Goal: Use online tool/utility: Utilize a website feature to perform a specific function

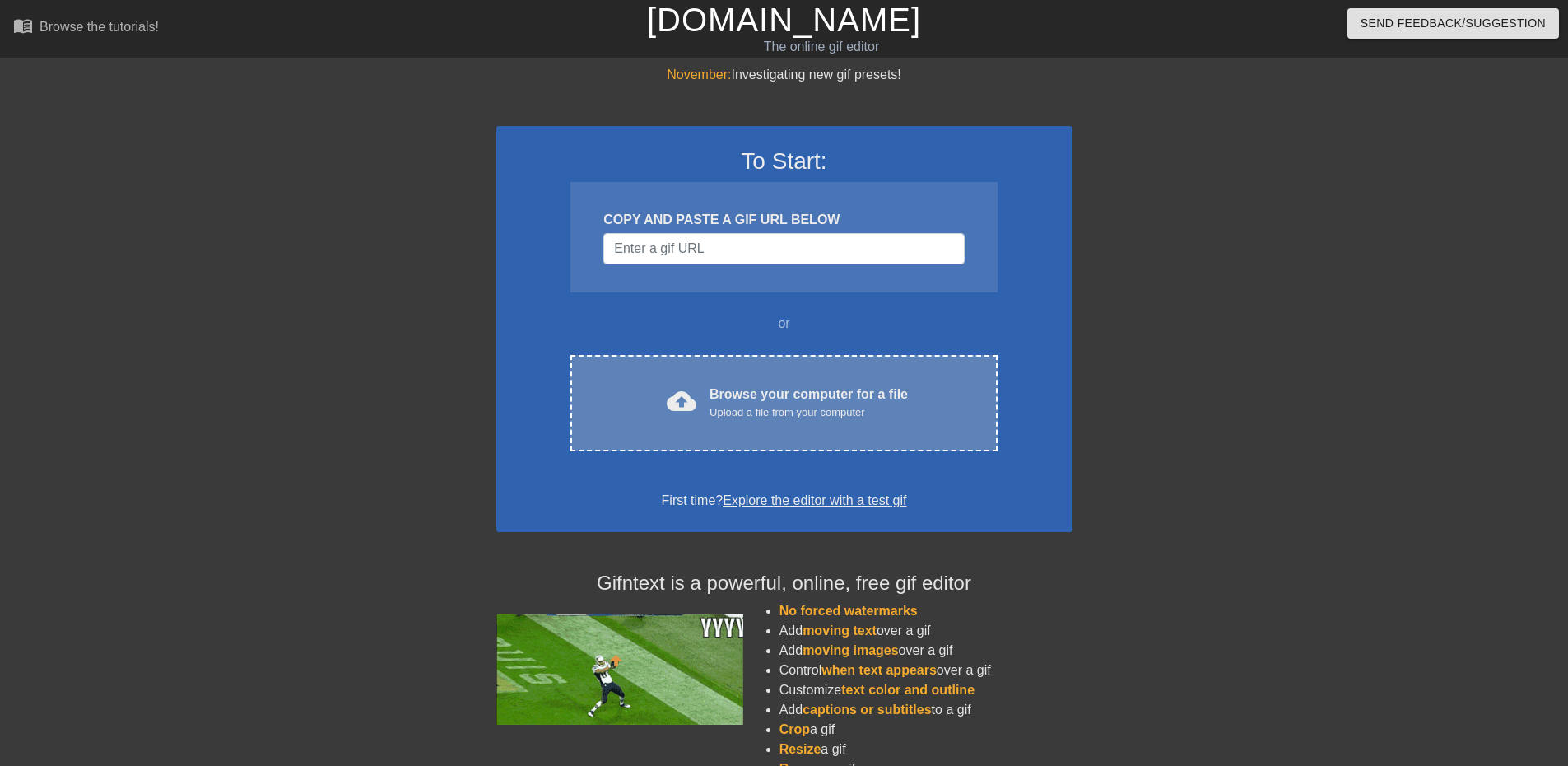
click at [708, 404] on div "cloud_upload Browse your computer for a file Upload a file from your computer" at bounding box center [783, 403] width 357 height 37
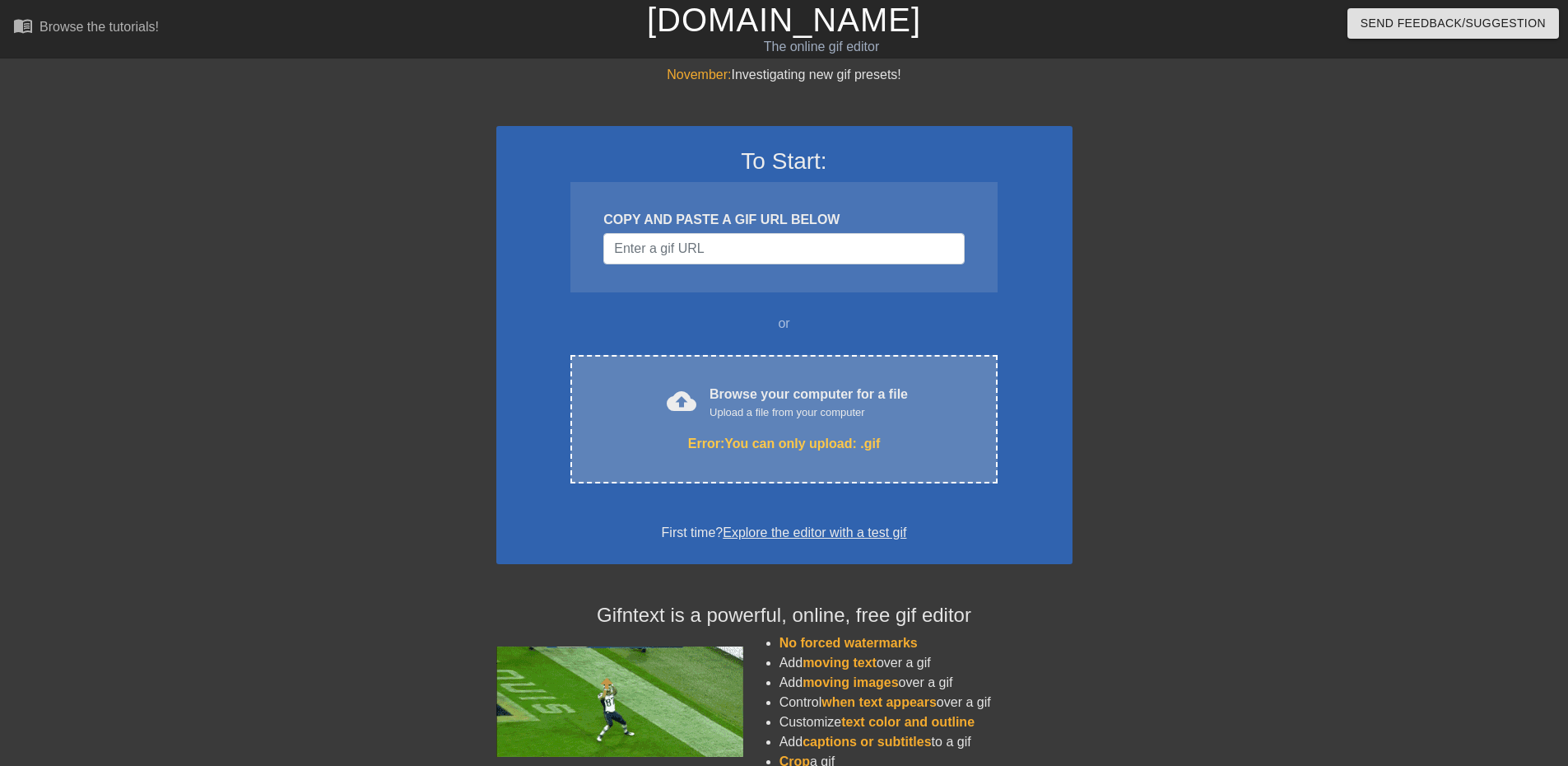
click at [768, 427] on div "cloud_upload Browse your computer for a file Upload a file from your computer E…" at bounding box center [783, 419] width 426 height 128
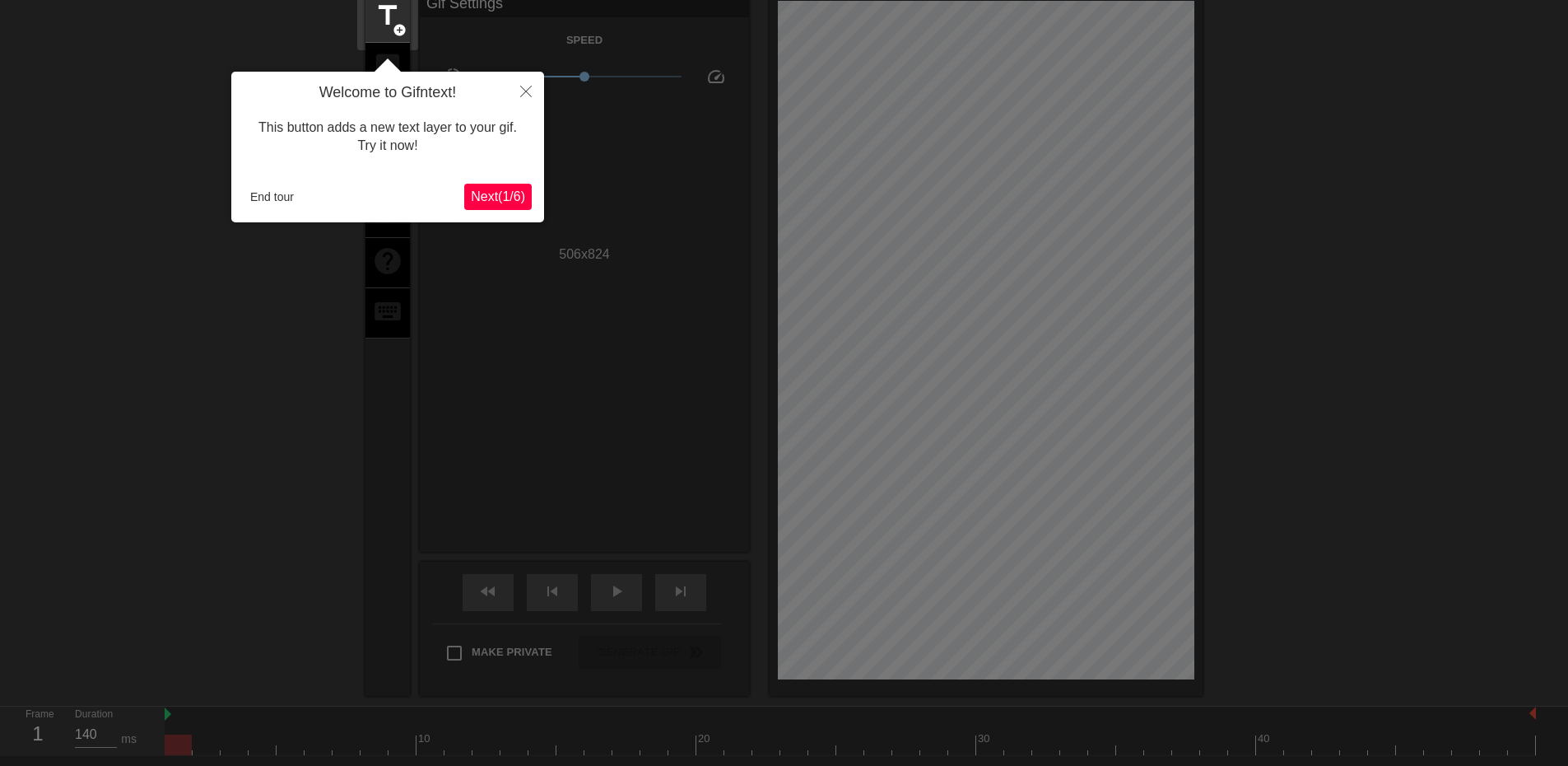
scroll to position [14, 0]
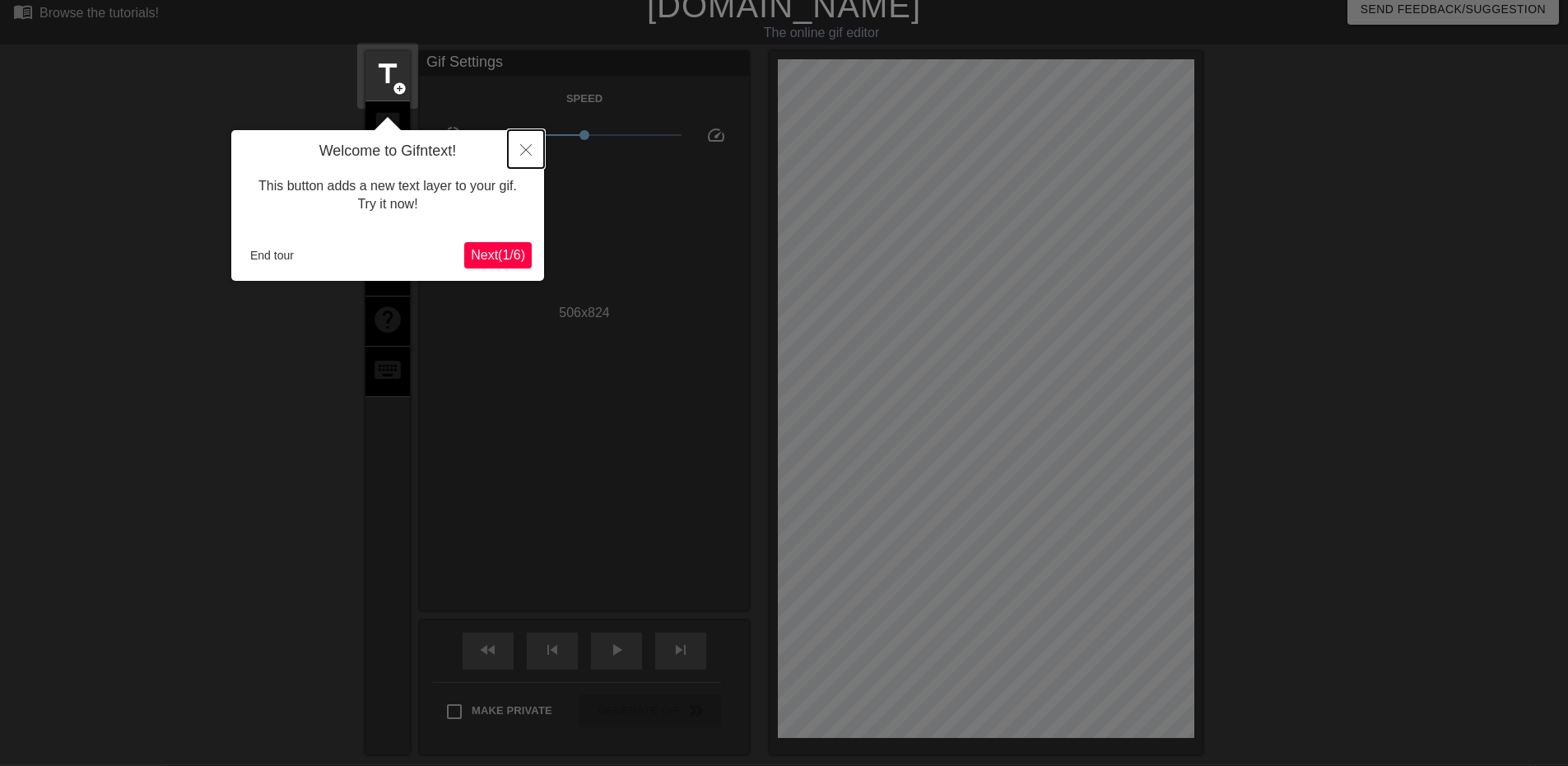
click at [527, 139] on button "Close" at bounding box center [526, 149] width 36 height 38
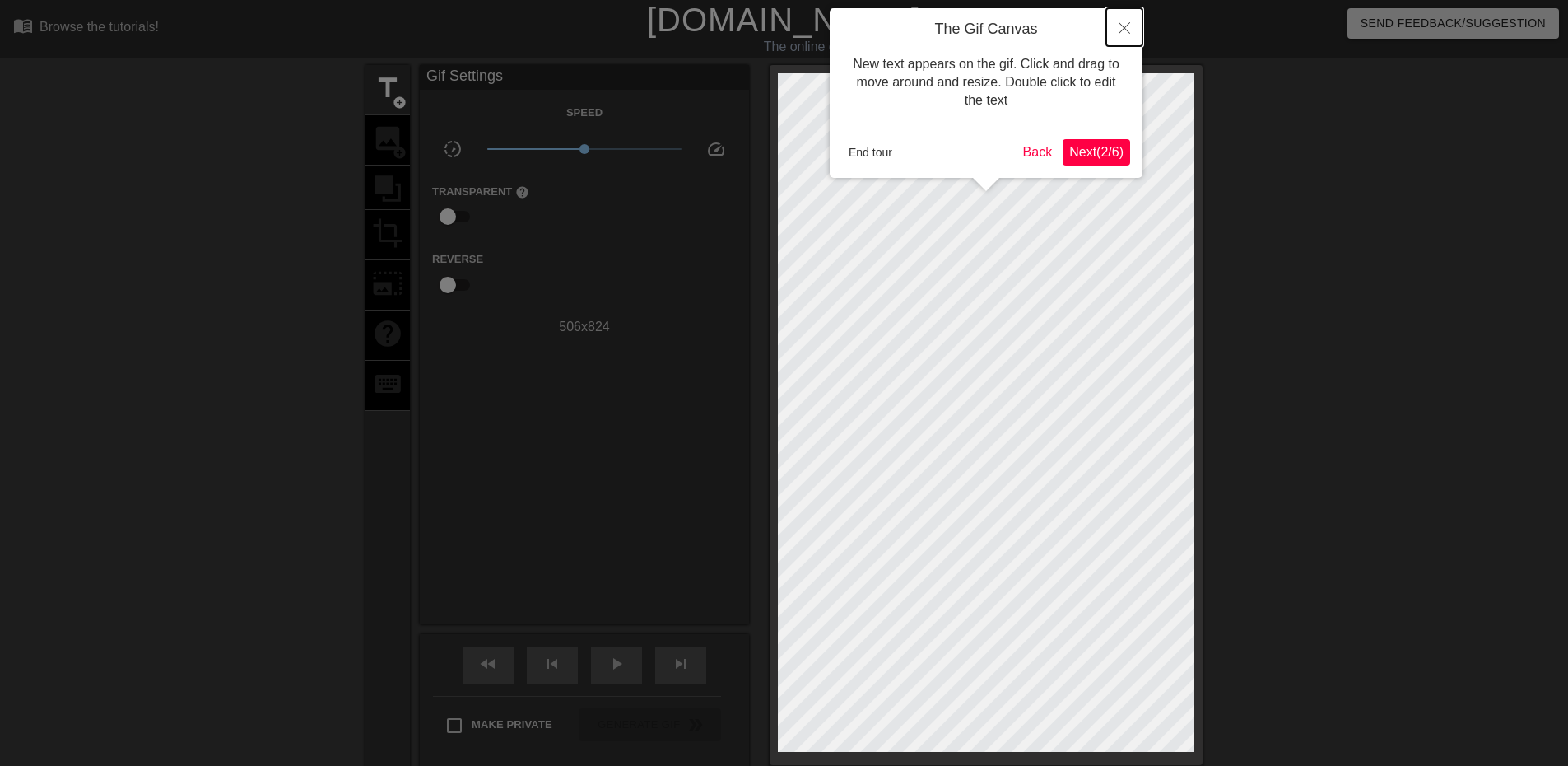
click at [1135, 23] on button "Close" at bounding box center [1125, 27] width 36 height 38
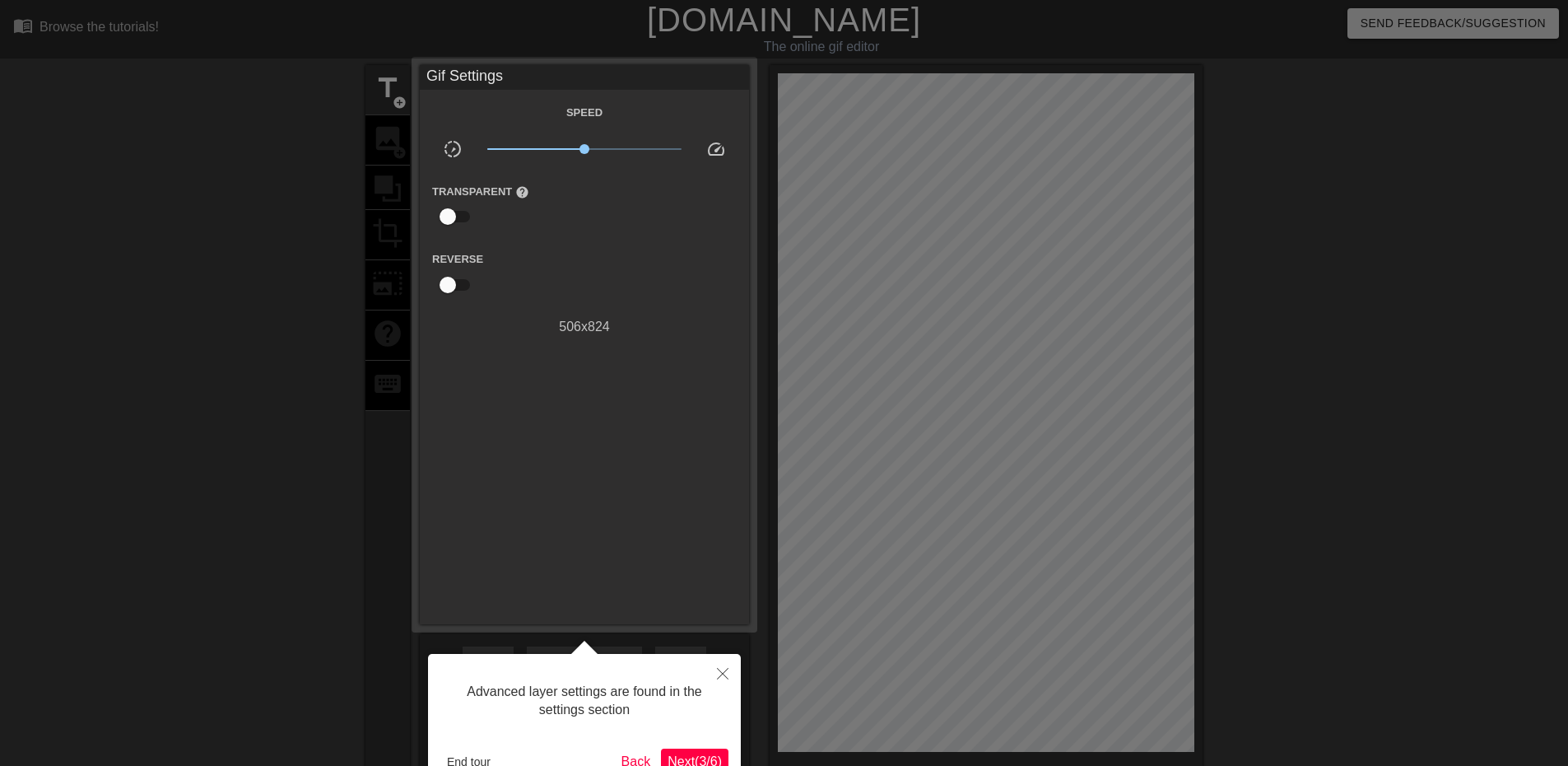
scroll to position [40, 0]
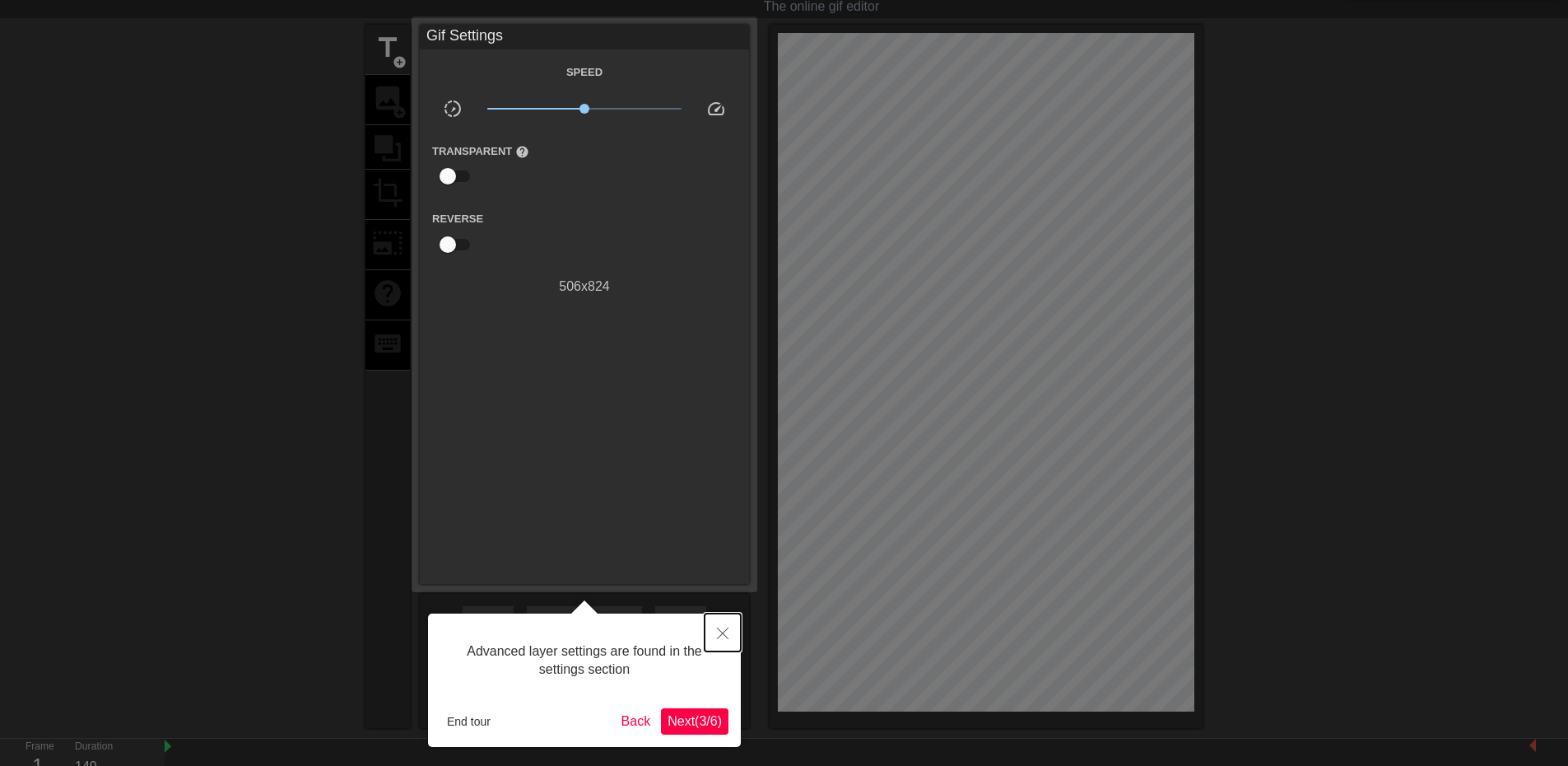
click at [724, 639] on button "Close" at bounding box center [723, 632] width 36 height 38
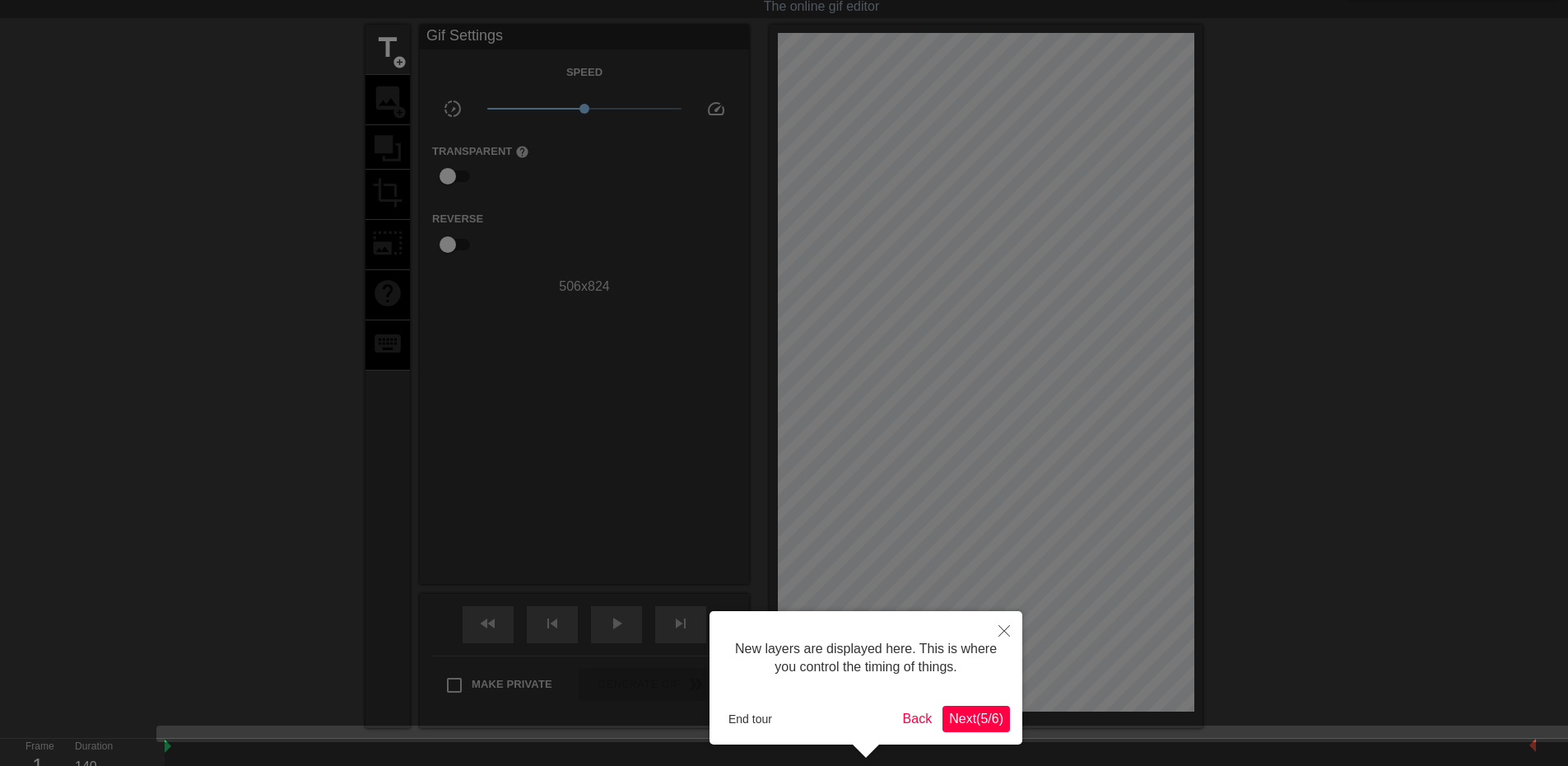
drag, startPoint x: 984, startPoint y: 633, endPoint x: 998, endPoint y: 633, distance: 14.0
click at [985, 633] on div "New layers are displayed here. This is where you control the timing of things." at bounding box center [866, 658] width 288 height 70
click at [1003, 633] on icon "Close" at bounding box center [1003, 630] width 12 height 12
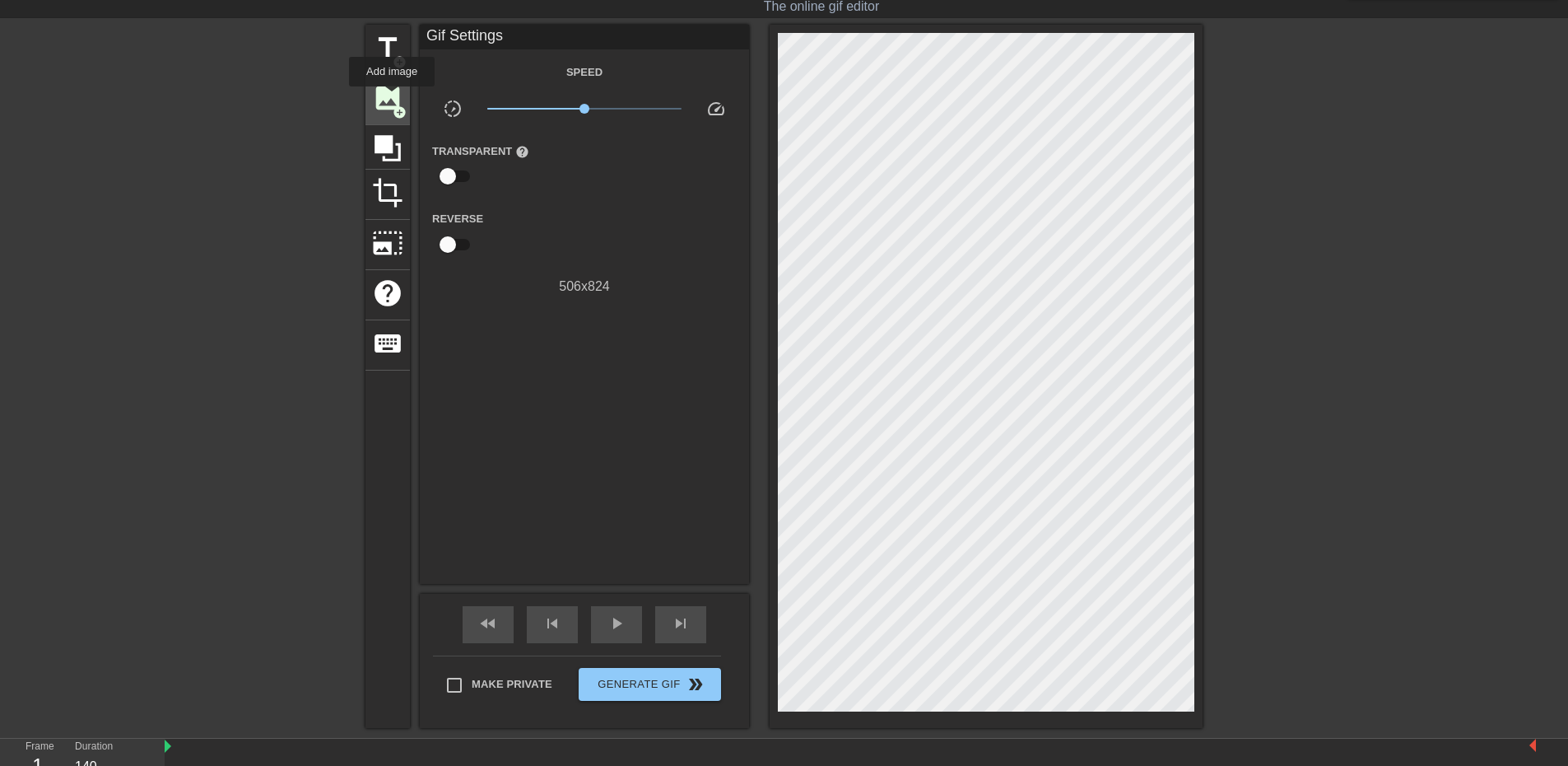
click at [392, 98] on span "image" at bounding box center [388, 97] width 31 height 31
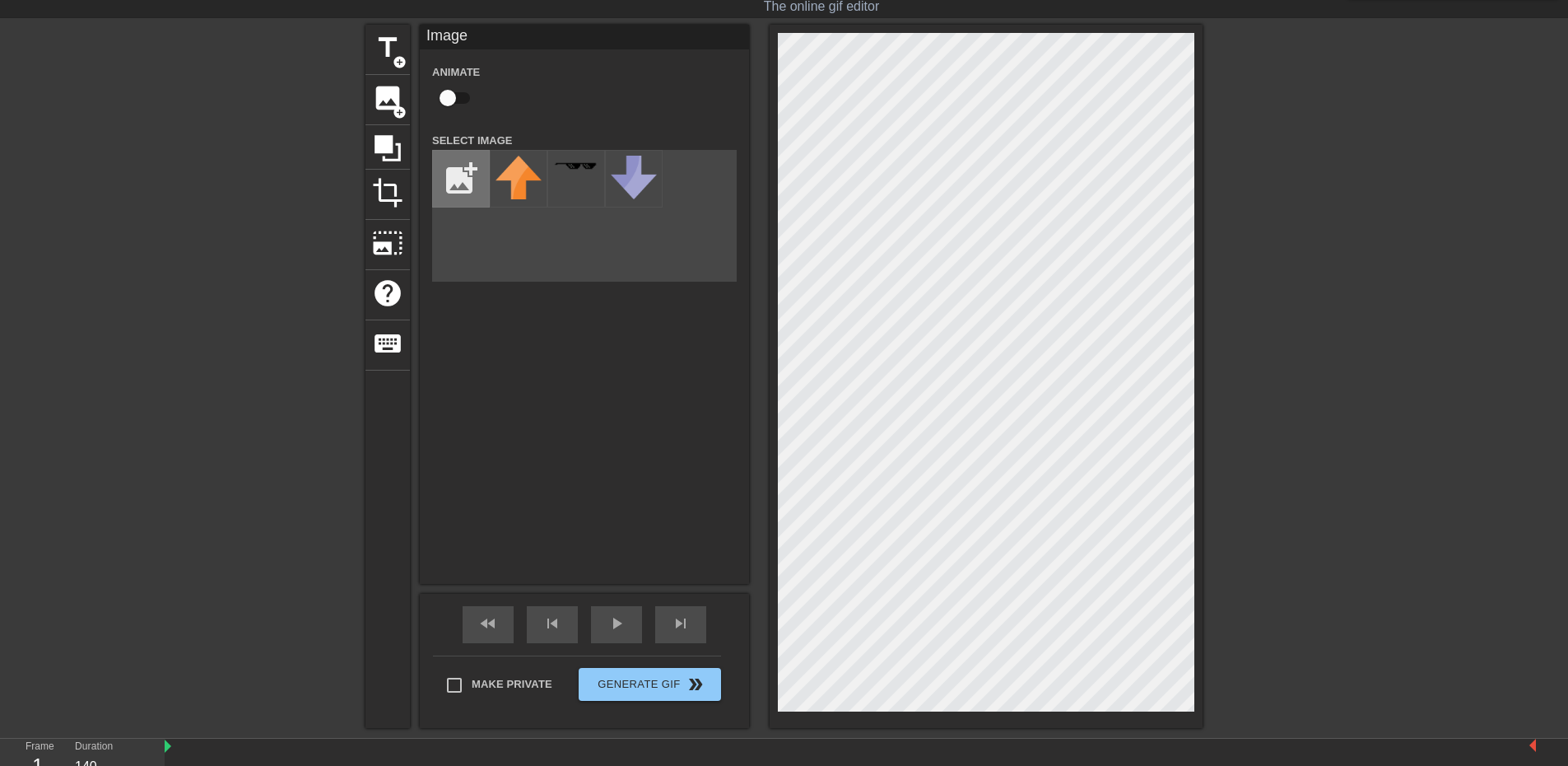
click at [450, 176] on input "file" at bounding box center [460, 178] width 56 height 56
type input "C:\fakepath\Untitled design.png"
drag, startPoint x: 1204, startPoint y: 208, endPoint x: 512, endPoint y: 184, distance: 692.4
click at [512, 184] on icon at bounding box center [518, 195] width 41 height 41
click at [547, 178] on div at bounding box center [575, 179] width 57 height 57
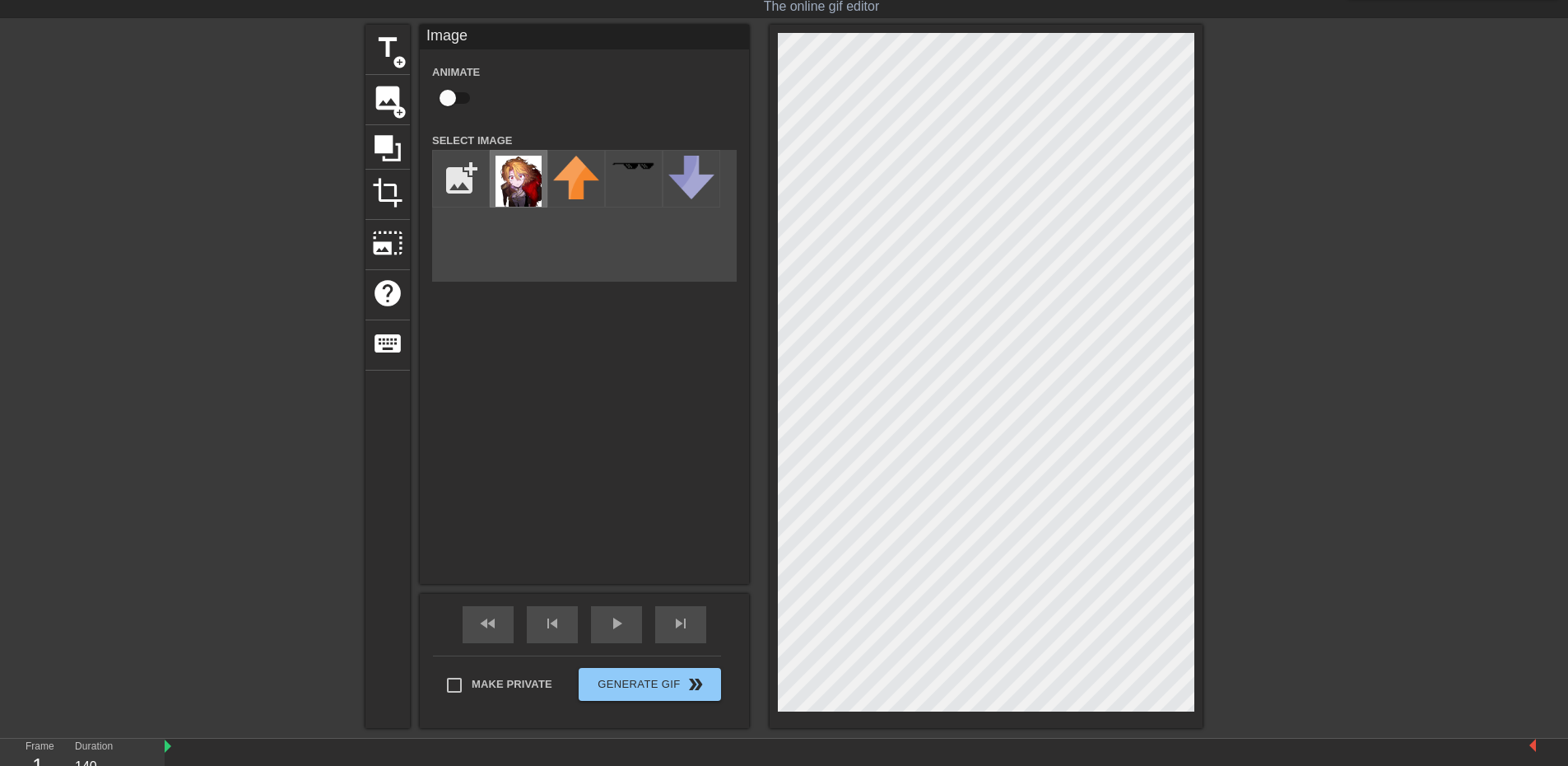
click at [519, 182] on img at bounding box center [518, 181] width 46 height 51
click at [447, 183] on input "file" at bounding box center [460, 178] width 56 height 56
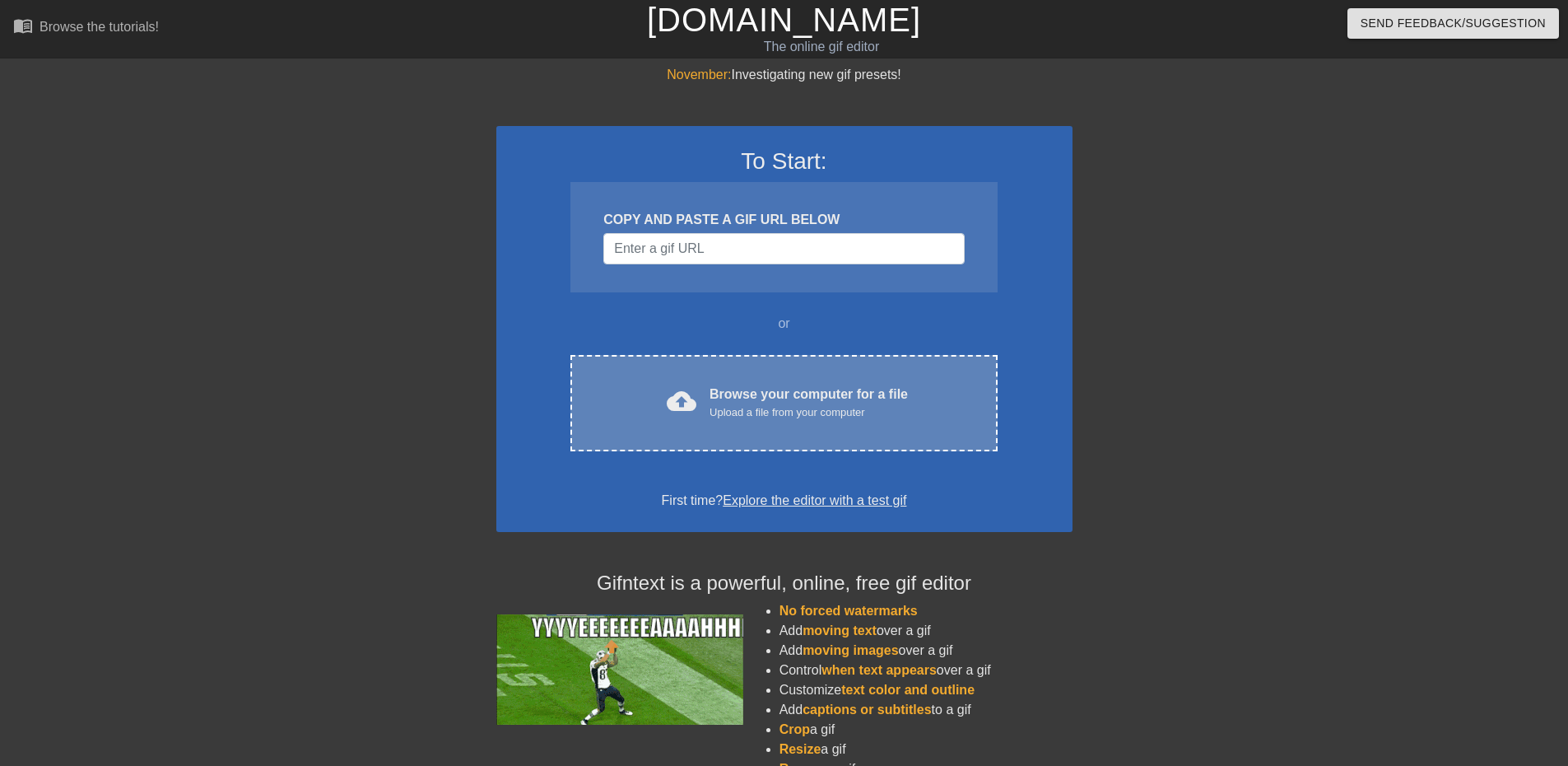
click at [724, 400] on div "Browse your computer for a file Upload a file from your computer" at bounding box center [809, 403] width 199 height 36
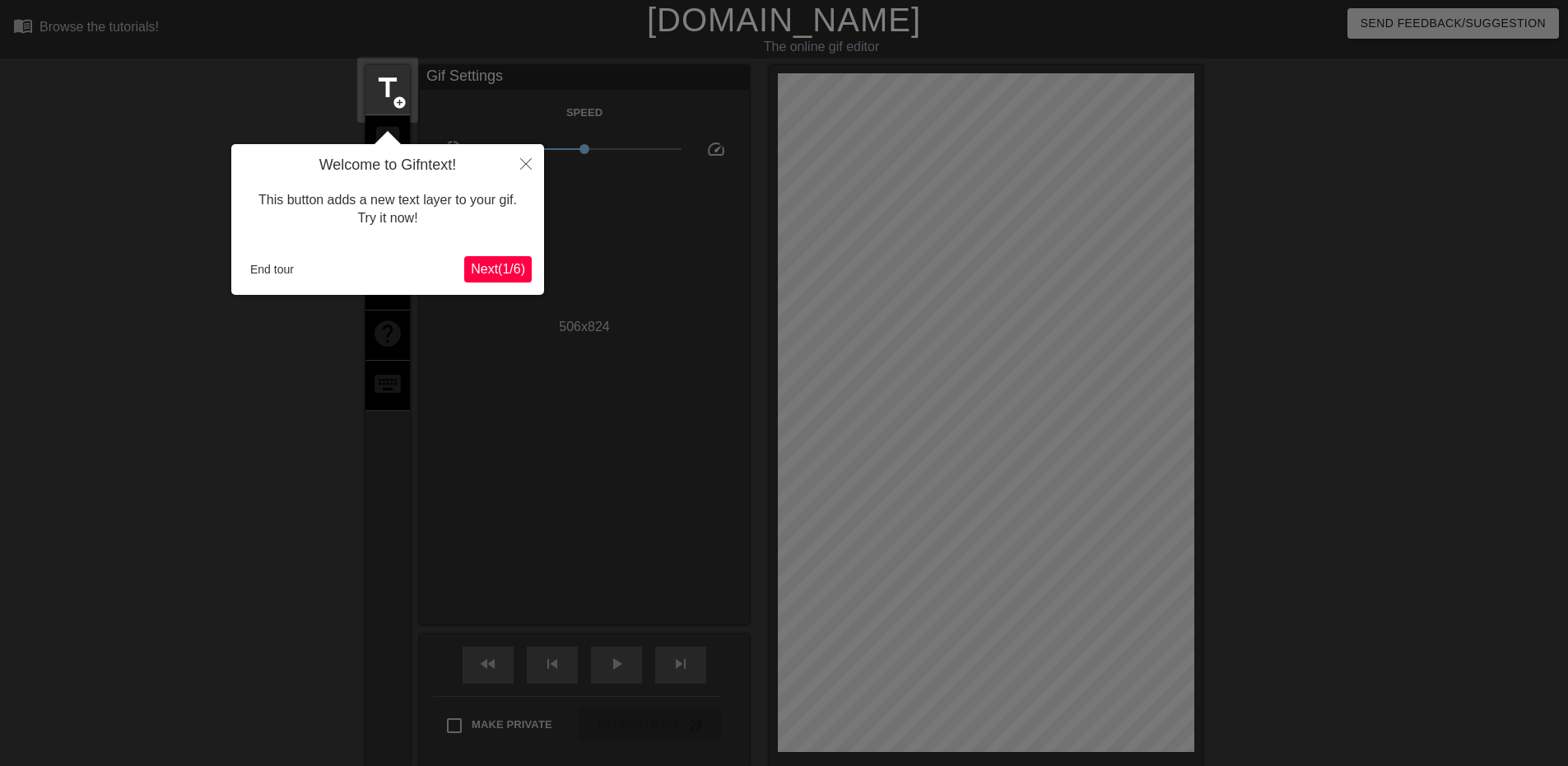
scroll to position [40, 0]
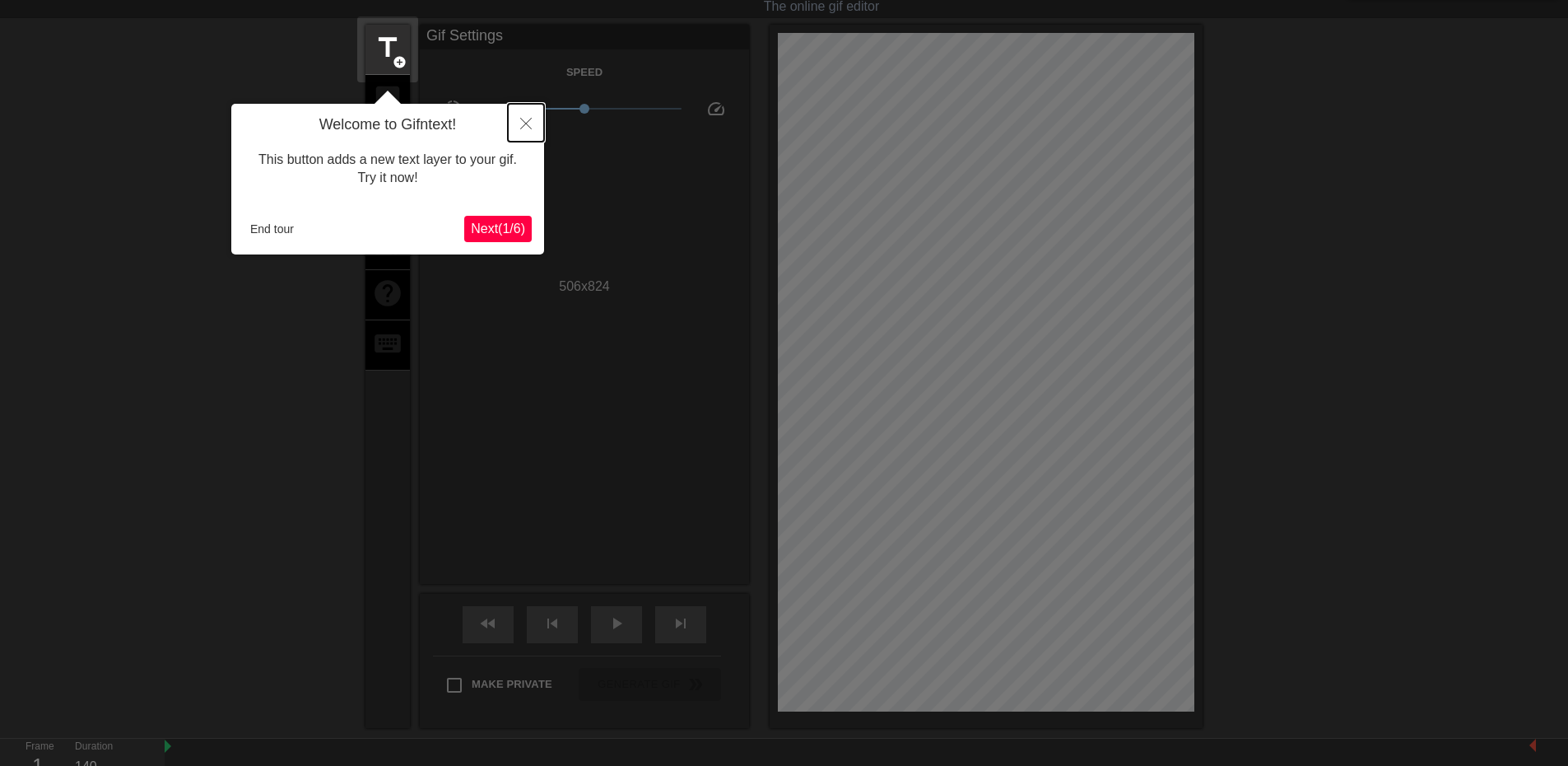
click at [517, 118] on button "Close" at bounding box center [526, 123] width 36 height 38
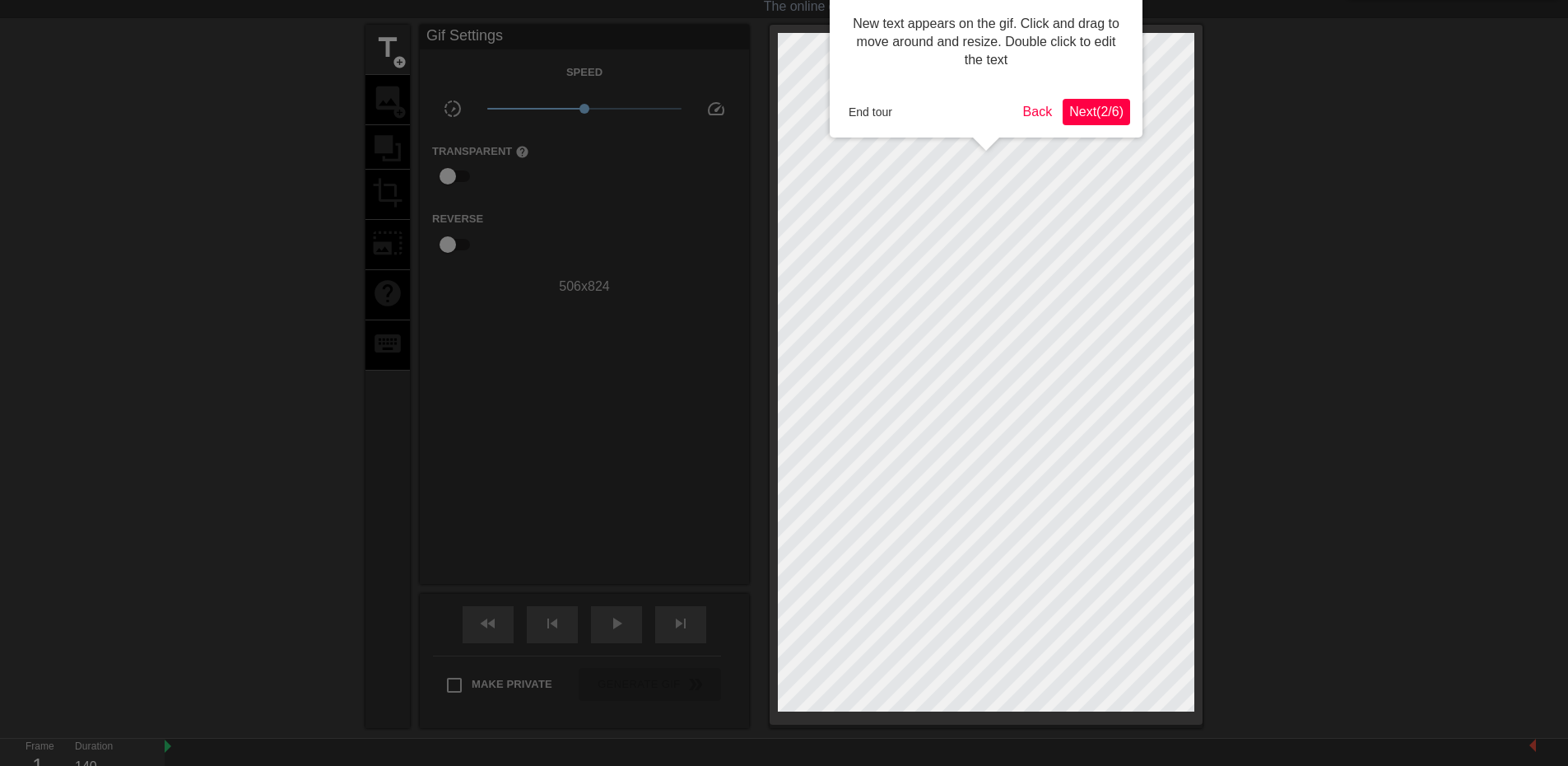
scroll to position [0, 0]
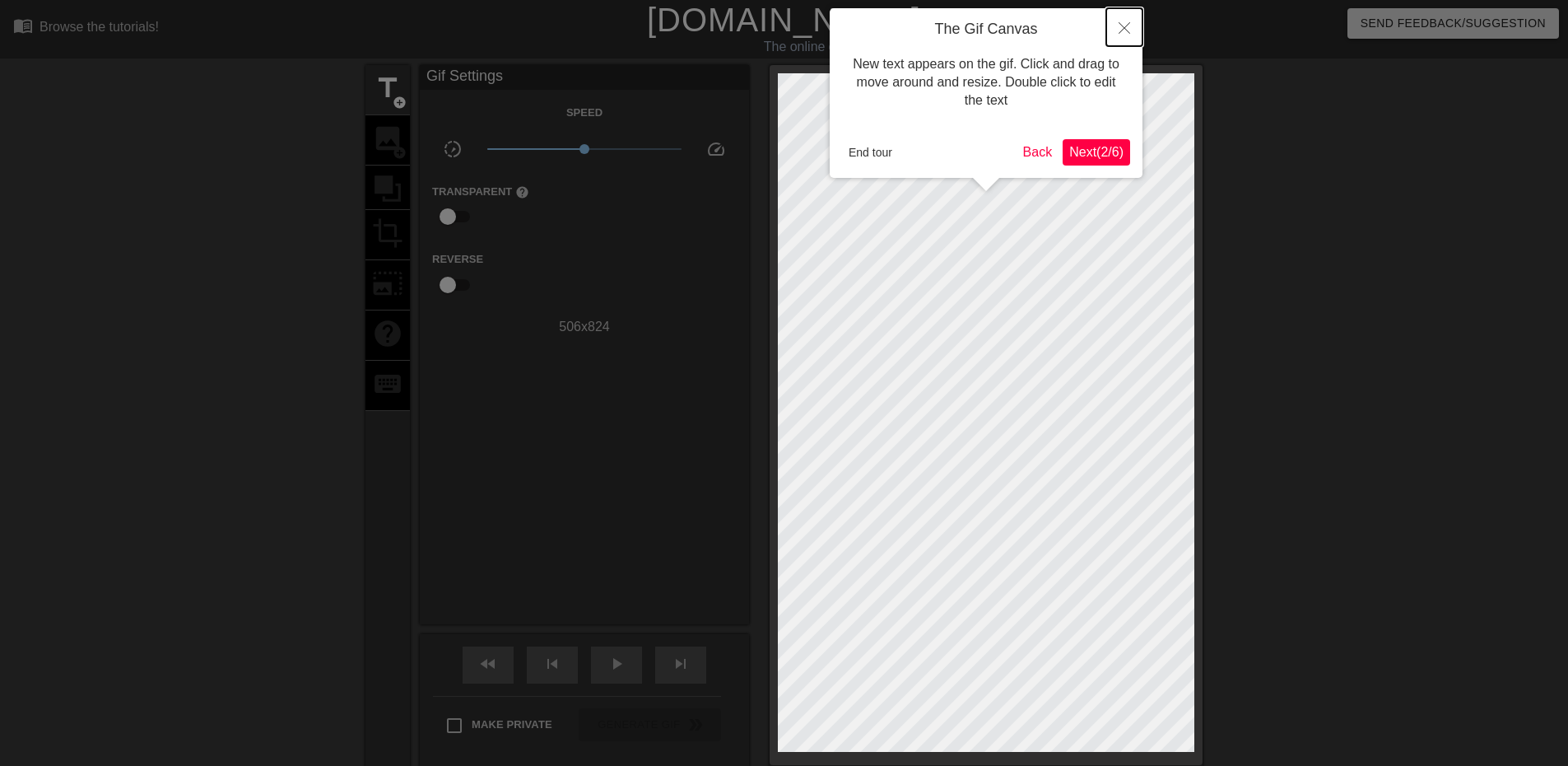
click at [1119, 18] on button "Close" at bounding box center [1125, 27] width 36 height 38
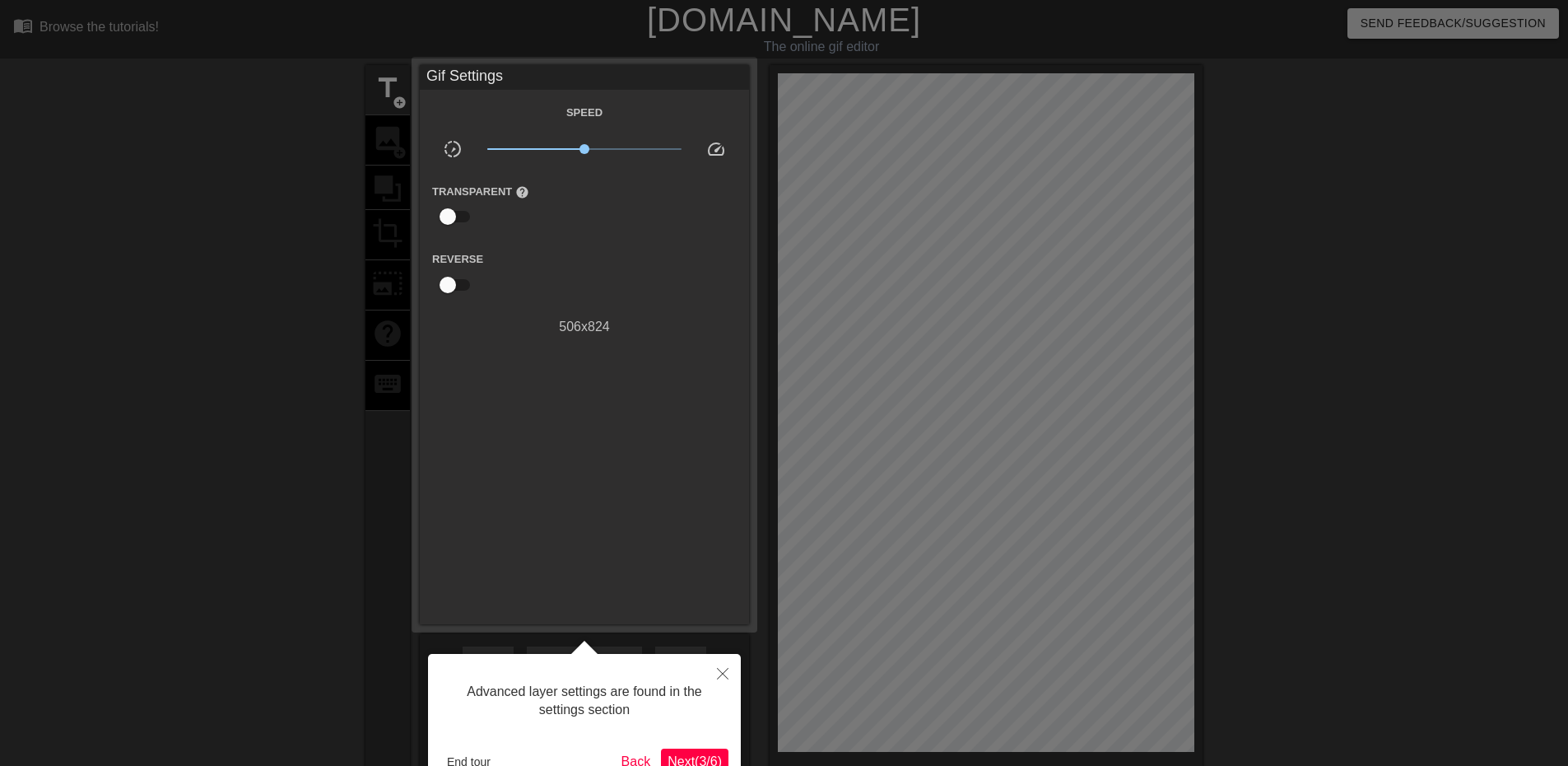
scroll to position [40, 0]
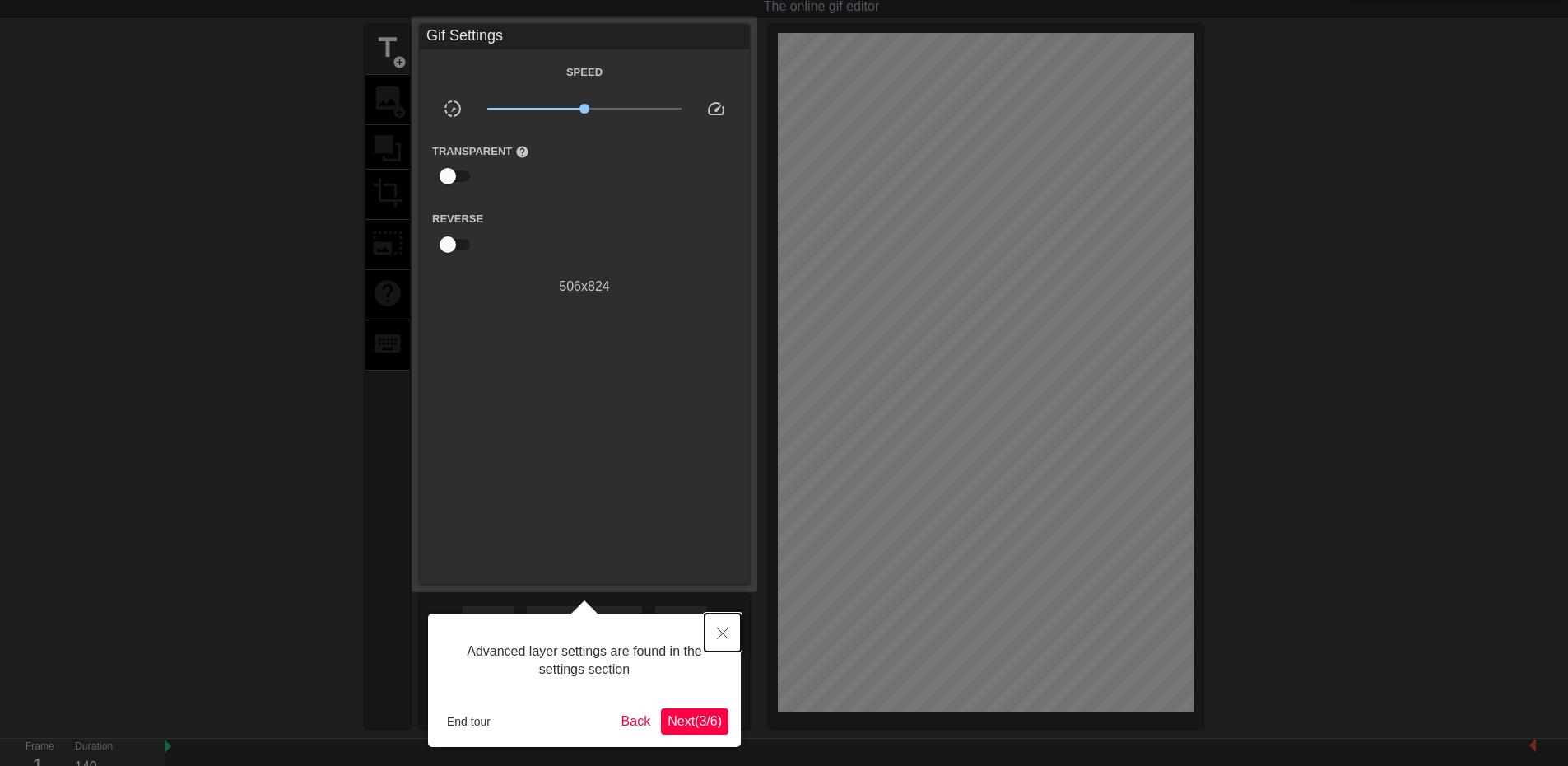
click at [730, 622] on button "Close" at bounding box center [723, 632] width 36 height 38
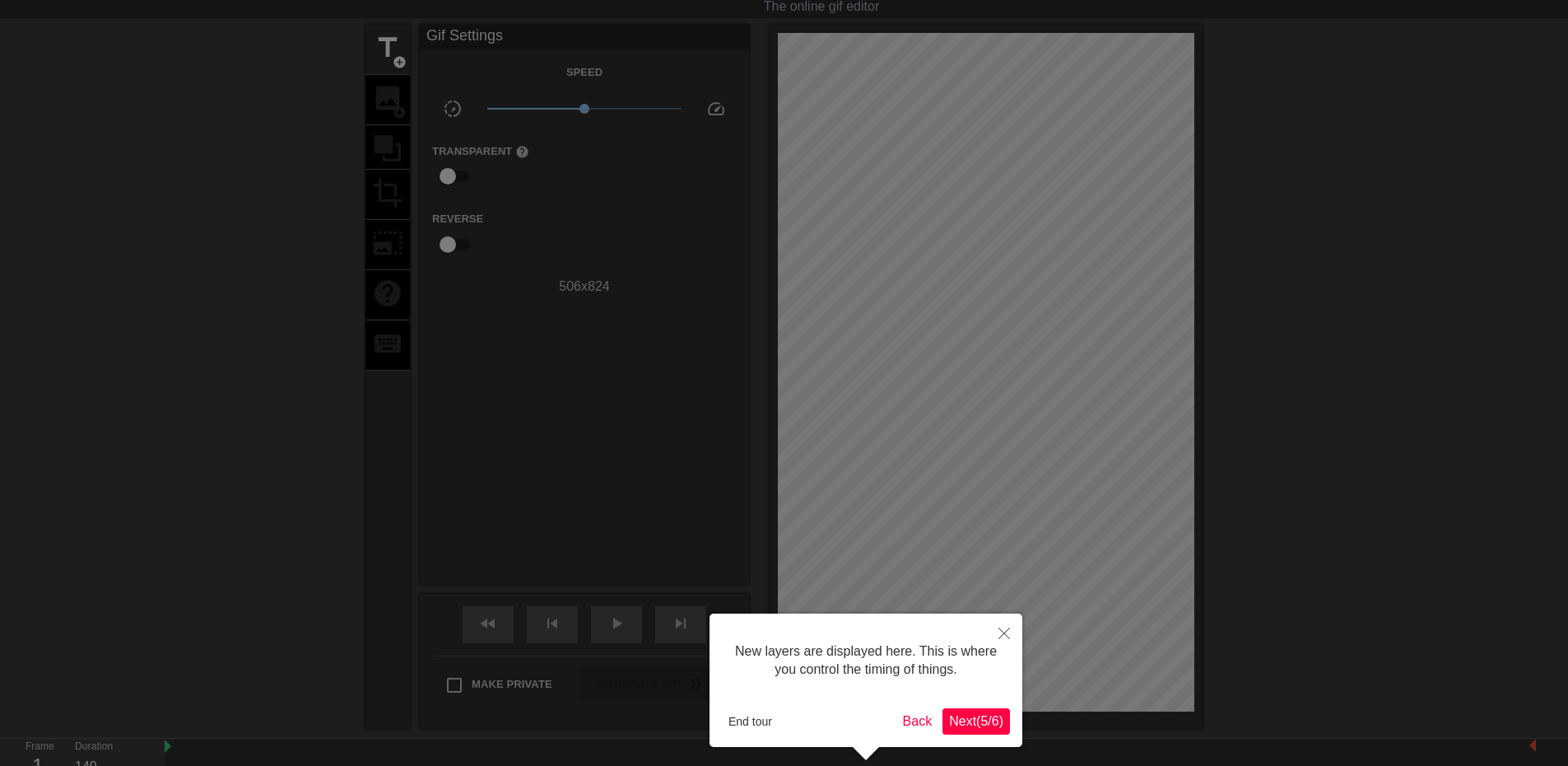
scroll to position [14, 0]
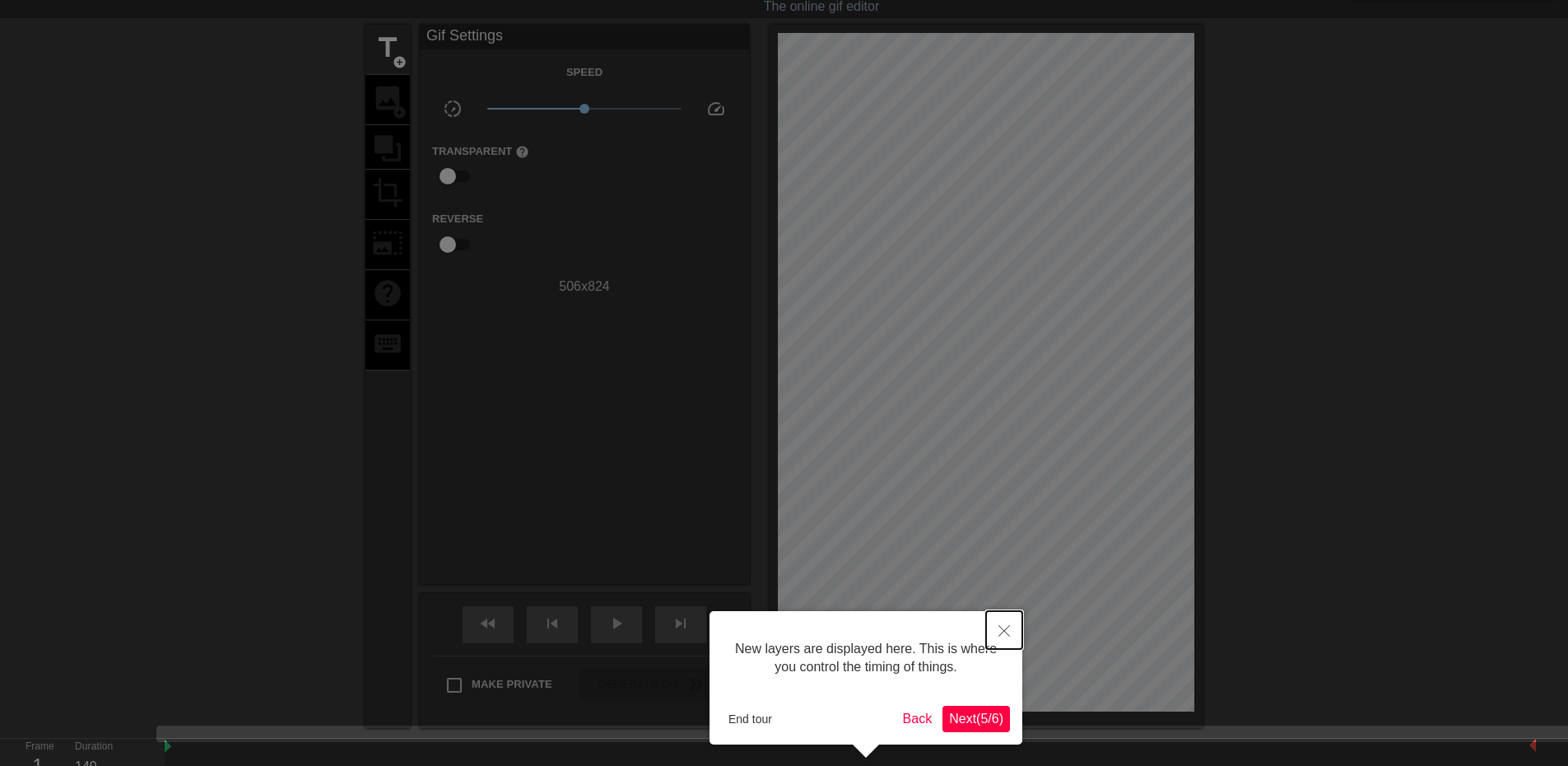
click at [998, 628] on button "Close" at bounding box center [1004, 630] width 36 height 38
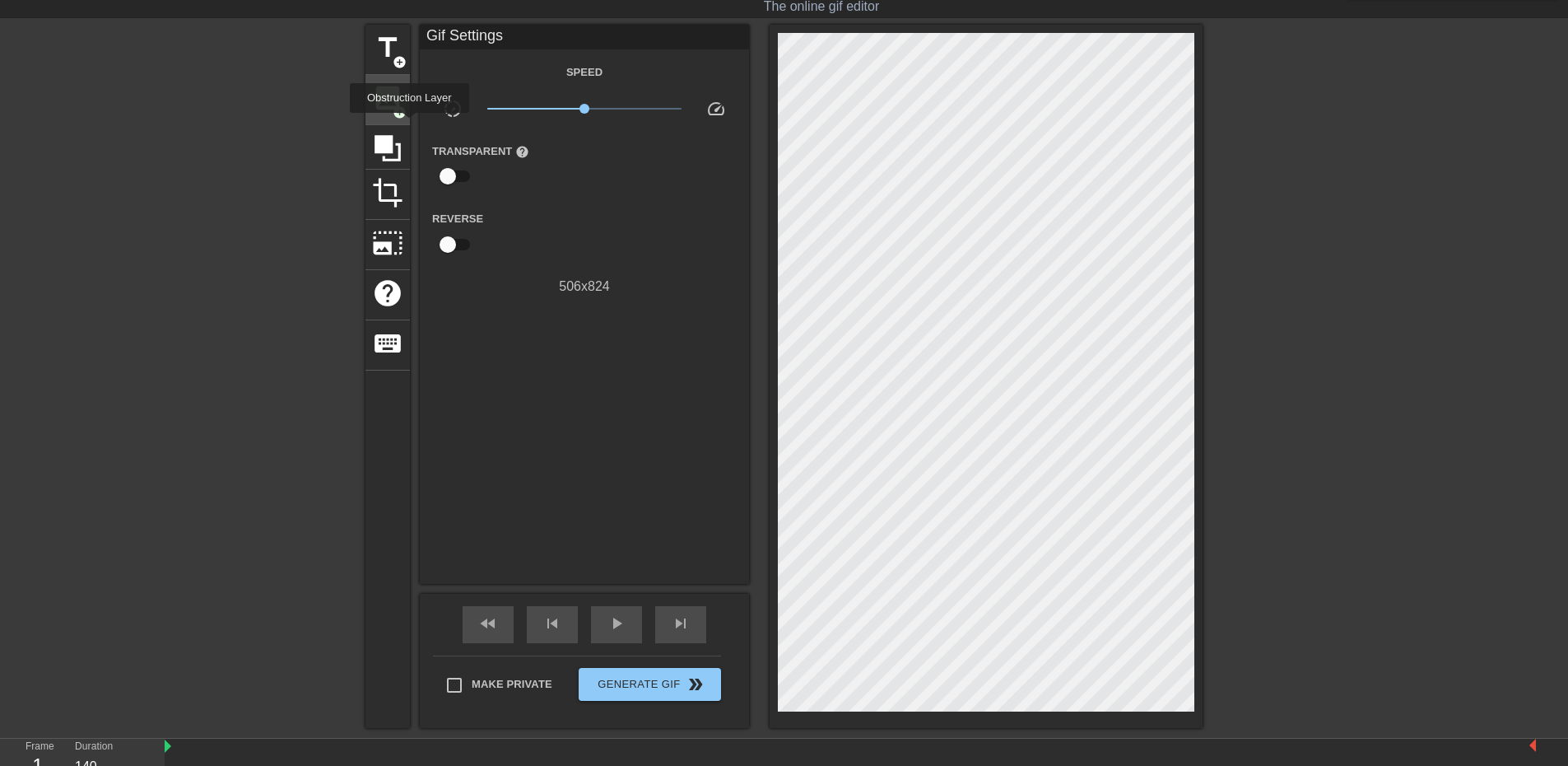
click at [399, 115] on span "add_circle" at bounding box center [399, 112] width 14 height 14
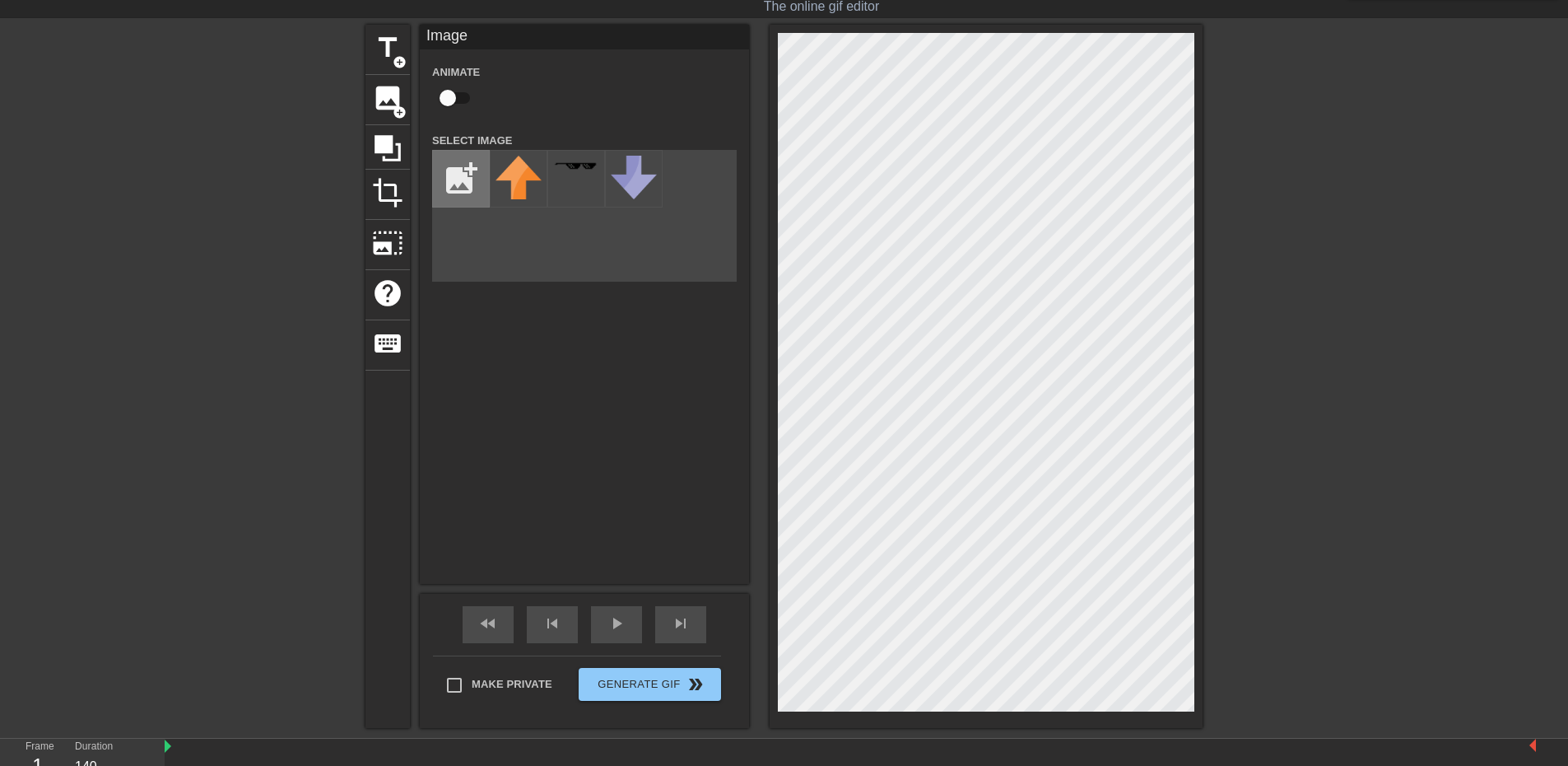
click at [475, 168] on input "file" at bounding box center [460, 178] width 56 height 56
type input "C:\fakepath\SUEÑO1.png"
click at [101, 765] on input "140" at bounding box center [96, 766] width 42 height 26
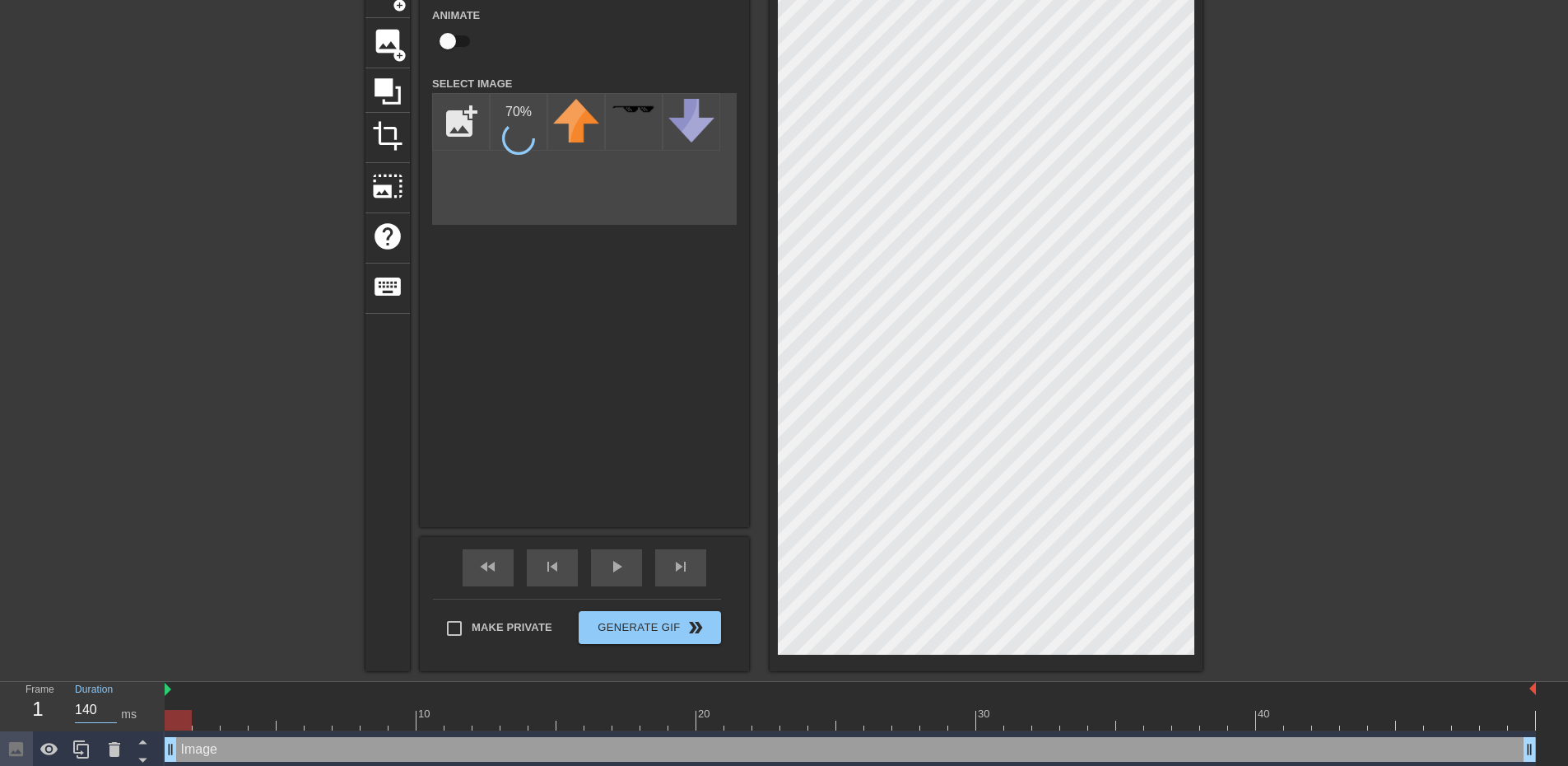
scroll to position [103, 0]
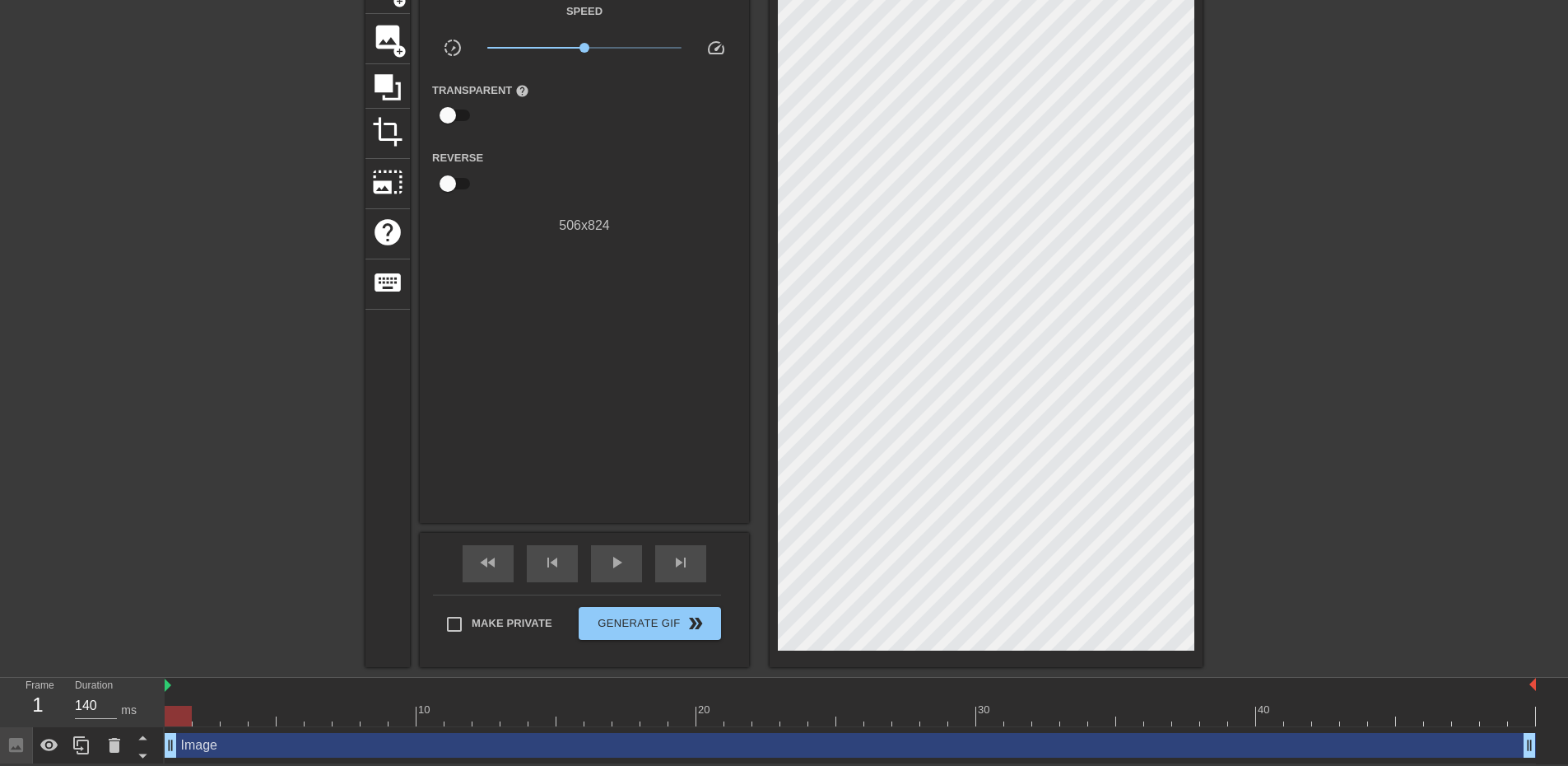
click at [252, 612] on div "title add_circle image add_circle crop photo_size_select_large help keyboard Gi…" at bounding box center [784, 315] width 1568 height 703
type input "140"
drag, startPoint x: 176, startPoint y: 750, endPoint x: 201, endPoint y: 708, distance: 48.9
click at [159, 724] on div "Frame 1 Duration 140 ms 10 20 30 40 Image drag_handle drag_handle" at bounding box center [784, 720] width 1568 height 87
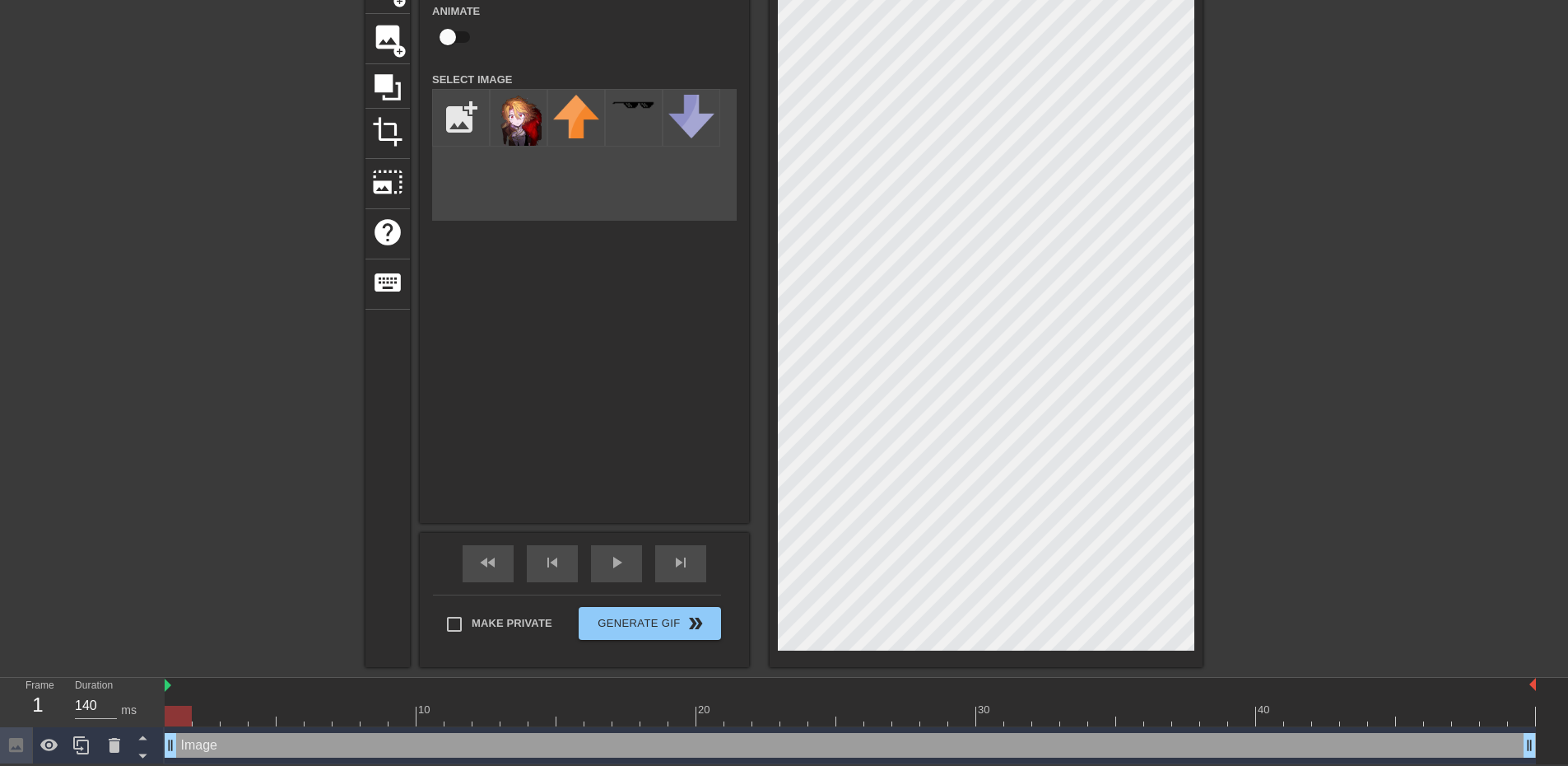
click at [708, 252] on div "title add_circle image add_circle crop photo_size_select_large help keyboard Im…" at bounding box center [783, 315] width 837 height 703
click at [517, 118] on img at bounding box center [518, 120] width 46 height 51
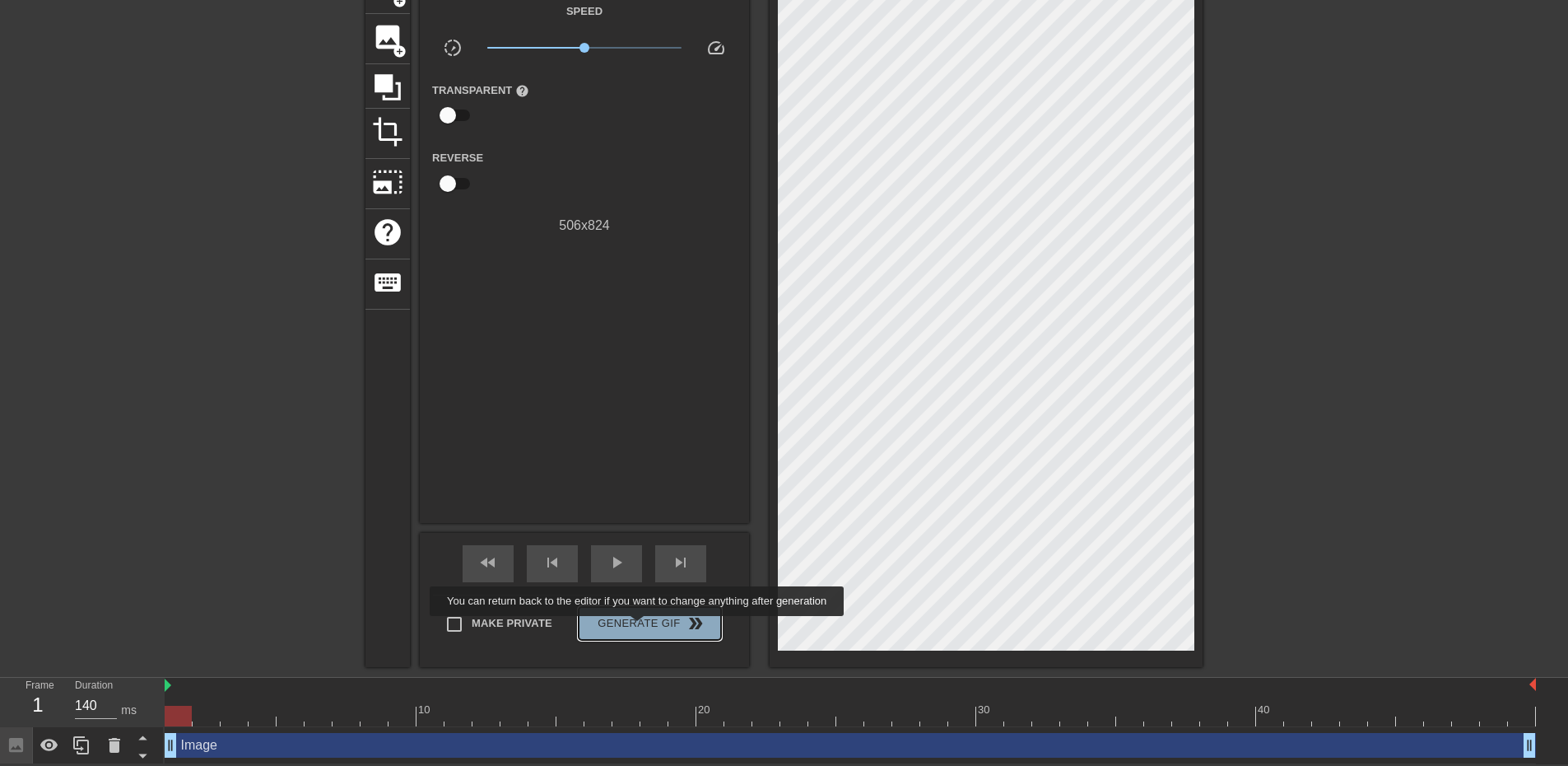
click at [638, 628] on span "Generate Gif double_arrow" at bounding box center [650, 623] width 129 height 20
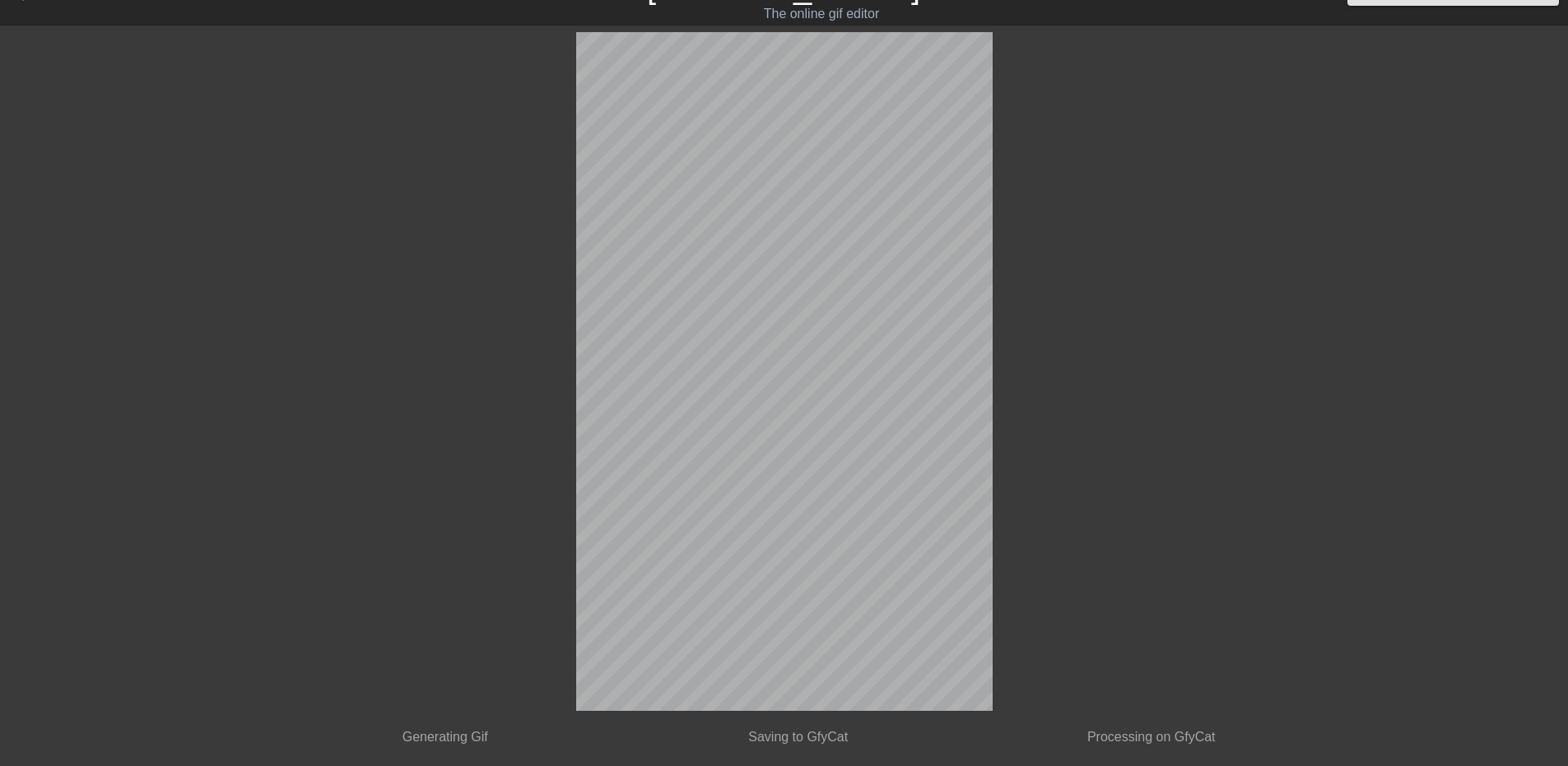
scroll to position [0, 0]
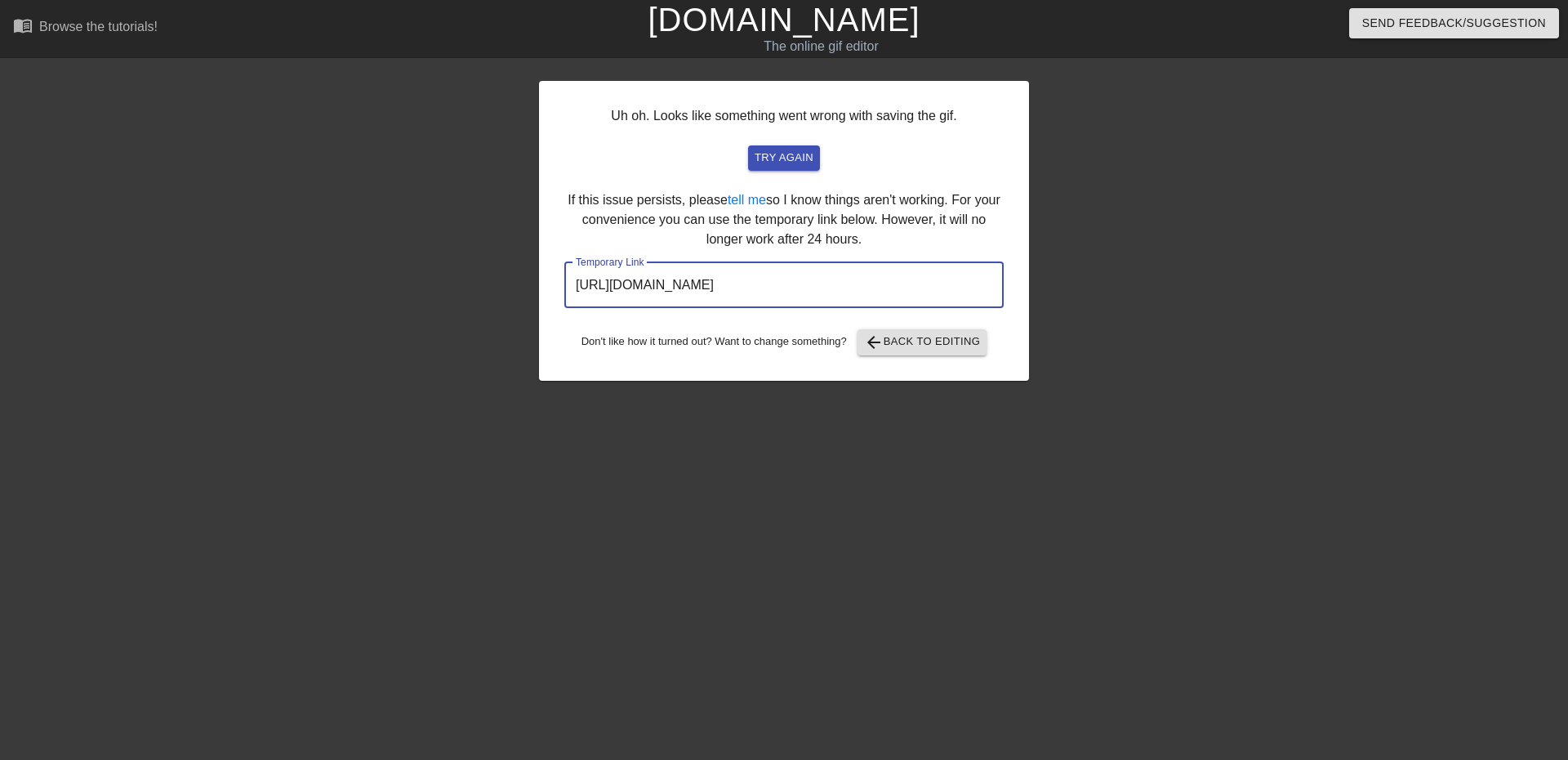
click at [847, 296] on input "https://www.gifntext.com/temp_generations/uIApifRD.gif" at bounding box center [784, 285] width 439 height 46
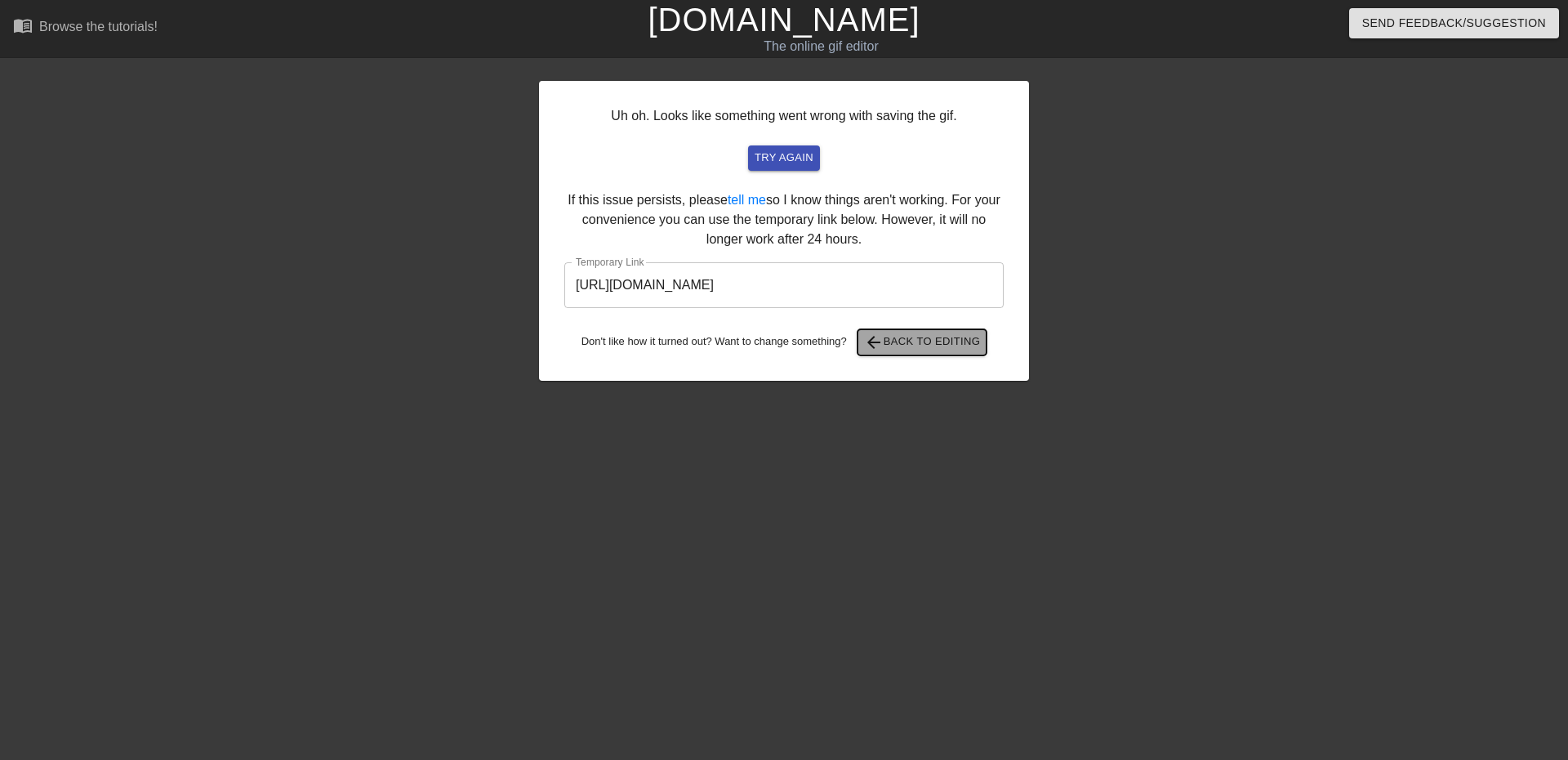
click at [946, 342] on span "arrow_back Back to Editing" at bounding box center [921, 342] width 117 height 20
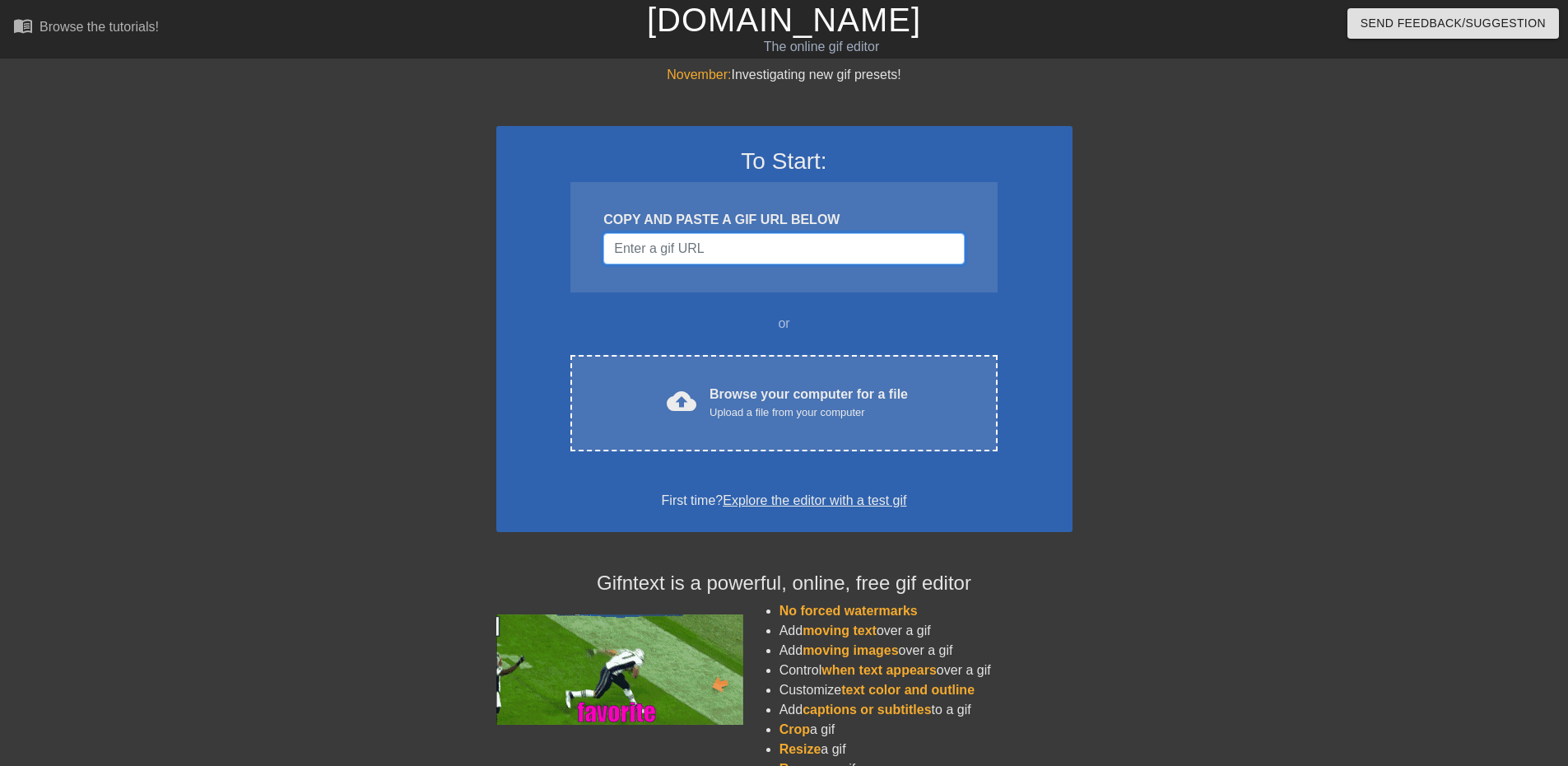
click at [708, 260] on input "Username" at bounding box center [784, 249] width 361 height 31
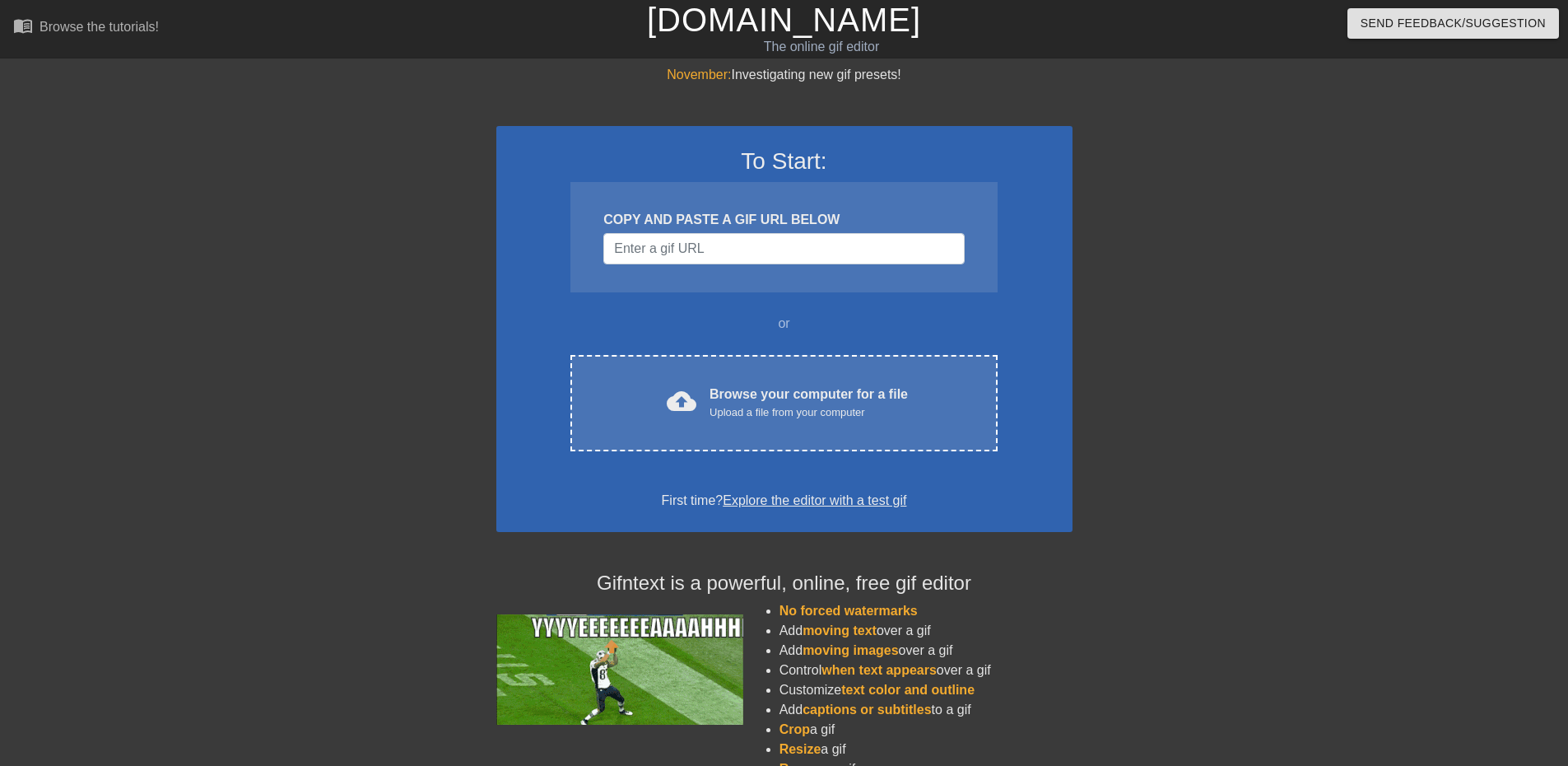
click at [360, 475] on div at bounding box center [352, 312] width 247 height 494
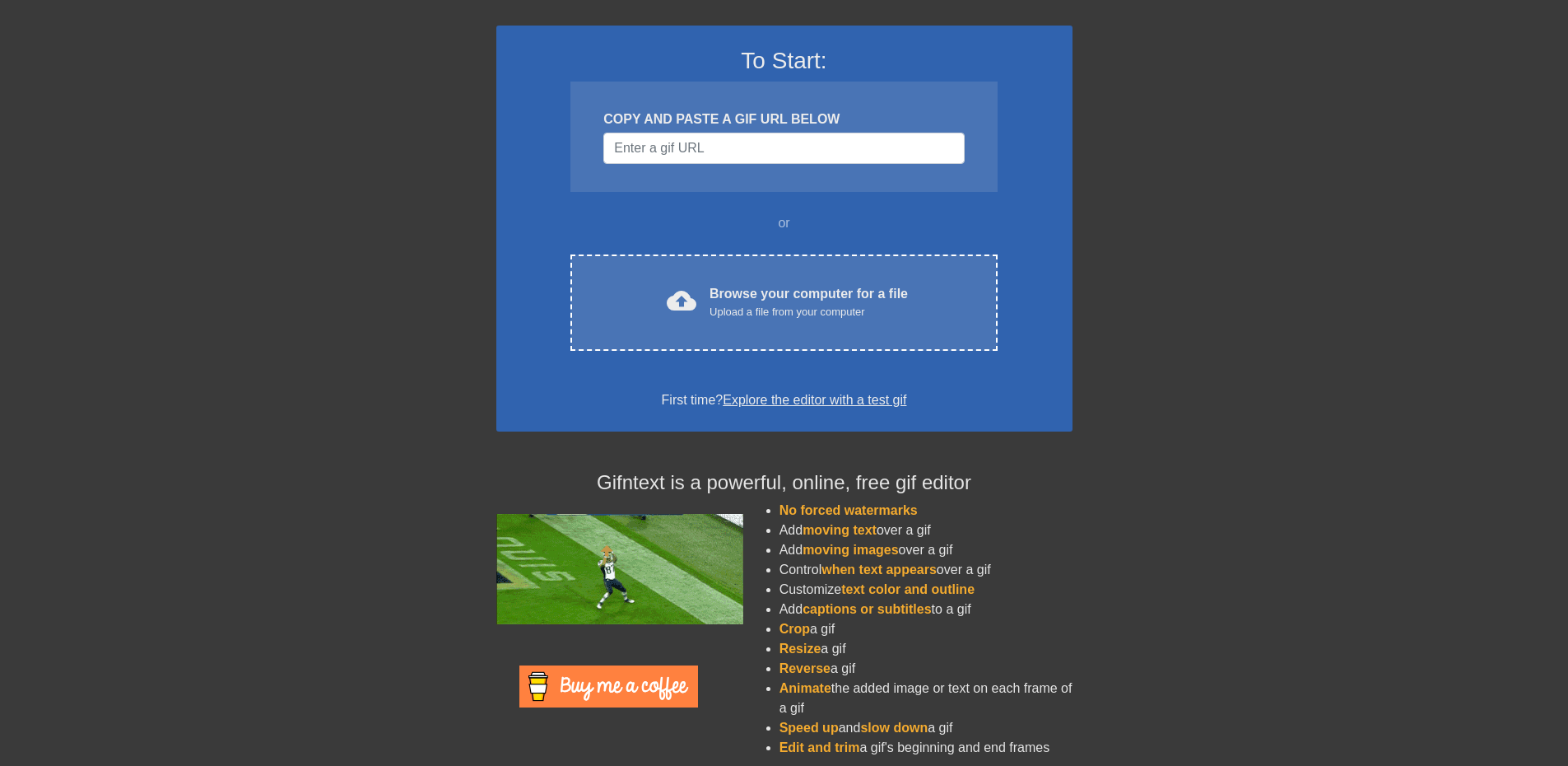
scroll to position [113, 0]
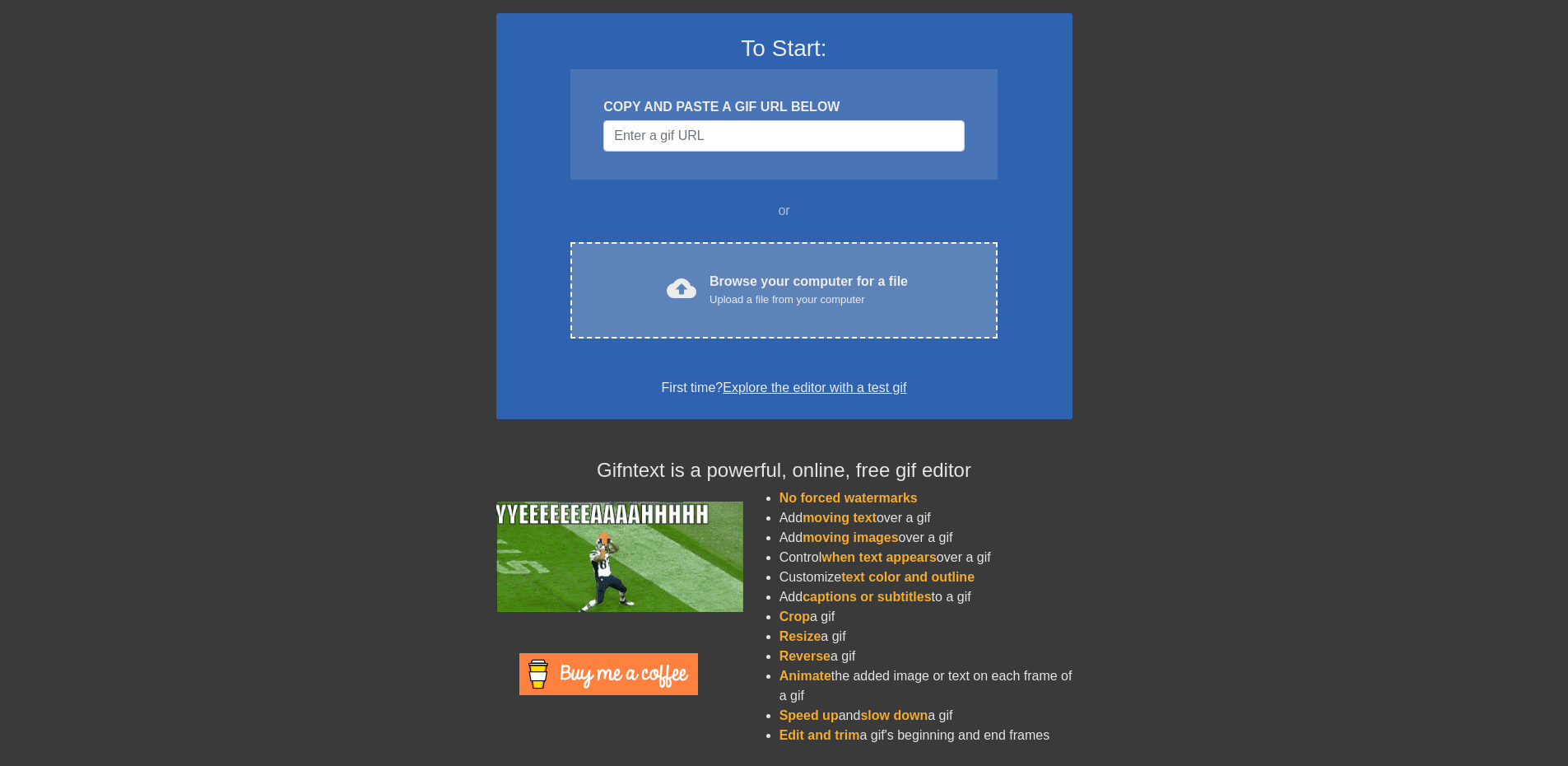
click at [758, 289] on div "Browse your computer for a file Upload a file from your computer" at bounding box center [809, 290] width 199 height 36
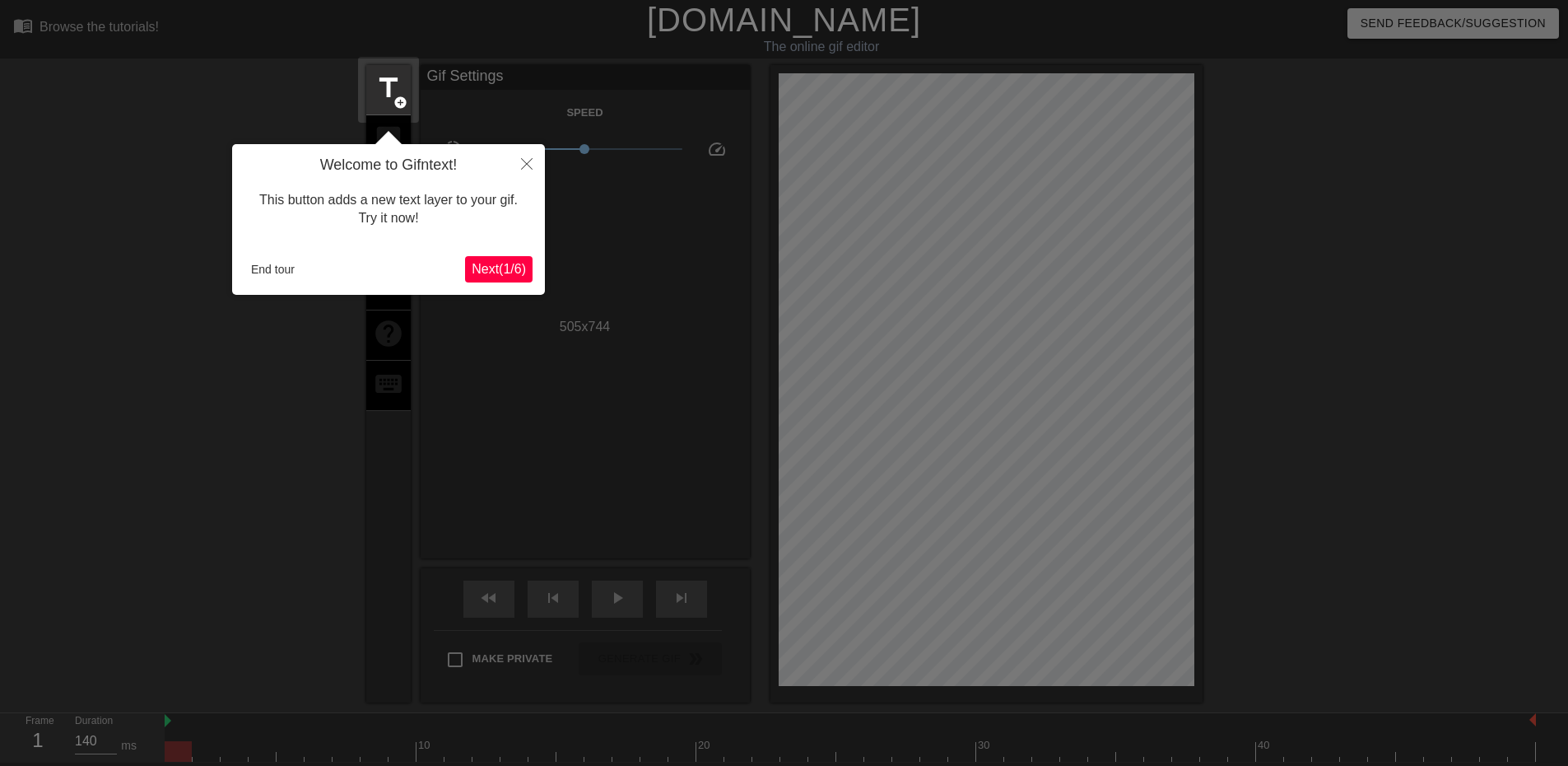
scroll to position [40, 0]
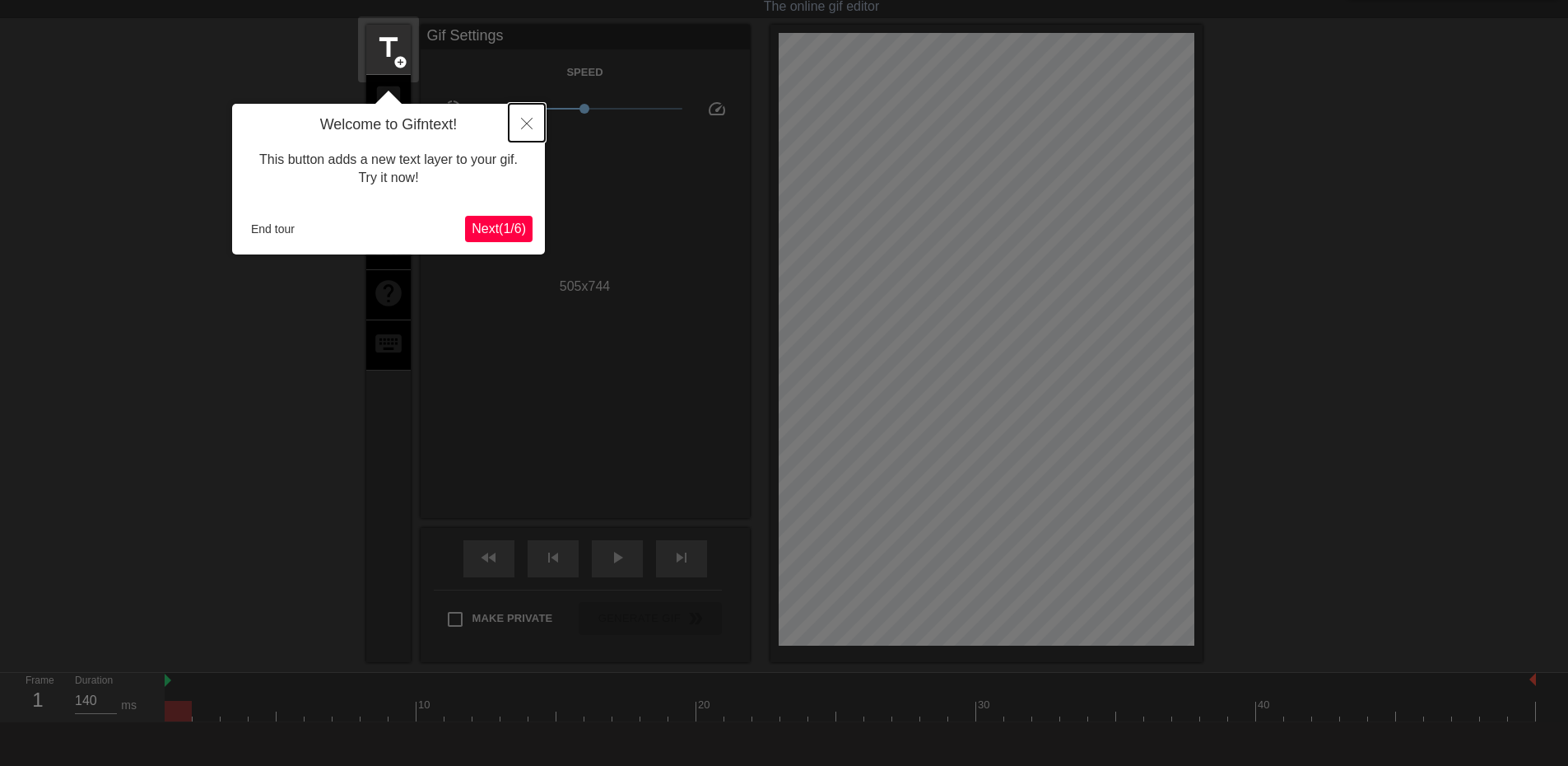
click at [518, 121] on button "Close" at bounding box center [527, 123] width 36 height 38
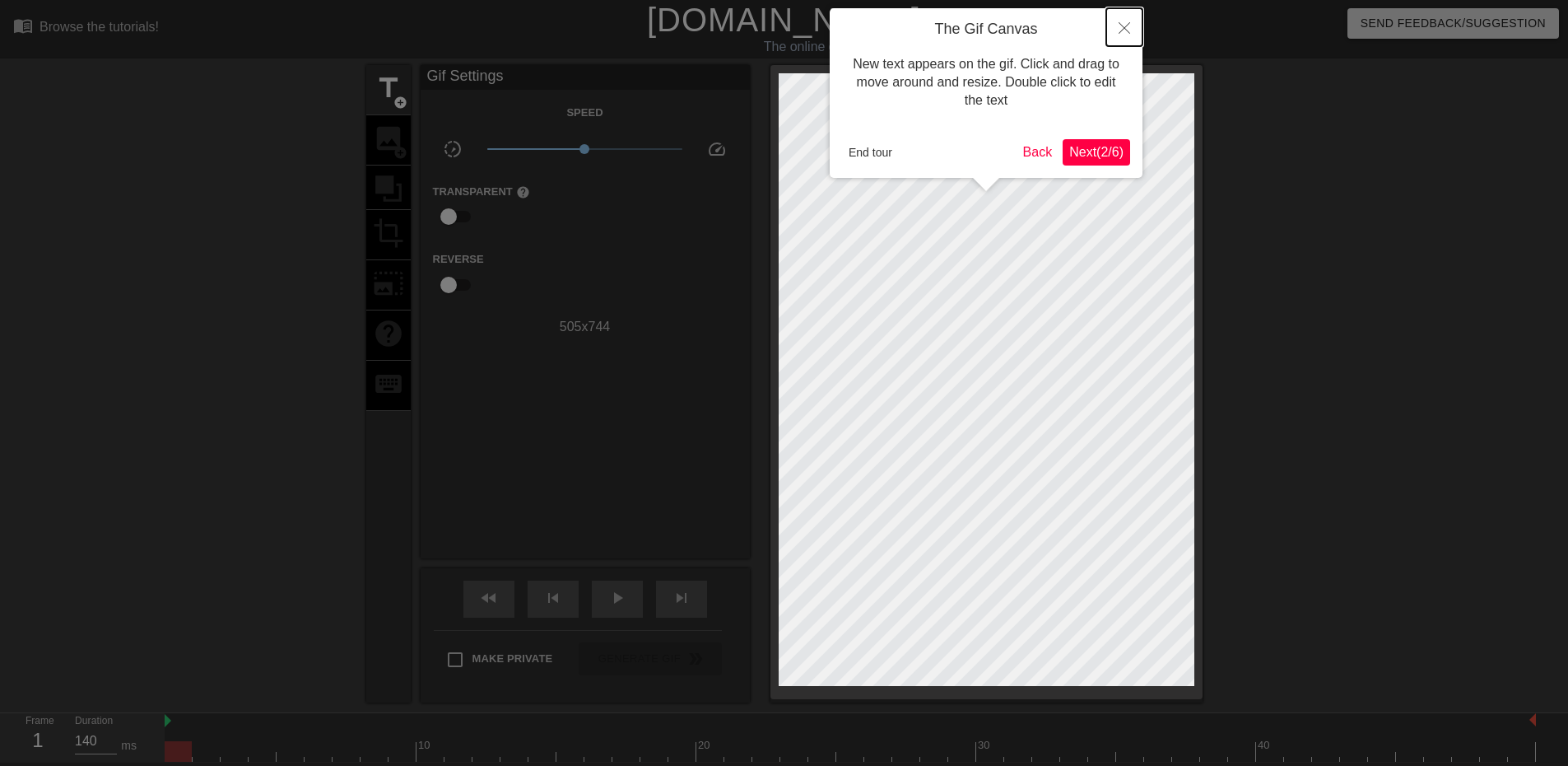
click at [1133, 32] on button "Close" at bounding box center [1125, 27] width 36 height 38
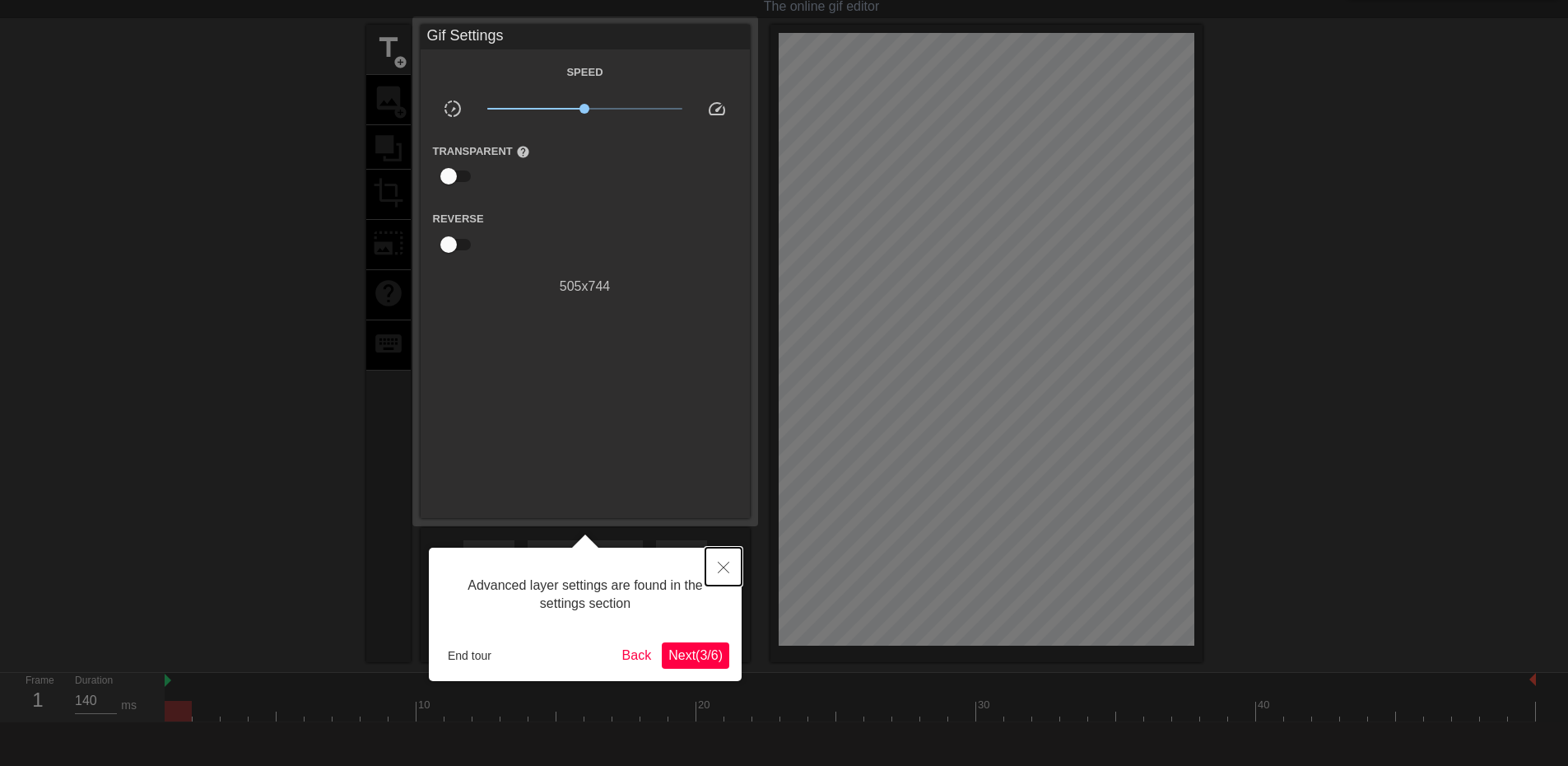
click at [730, 570] on button "Close" at bounding box center [724, 567] width 36 height 38
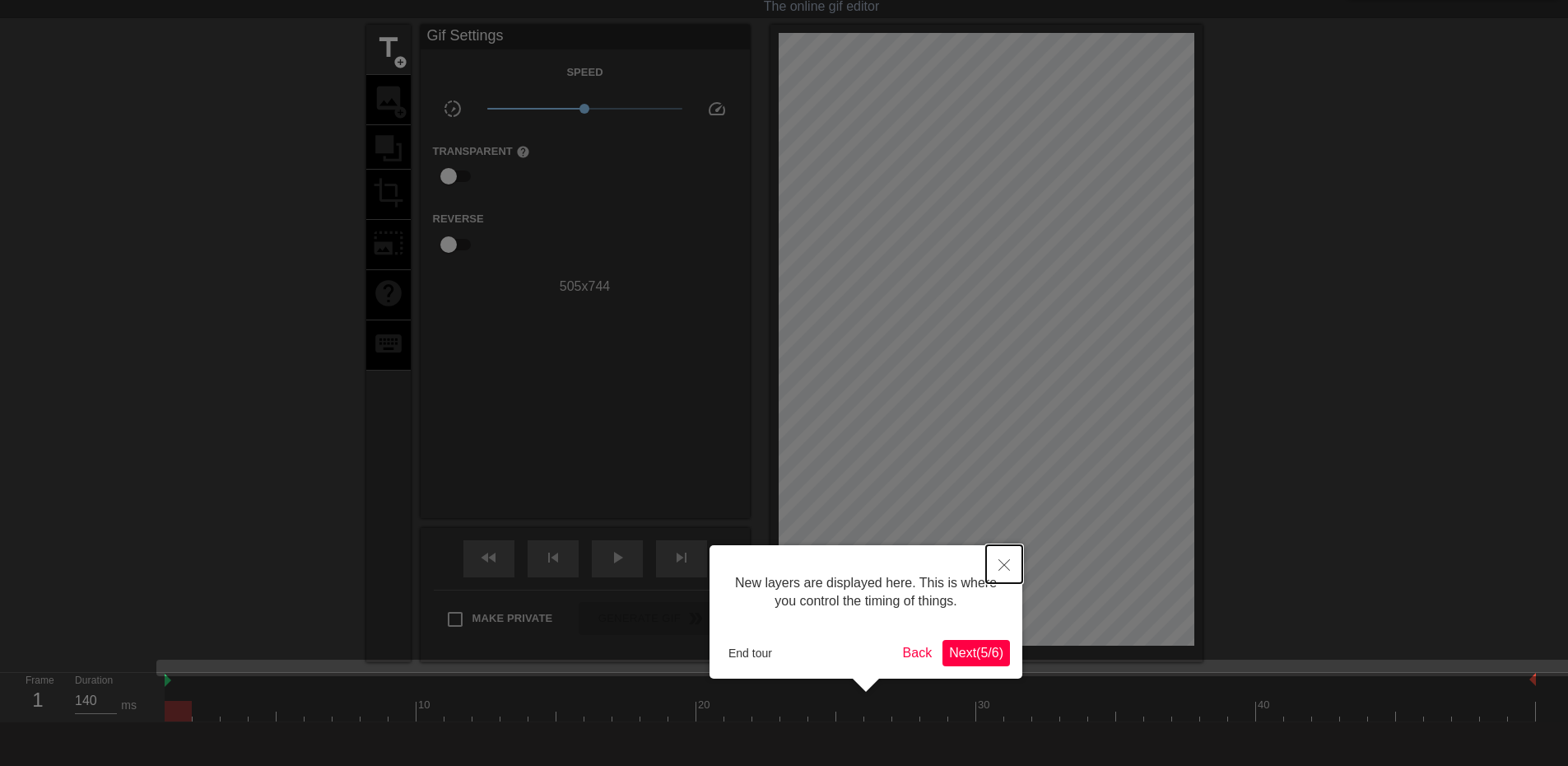
click at [1018, 567] on button "Close" at bounding box center [1004, 564] width 36 height 38
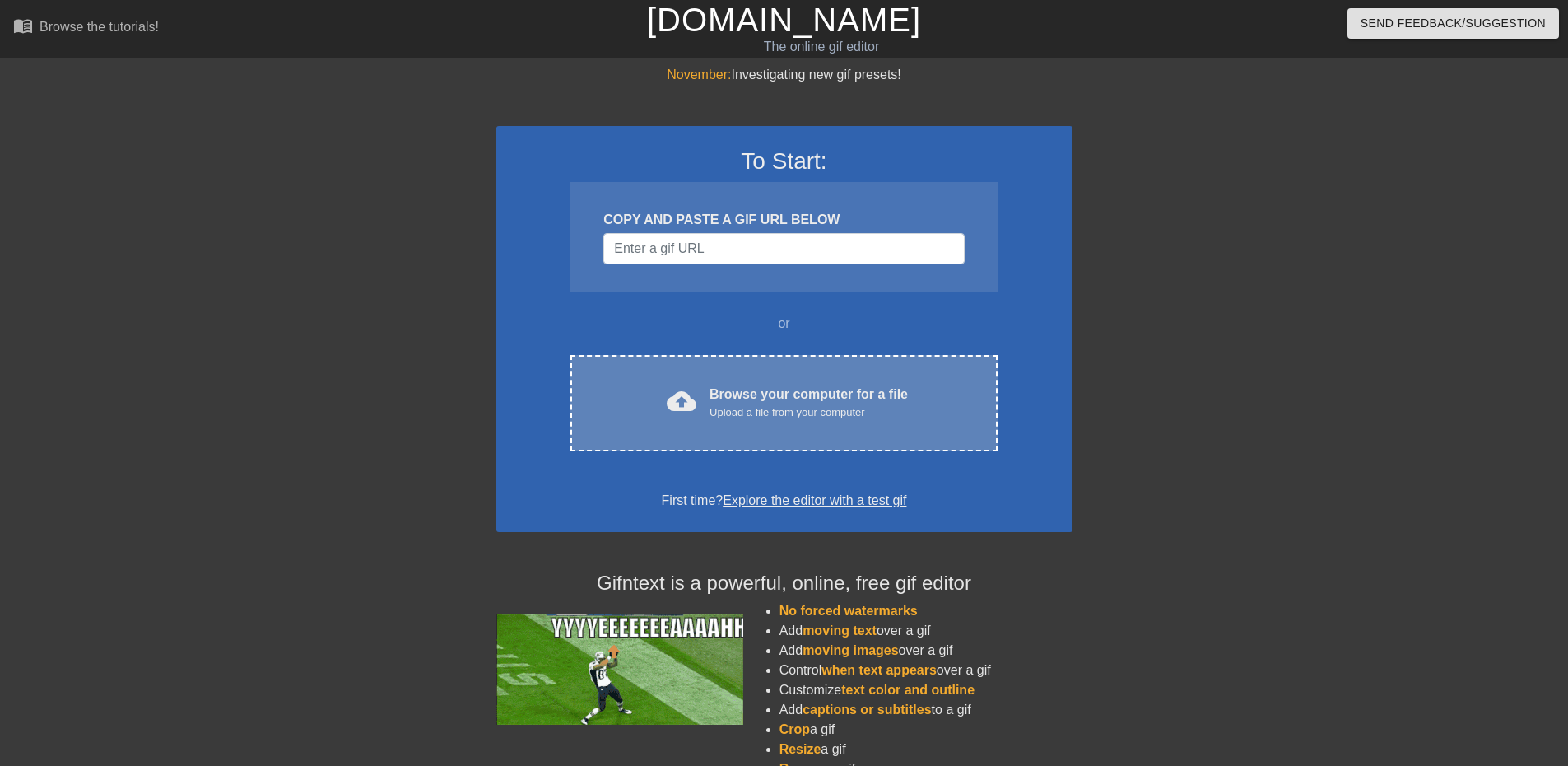
click at [762, 429] on div "cloud_upload Browse your computer for a file Upload a file from your computer C…" at bounding box center [783, 403] width 426 height 97
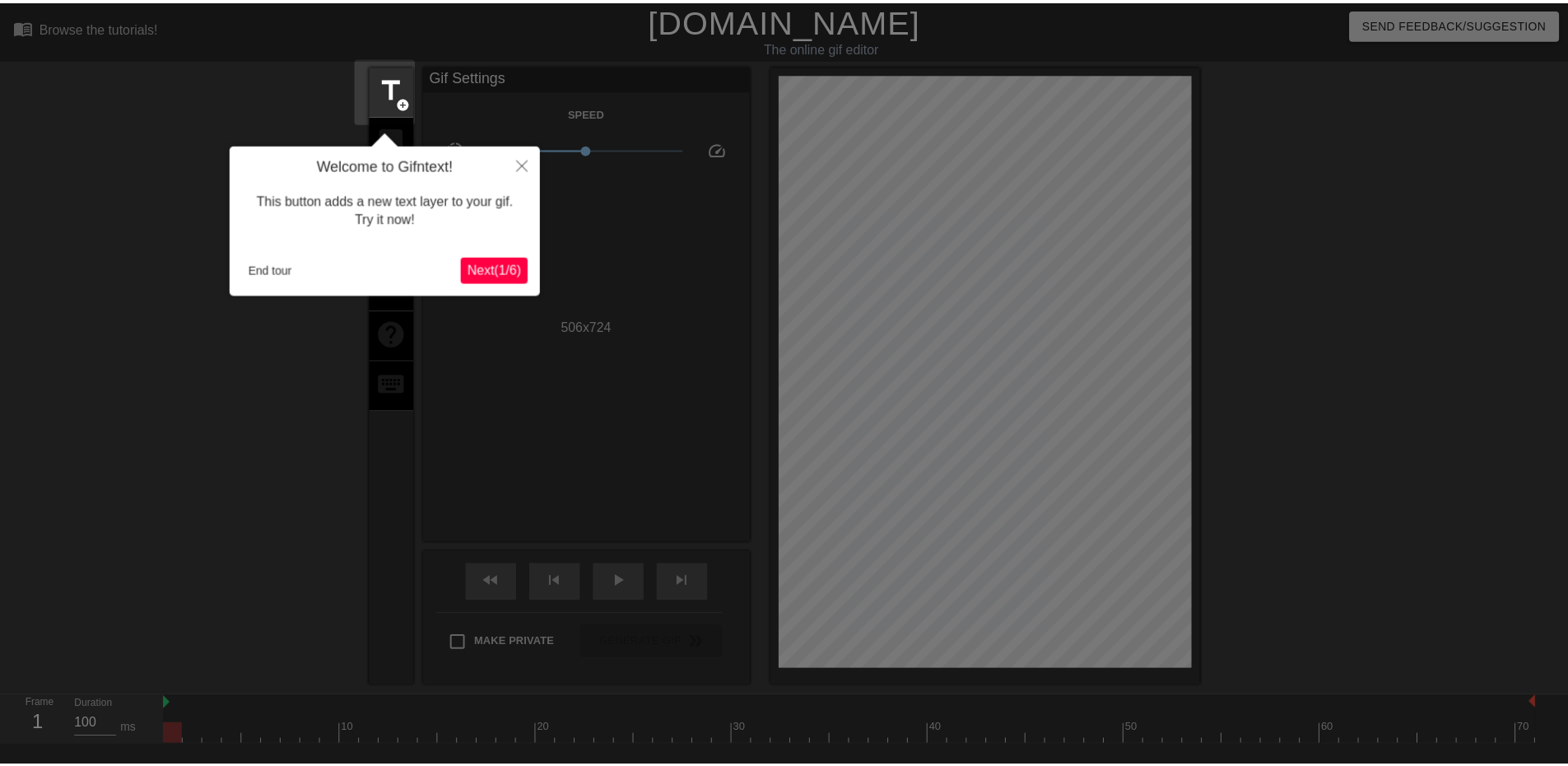
scroll to position [40, 0]
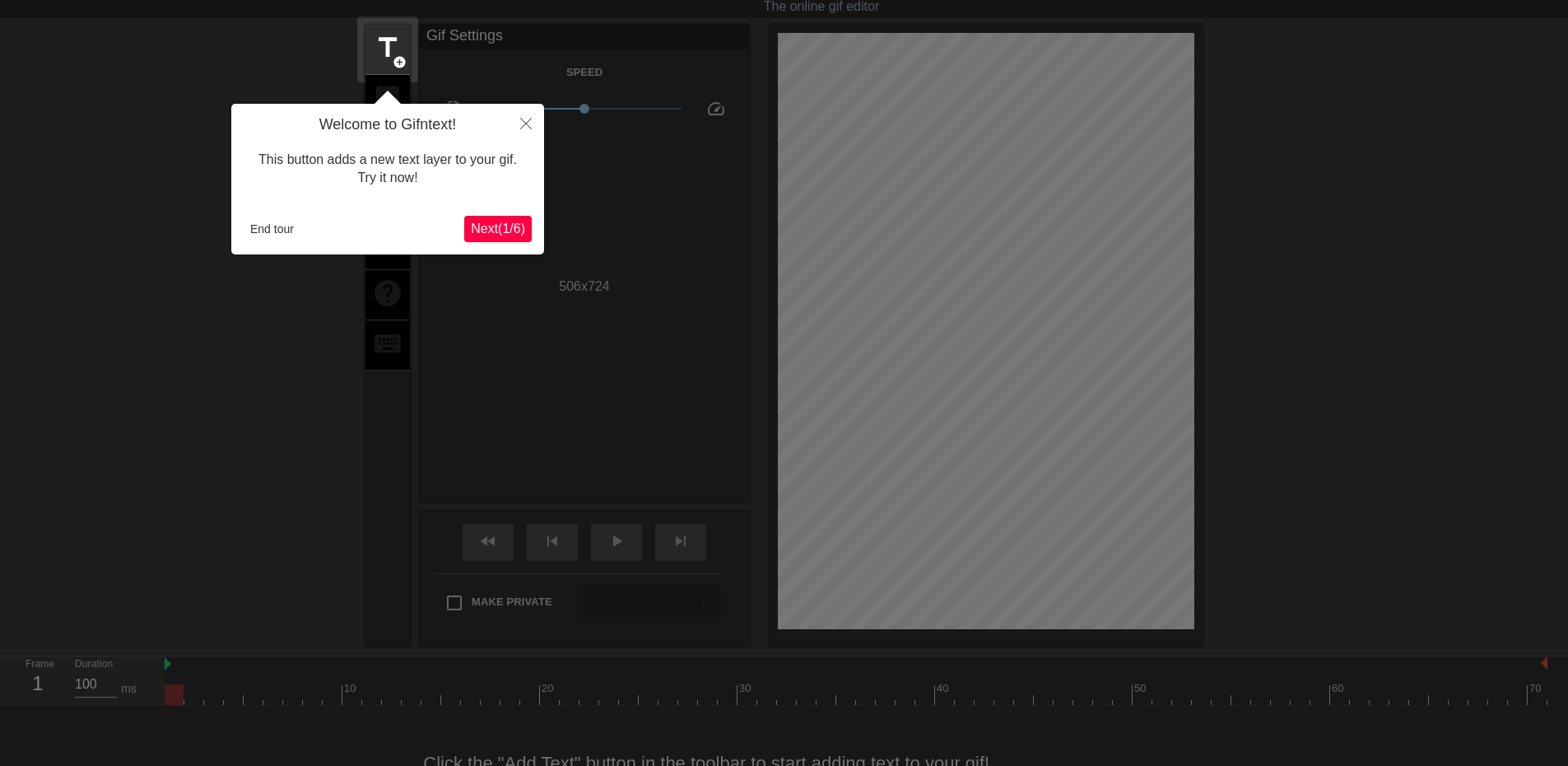
click at [609, 321] on div at bounding box center [784, 390] width 1568 height 861
click at [525, 127] on icon "Close" at bounding box center [525, 123] width 12 height 12
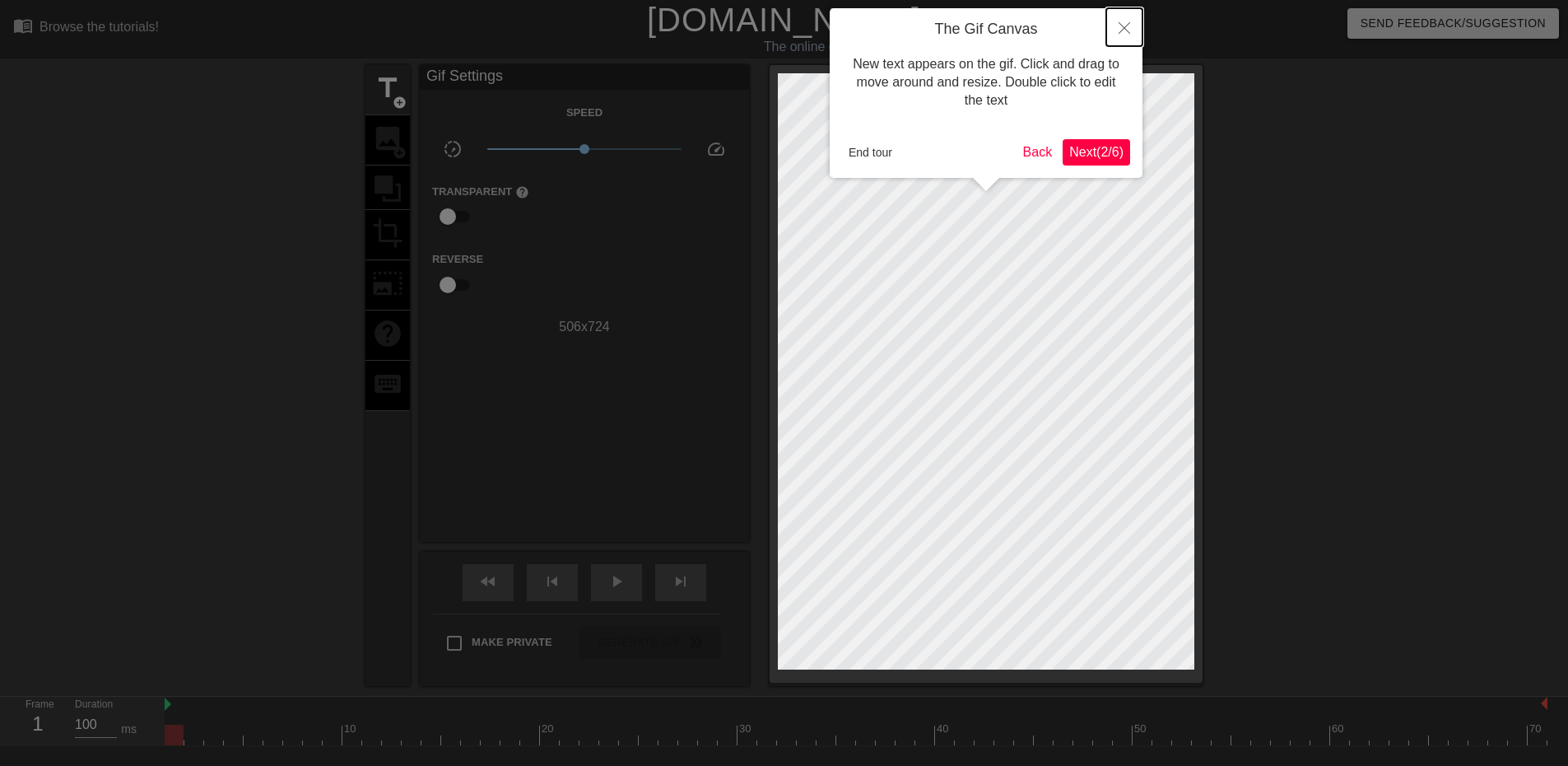
click at [1135, 24] on button "Close" at bounding box center [1125, 27] width 36 height 38
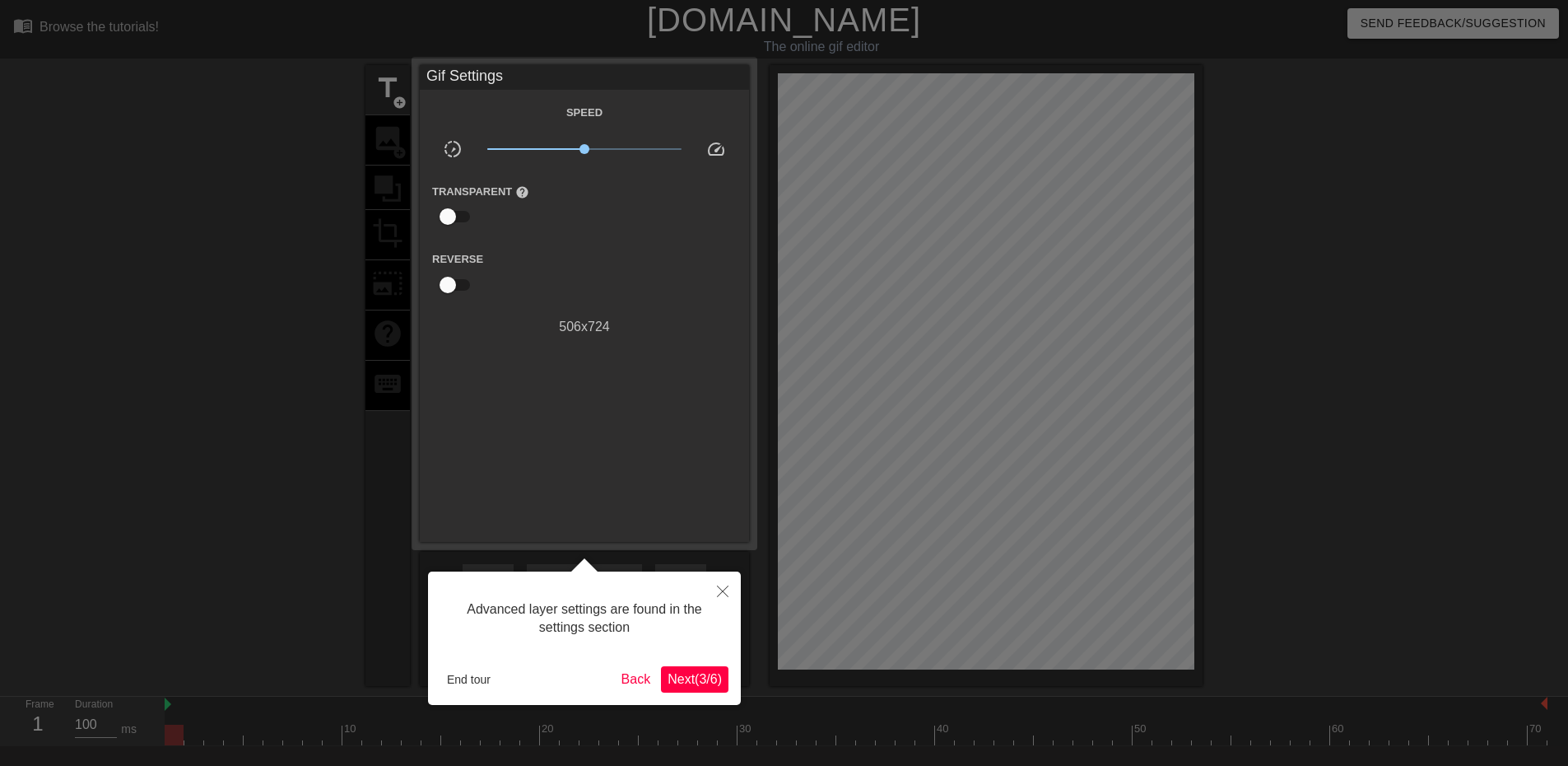
scroll to position [40, 0]
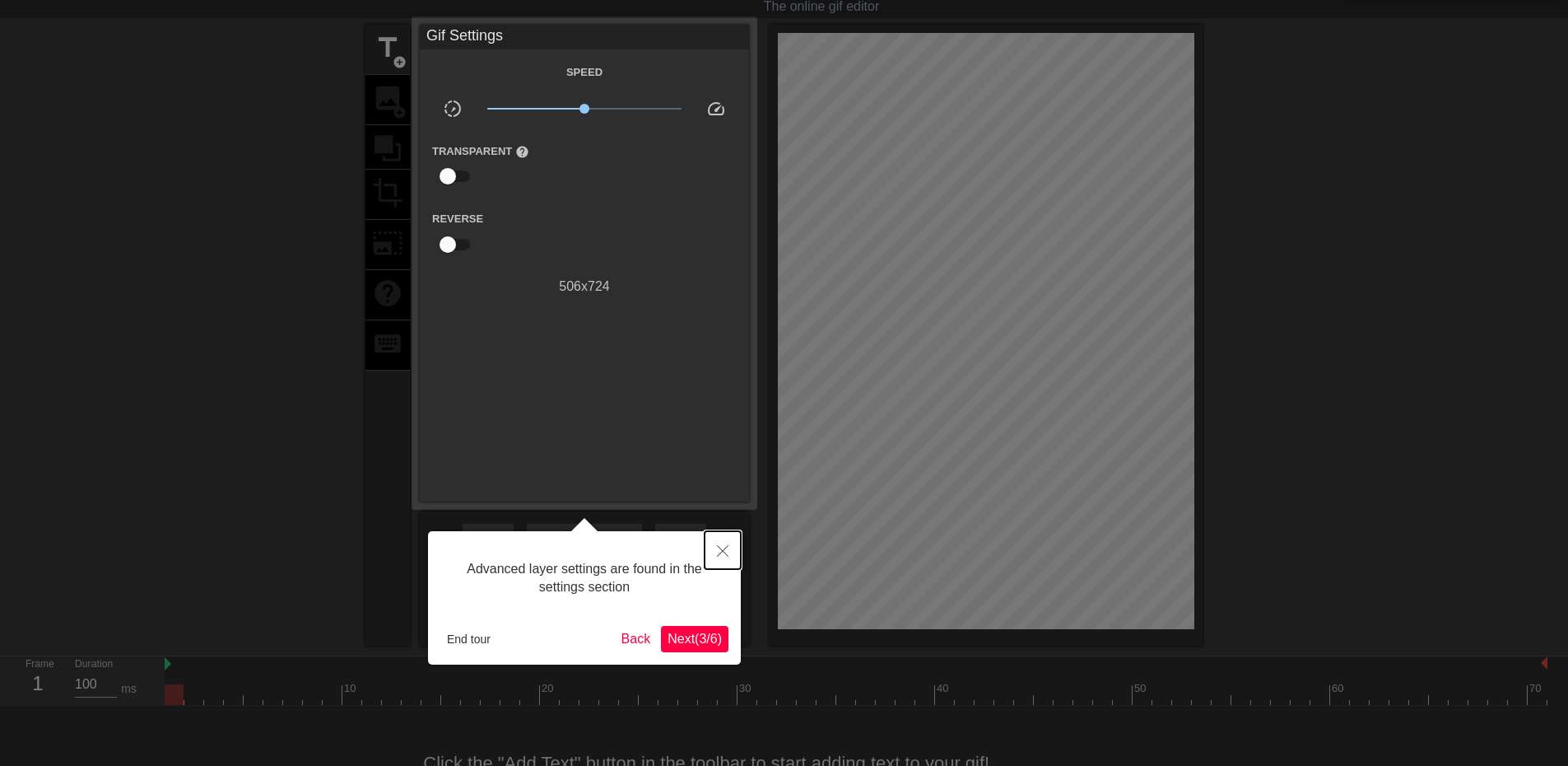
click at [715, 559] on button "Close" at bounding box center [723, 550] width 36 height 38
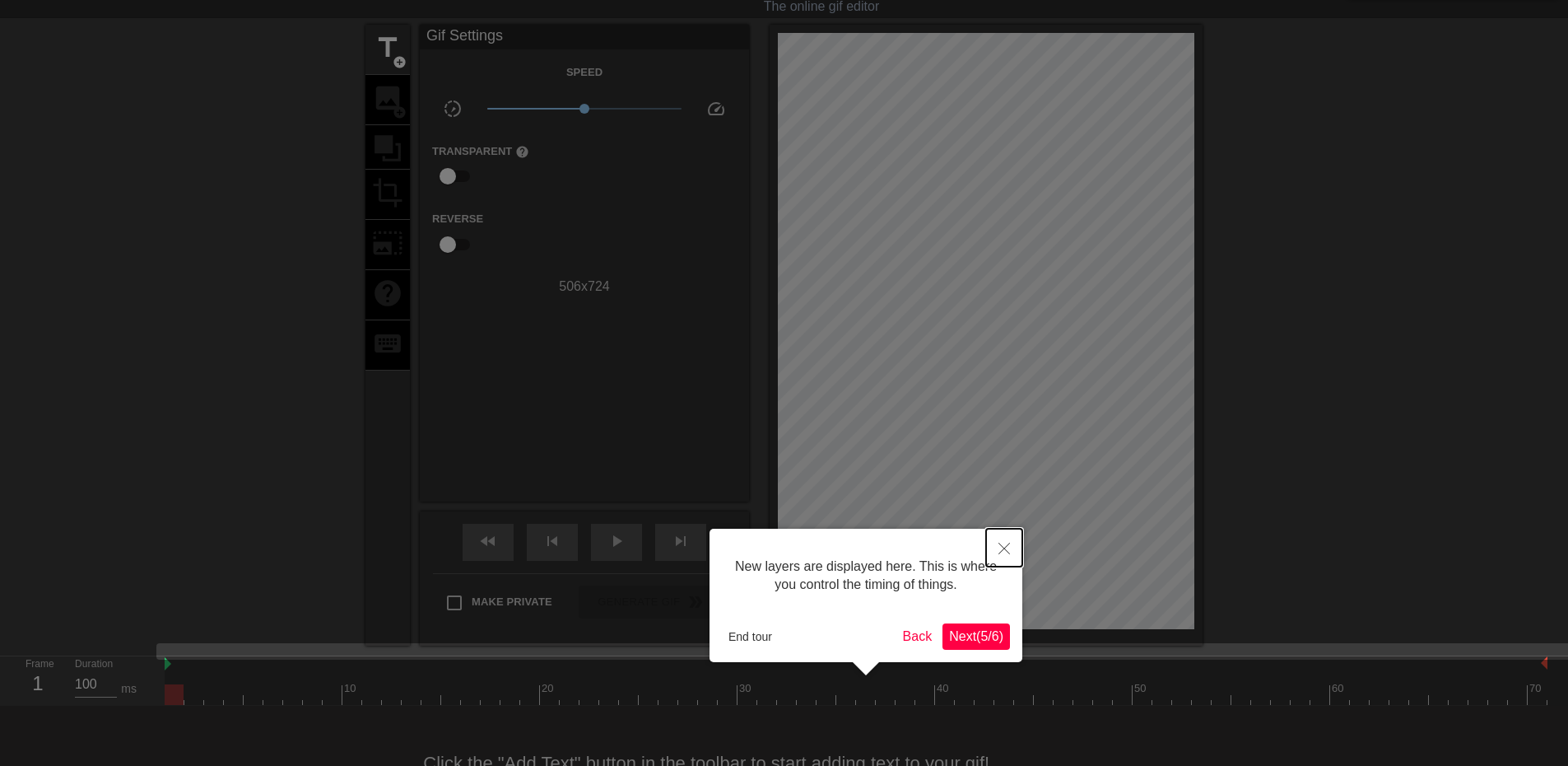
click at [1010, 551] on button "Close" at bounding box center [1004, 547] width 36 height 38
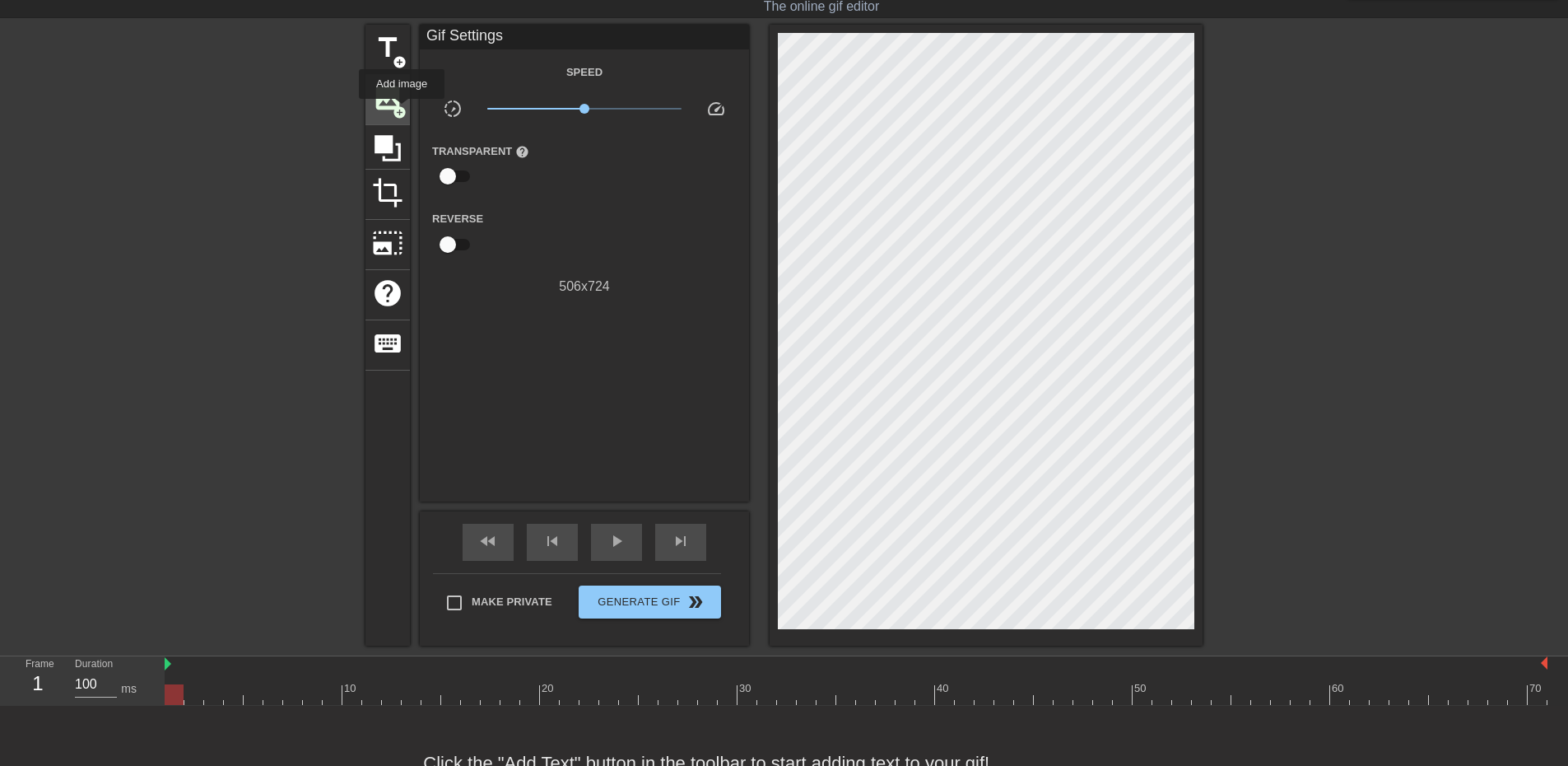
click at [401, 107] on span "add_circle" at bounding box center [399, 112] width 14 height 14
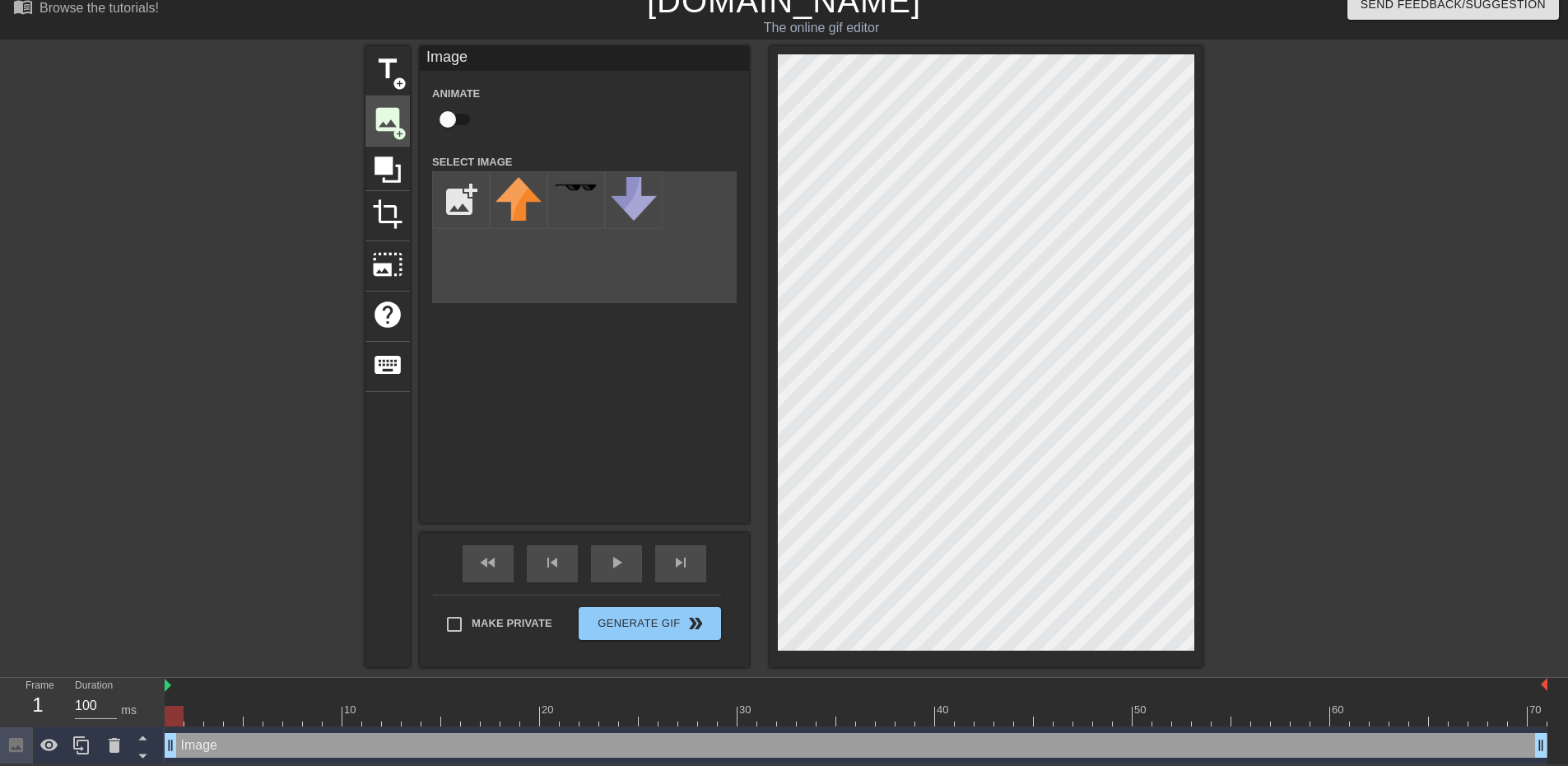
scroll to position [21, 0]
click at [474, 197] on input "file" at bounding box center [460, 199] width 56 height 56
click at [273, 741] on div "Image drag_handle drag_handle" at bounding box center [856, 744] width 1383 height 25
drag, startPoint x: 238, startPoint y: 747, endPoint x: 206, endPoint y: 752, distance: 32.4
click at [206, 752] on div "Image drag_handle drag_handle" at bounding box center [856, 744] width 1383 height 25
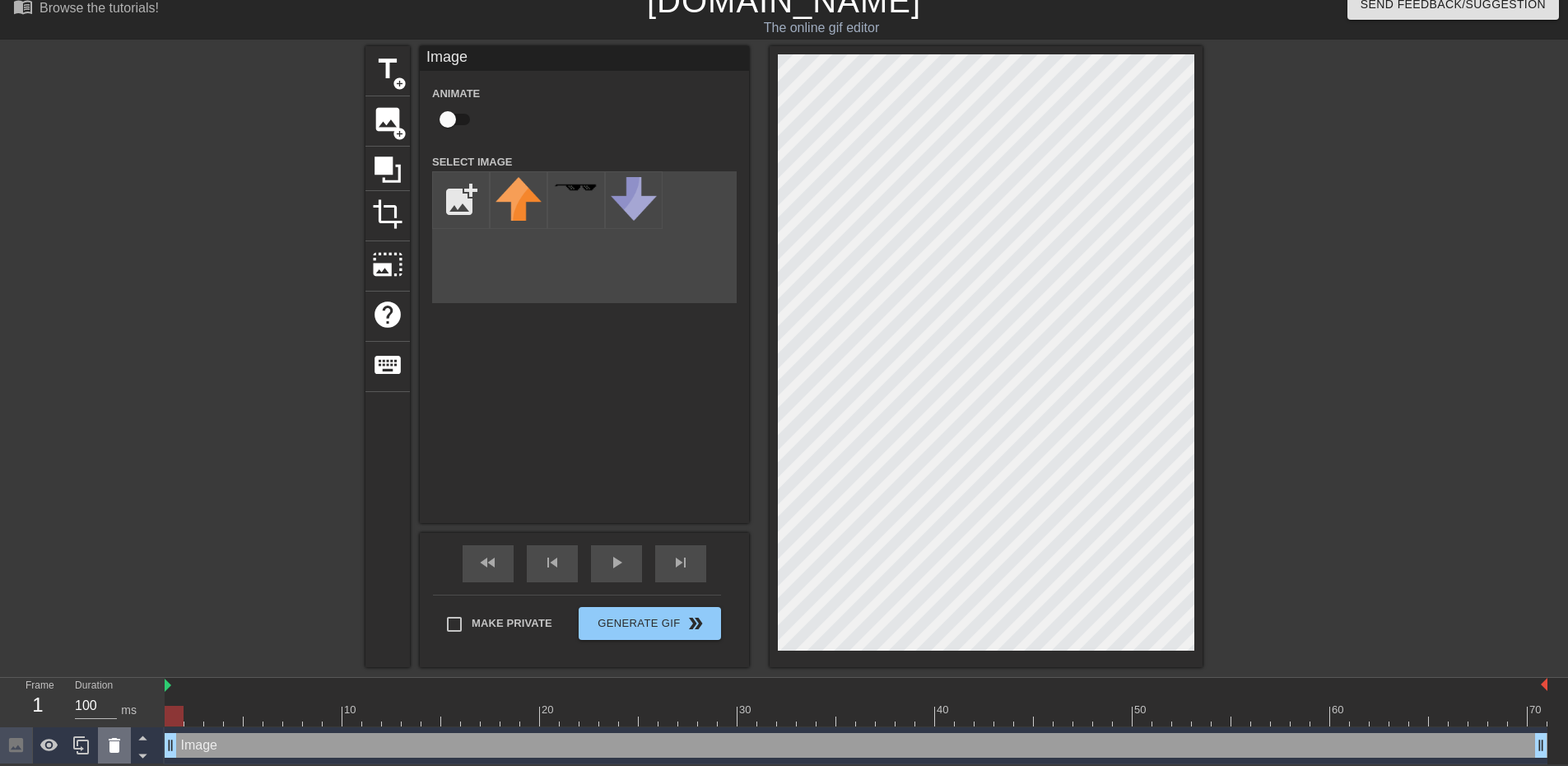
click at [108, 742] on icon at bounding box center [115, 745] width 20 height 20
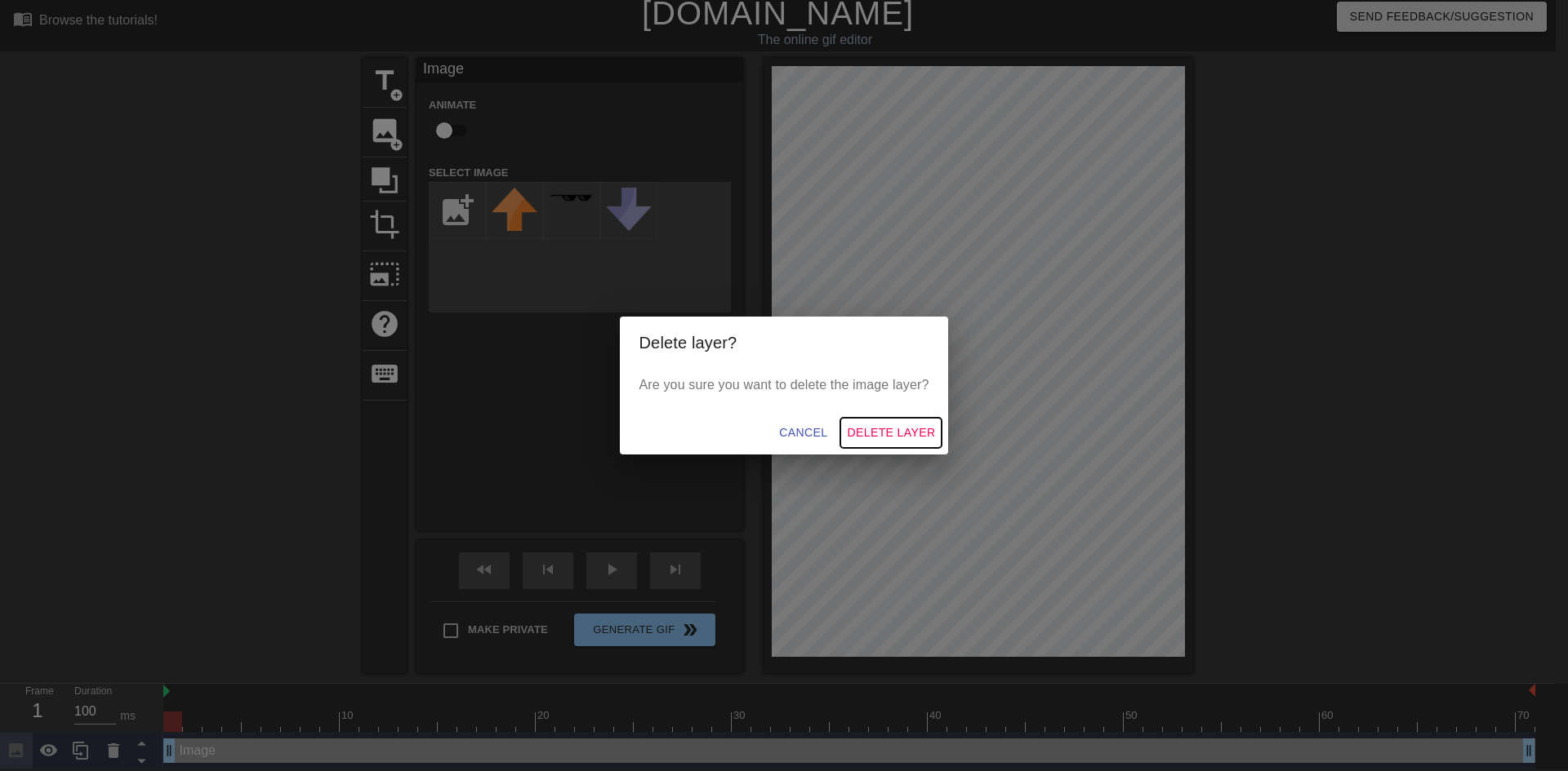
click at [886, 433] on span "Delete Layer" at bounding box center [891, 432] width 89 height 21
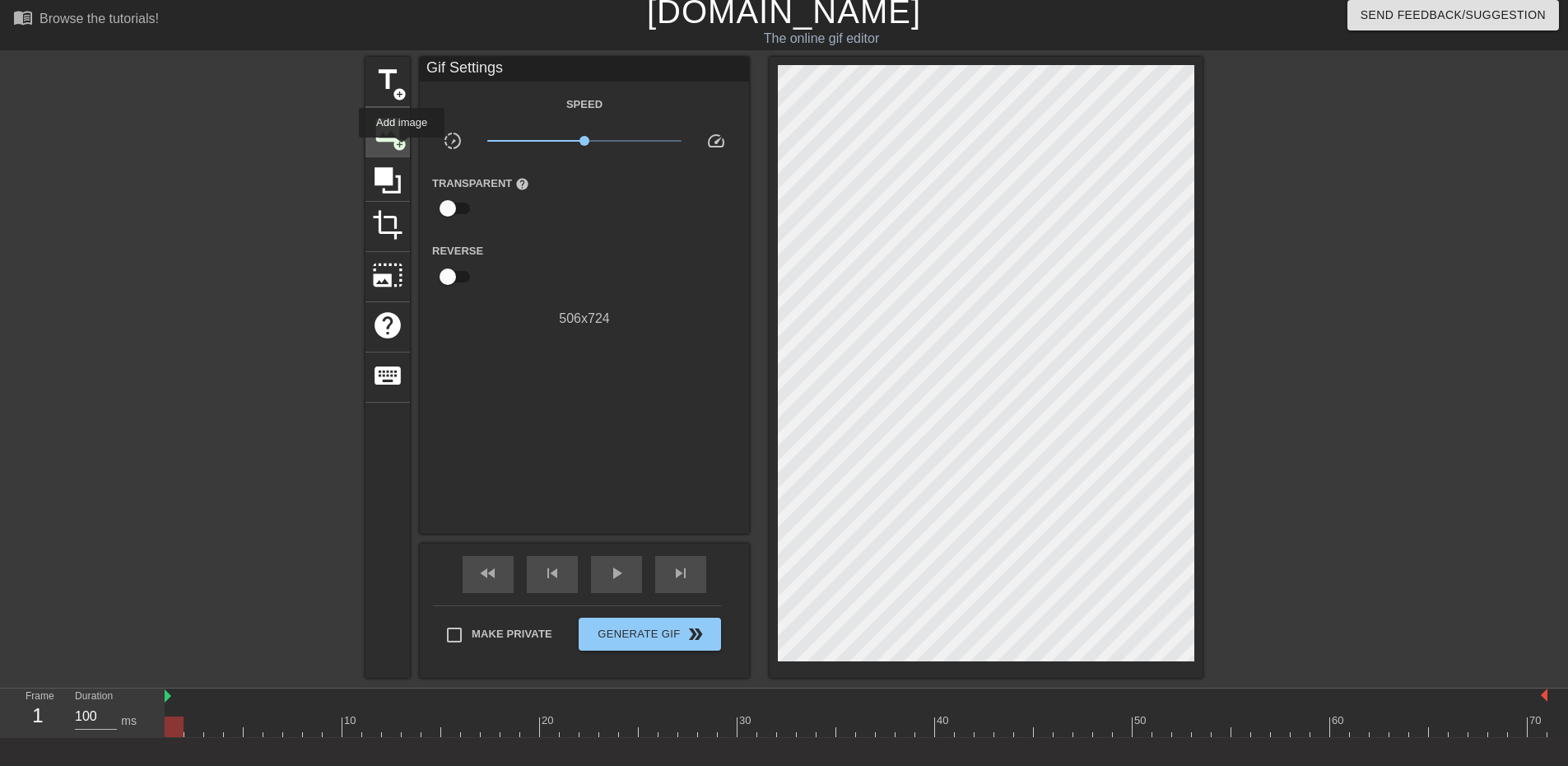
click at [387, 142] on span "image" at bounding box center [388, 130] width 31 height 31
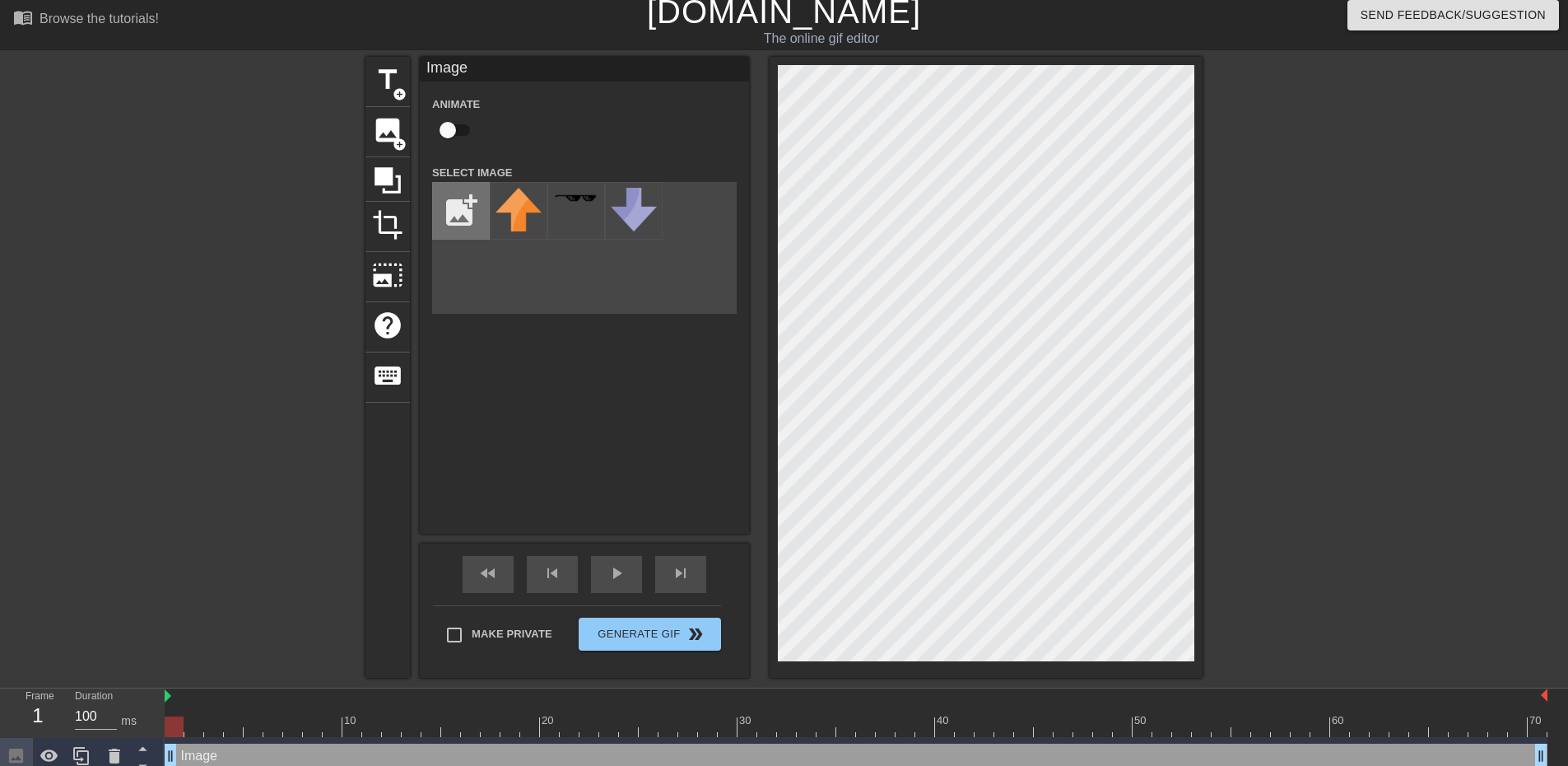
click at [466, 199] on input "file" at bounding box center [460, 210] width 56 height 56
type input "C:\fakepath\SUEÑO1.png"
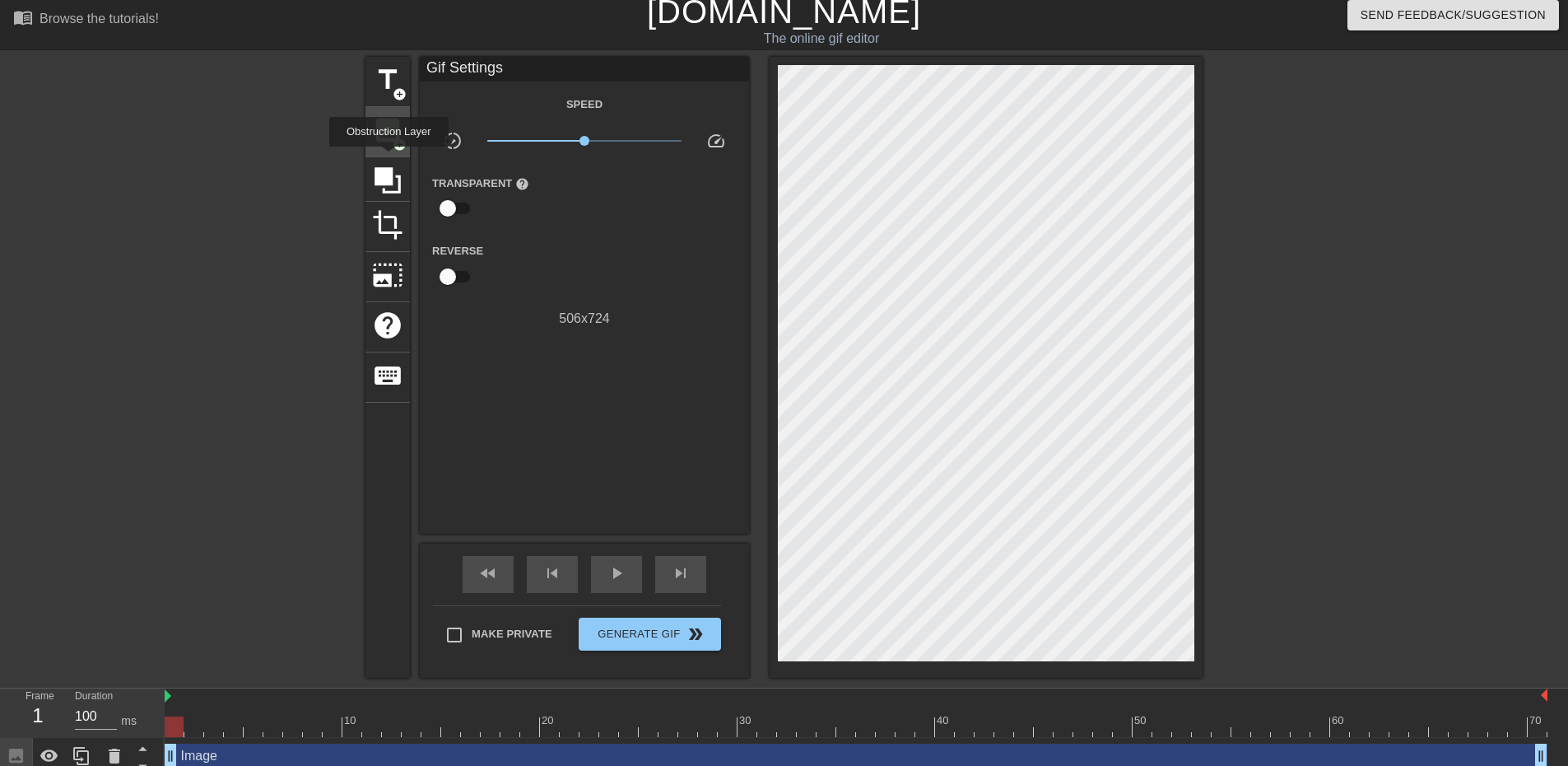
click at [387, 152] on div "image add_circle" at bounding box center [387, 132] width 45 height 50
click at [408, 134] on div "image add_circle" at bounding box center [387, 132] width 45 height 50
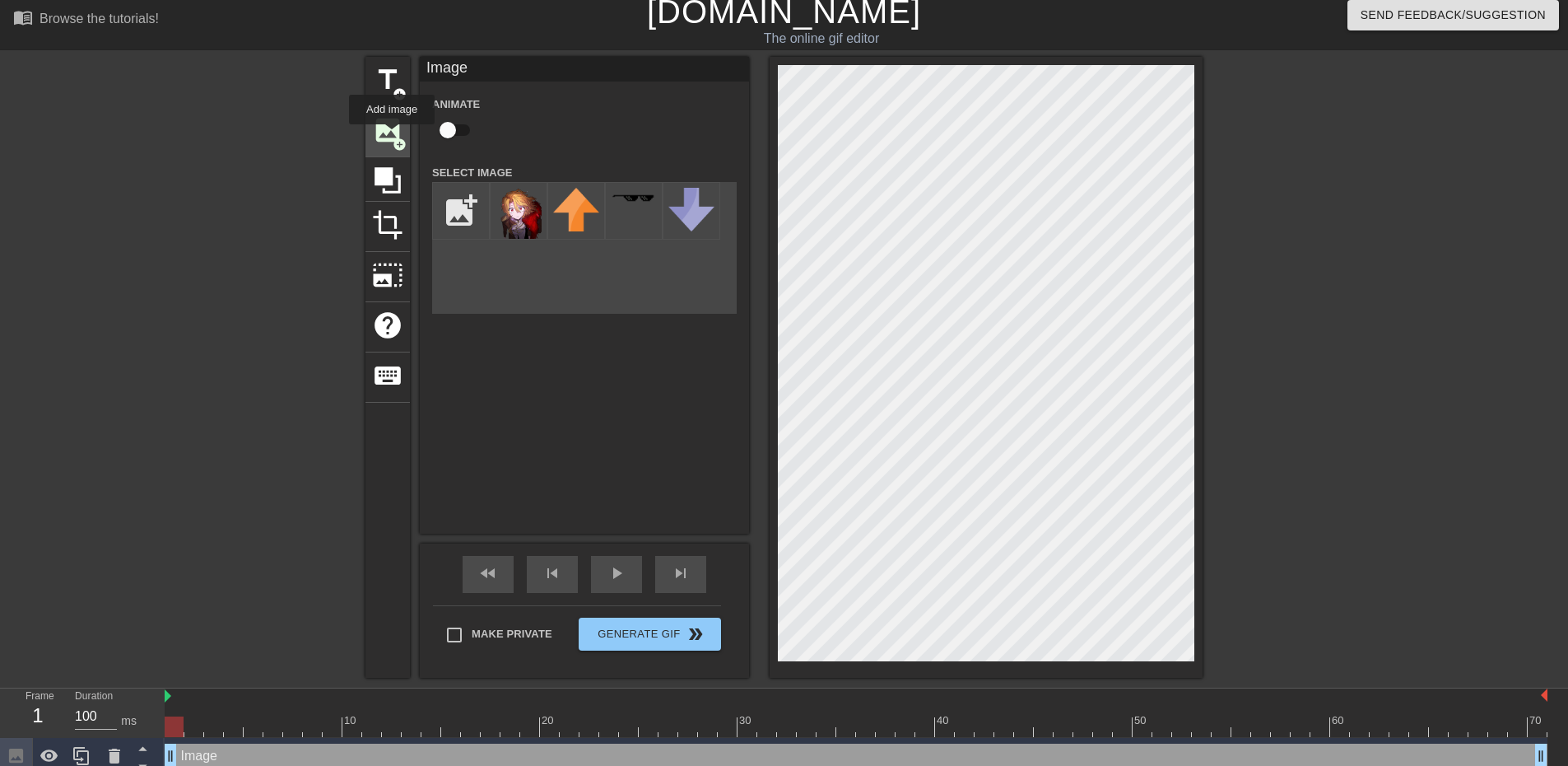
click at [392, 135] on span "image" at bounding box center [388, 130] width 31 height 31
click at [401, 81] on span "title" at bounding box center [388, 80] width 31 height 31
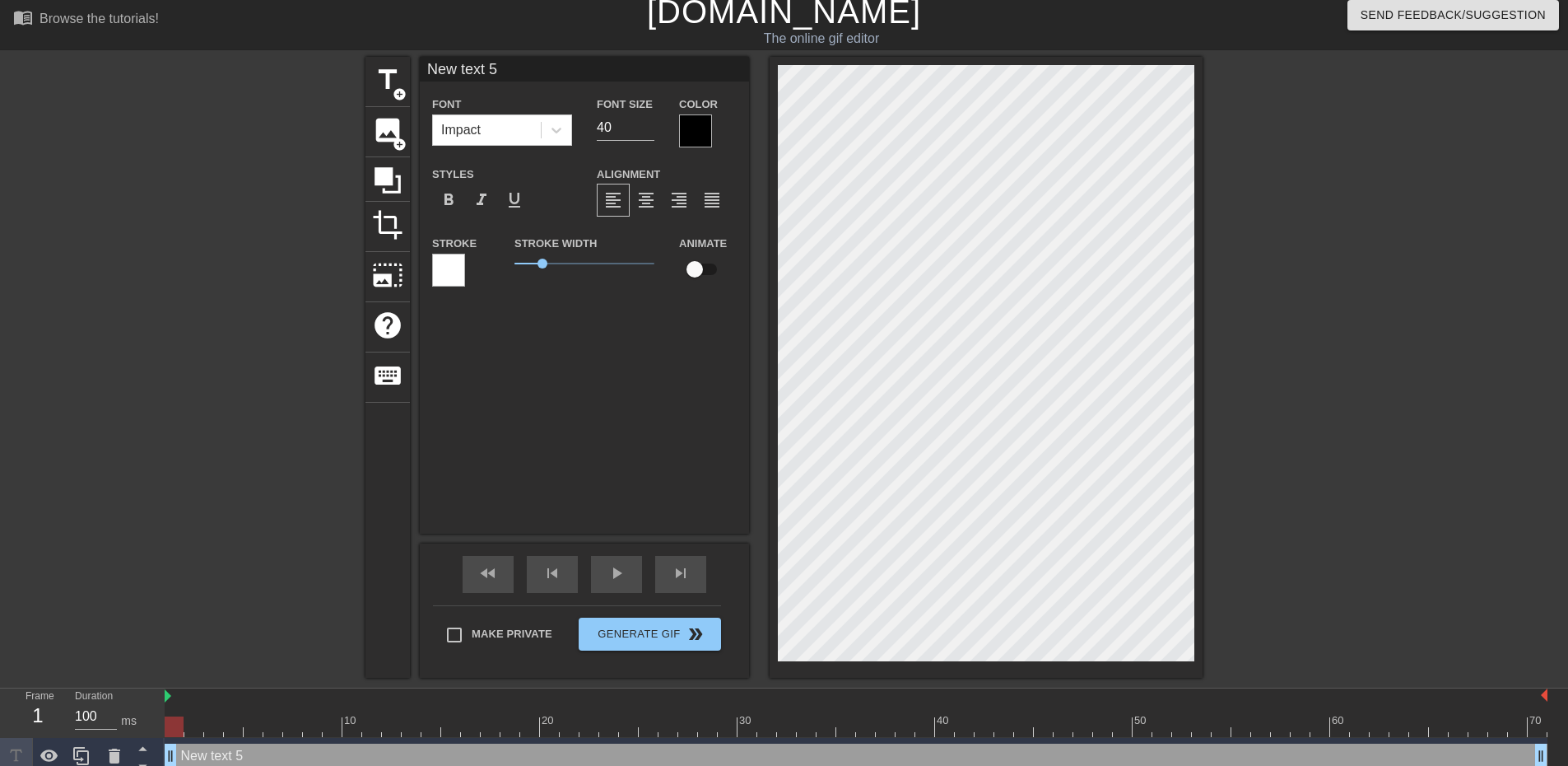
click at [412, 133] on div "title add_circle image add_circle crop photo_size_select_large help keyboard Ne…" at bounding box center [783, 367] width 837 height 621
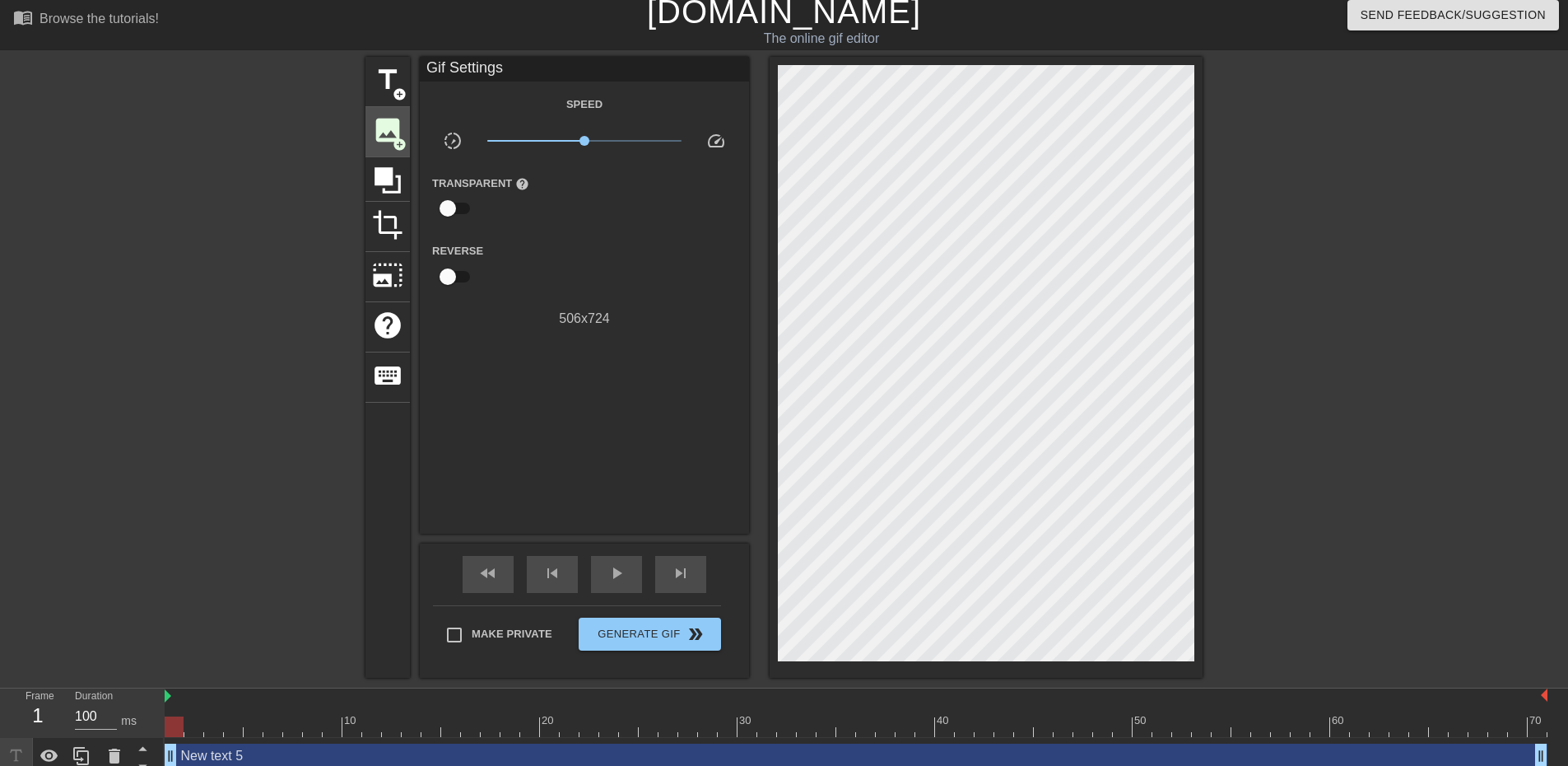
click at [397, 133] on span "image" at bounding box center [388, 130] width 31 height 31
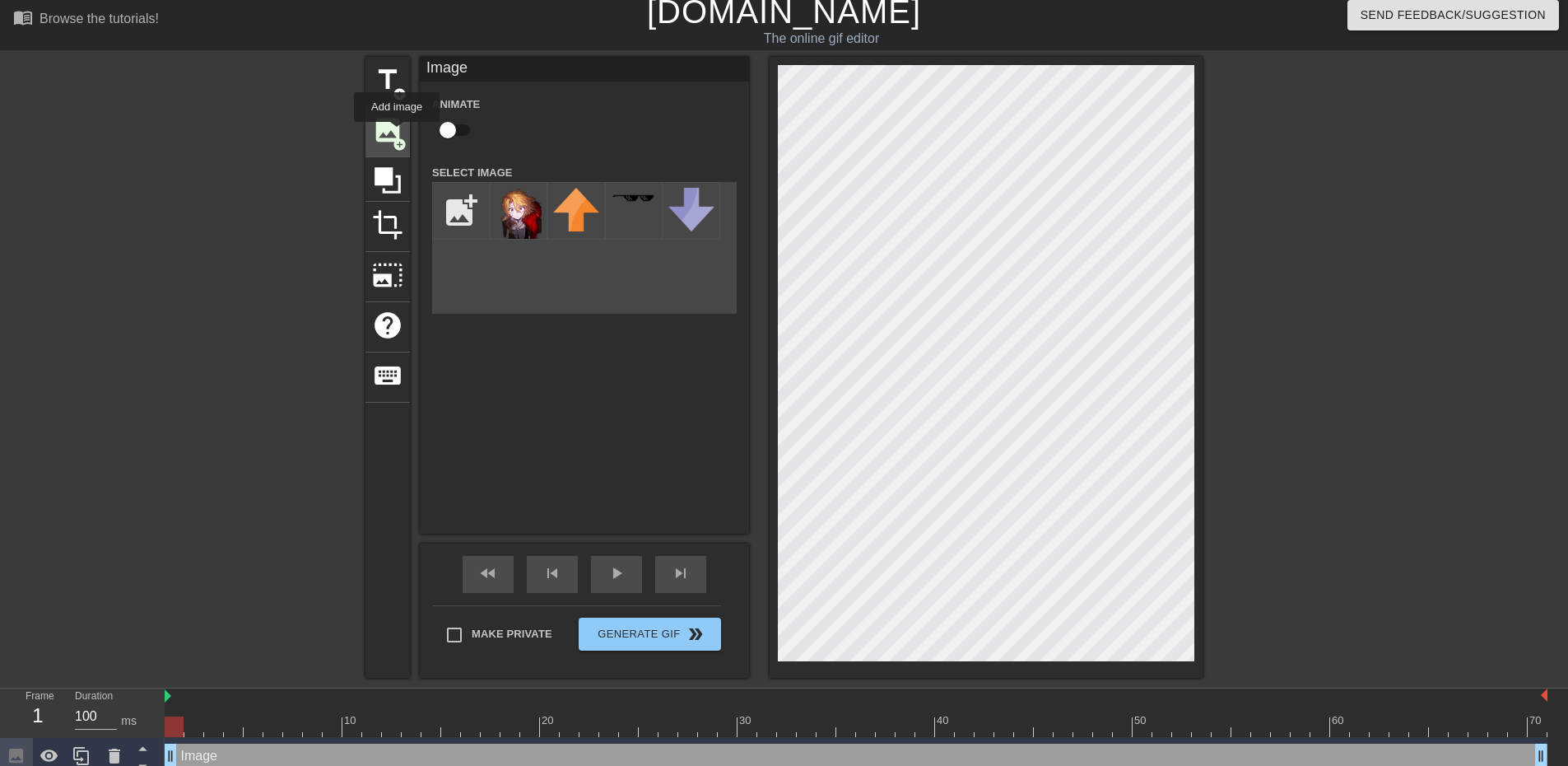
click at [397, 133] on span "image" at bounding box center [388, 130] width 31 height 31
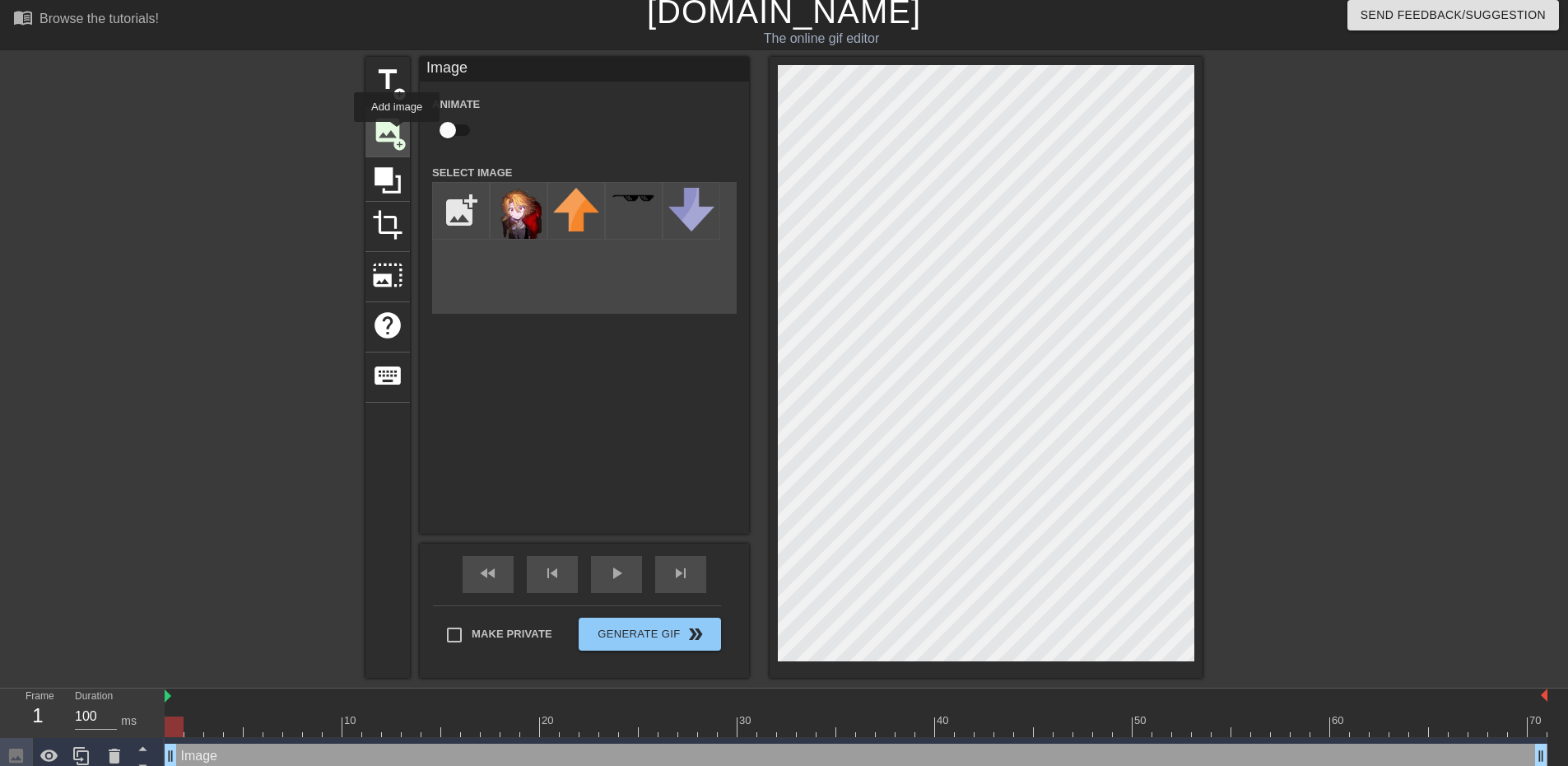
click at [397, 133] on span "image" at bounding box center [388, 130] width 31 height 31
click at [102, 758] on div at bounding box center [115, 756] width 33 height 36
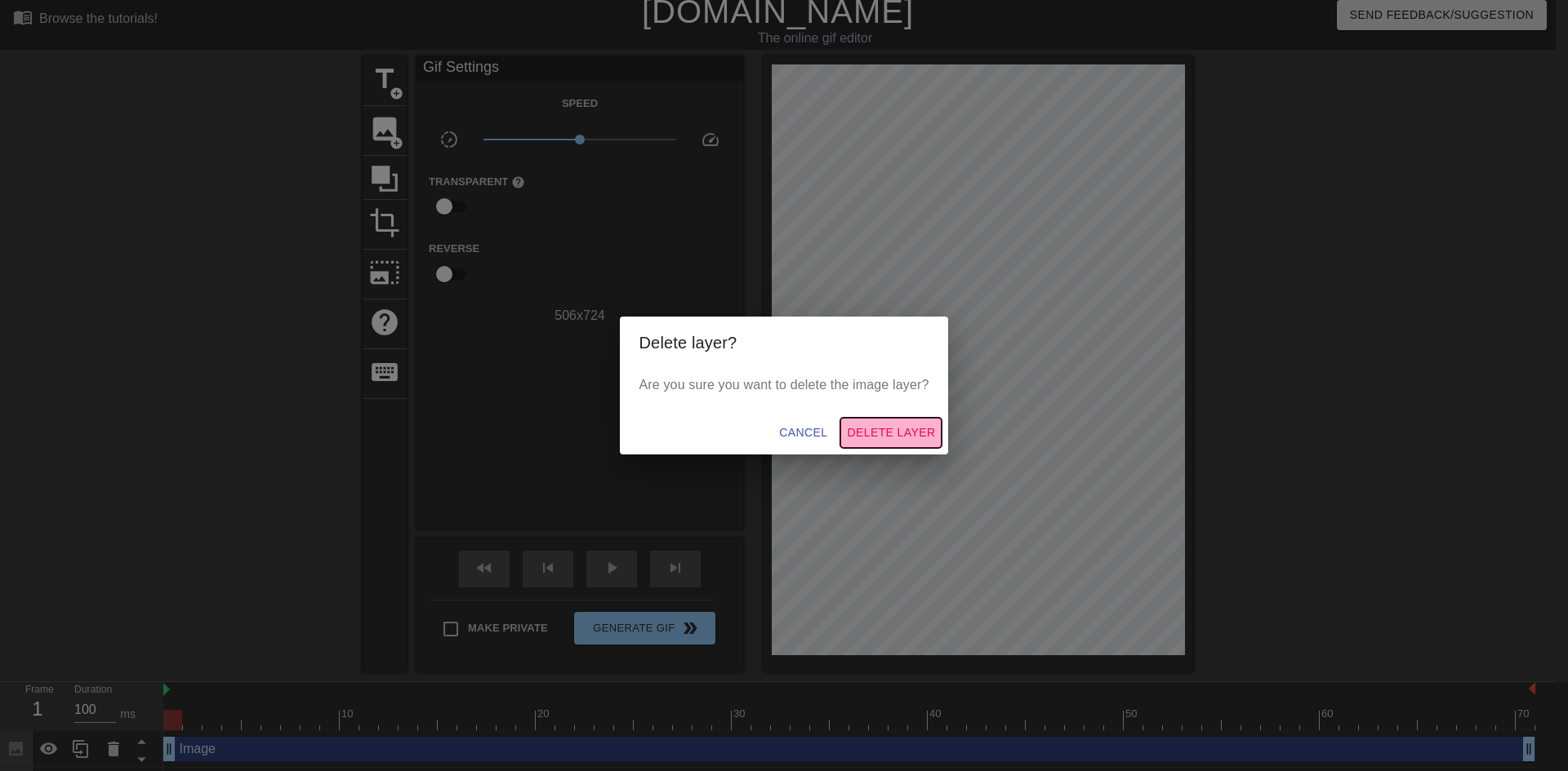
click at [877, 442] on span "Delete Layer" at bounding box center [891, 432] width 89 height 21
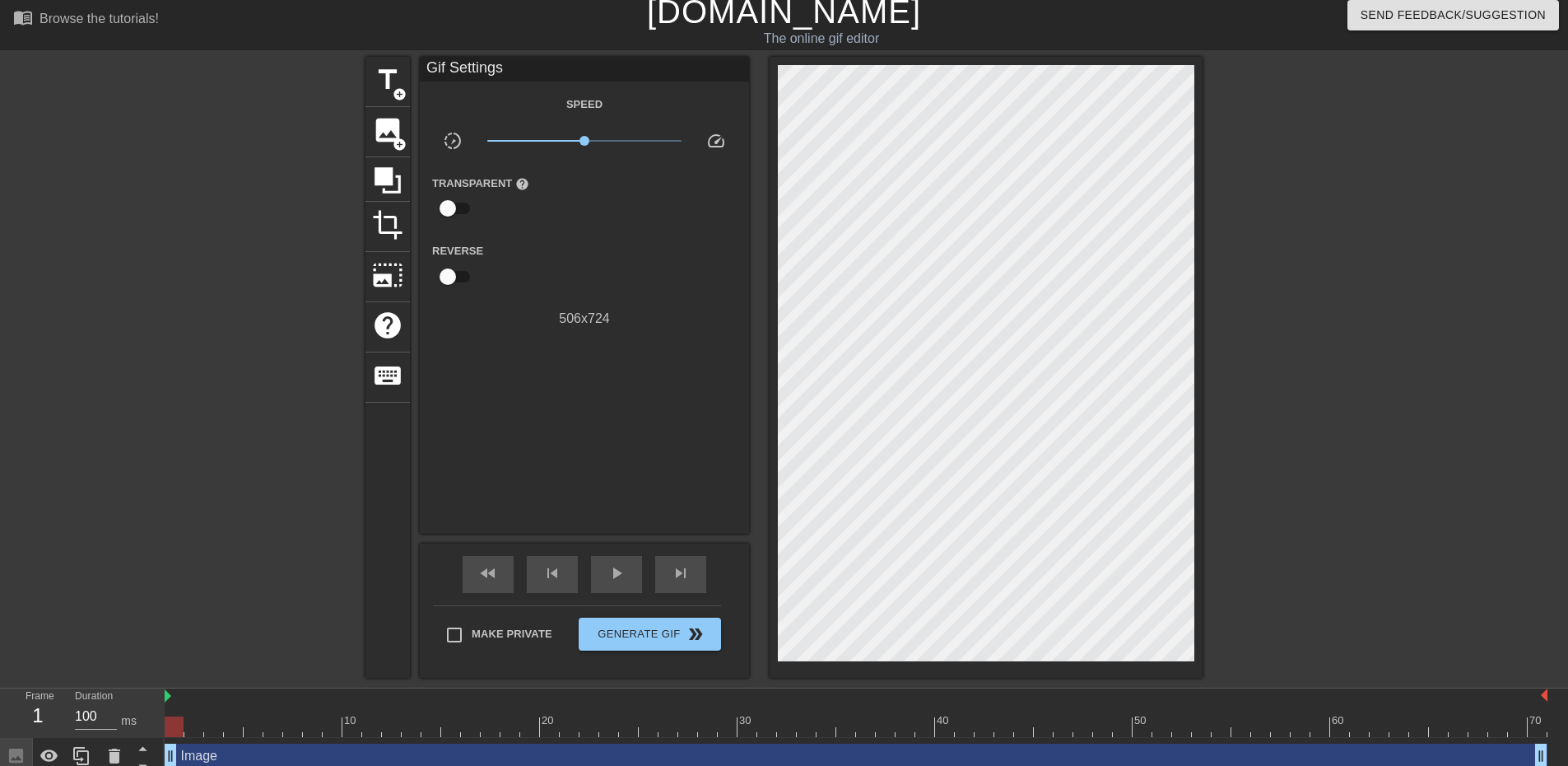
click at [345, 755] on div "Image drag_handle drag_handle" at bounding box center [856, 755] width 1383 height 25
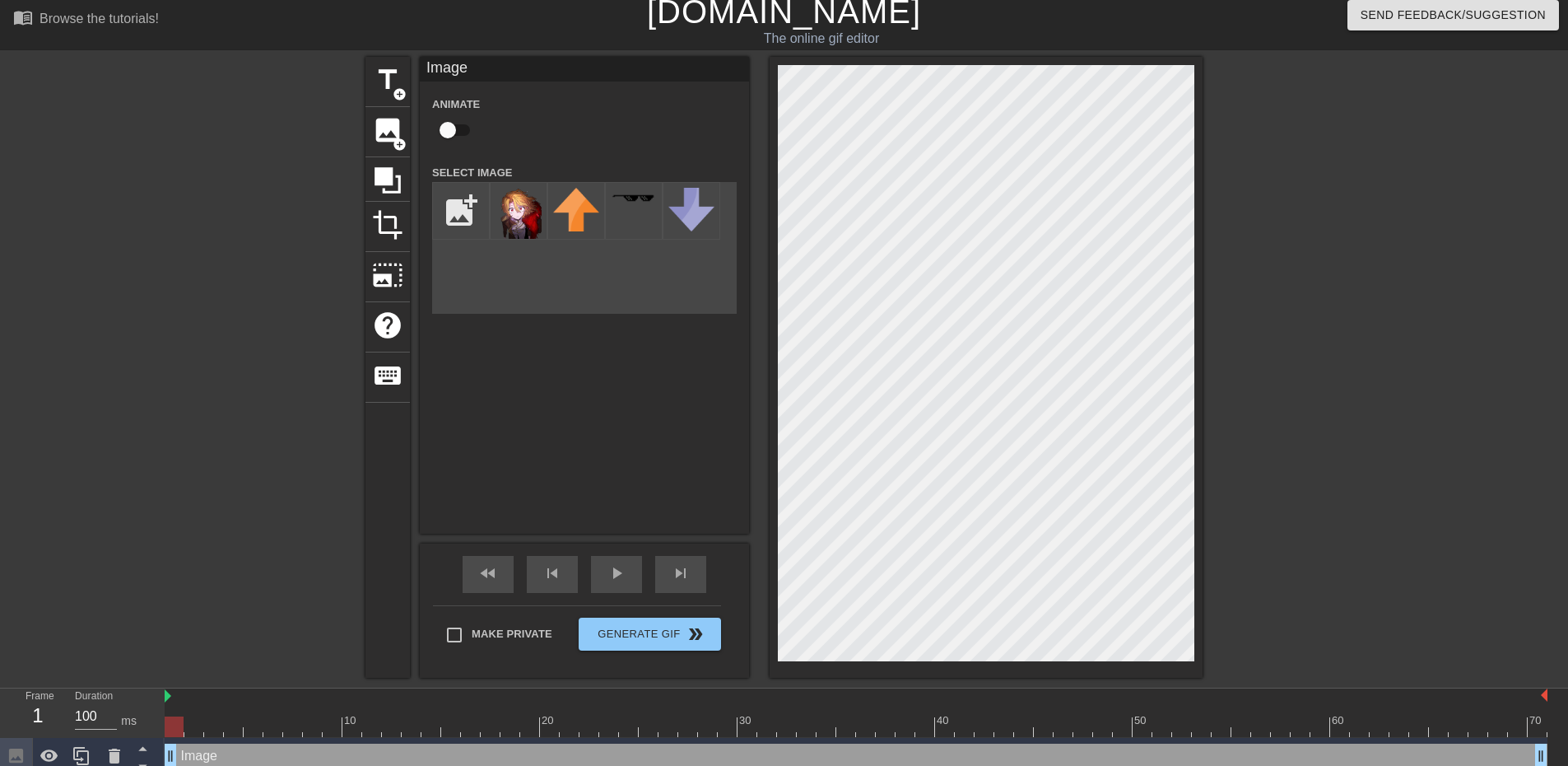
drag, startPoint x: 345, startPoint y: 755, endPoint x: 234, endPoint y: 756, distance: 111.0
click at [234, 756] on div "Image drag_handle drag_handle" at bounding box center [856, 755] width 1383 height 25
click at [113, 754] on icon at bounding box center [114, 756] width 12 height 15
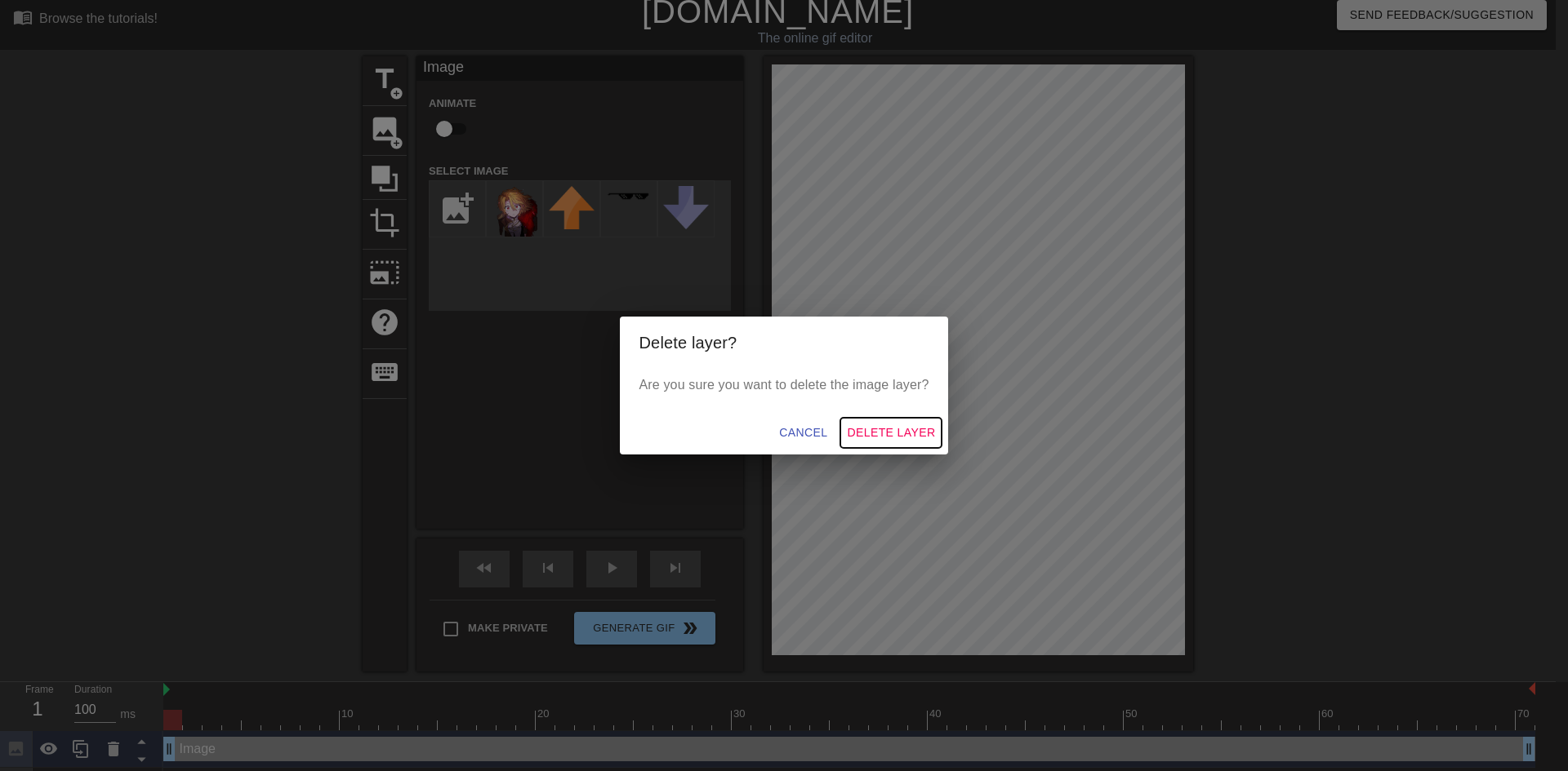
click at [901, 430] on span "Delete Layer" at bounding box center [891, 432] width 89 height 21
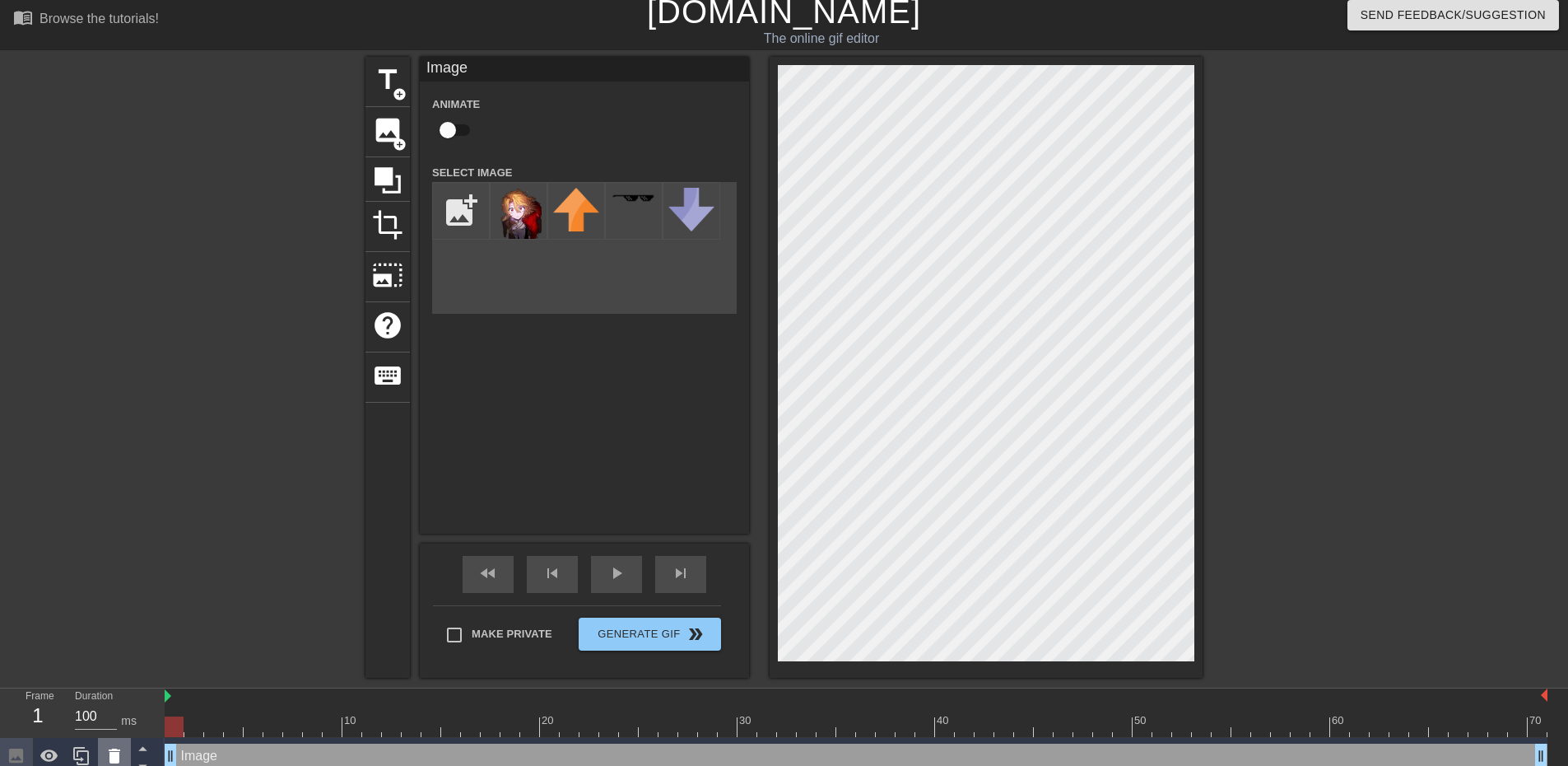
click at [117, 753] on icon at bounding box center [114, 756] width 12 height 15
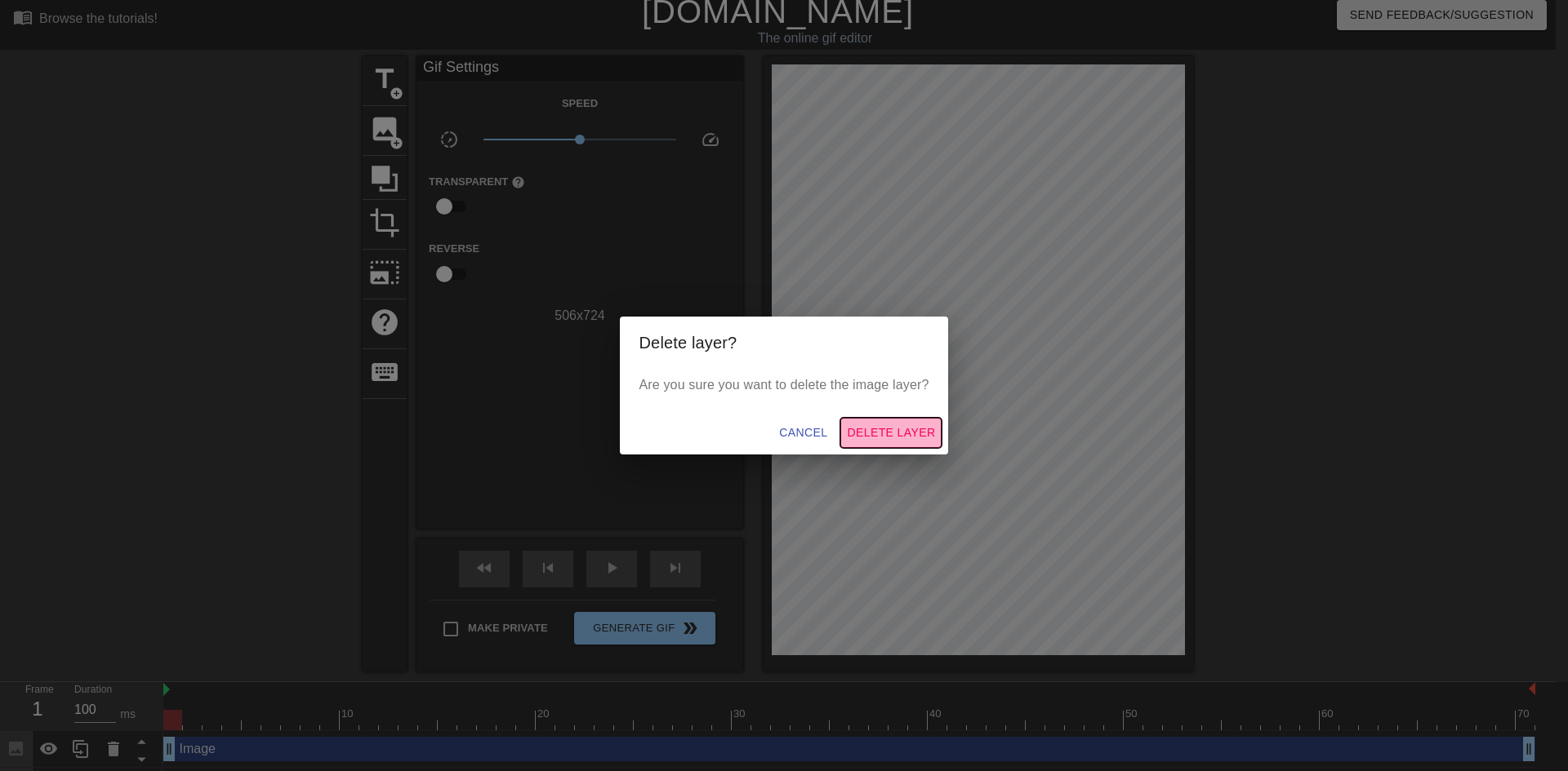
click at [884, 441] on span "Delete Layer" at bounding box center [891, 432] width 89 height 21
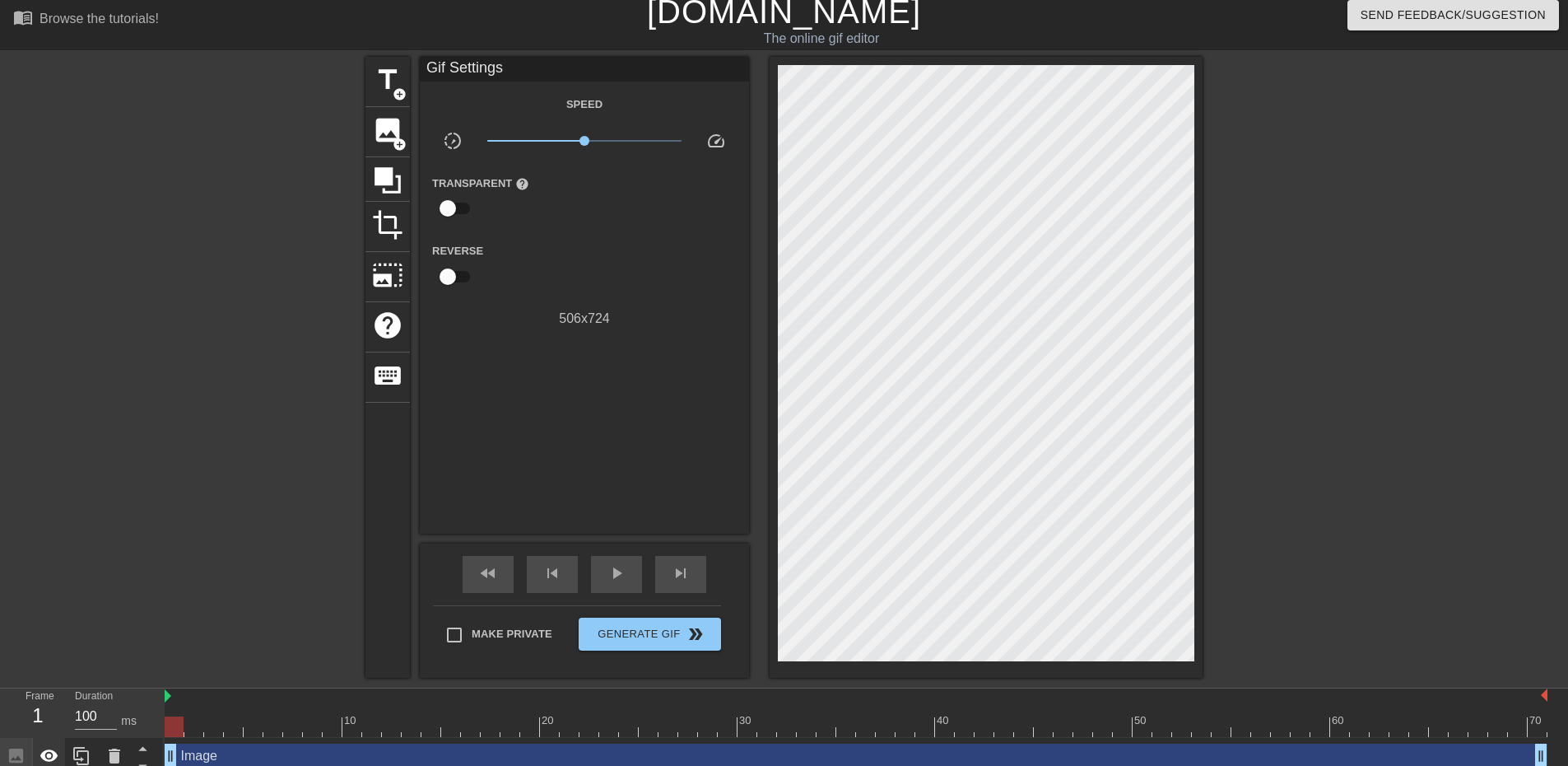
click at [53, 756] on icon at bounding box center [49, 756] width 20 height 20
click at [16, 751] on icon at bounding box center [15, 755] width 14 height 14
click at [121, 763] on icon at bounding box center [115, 756] width 20 height 20
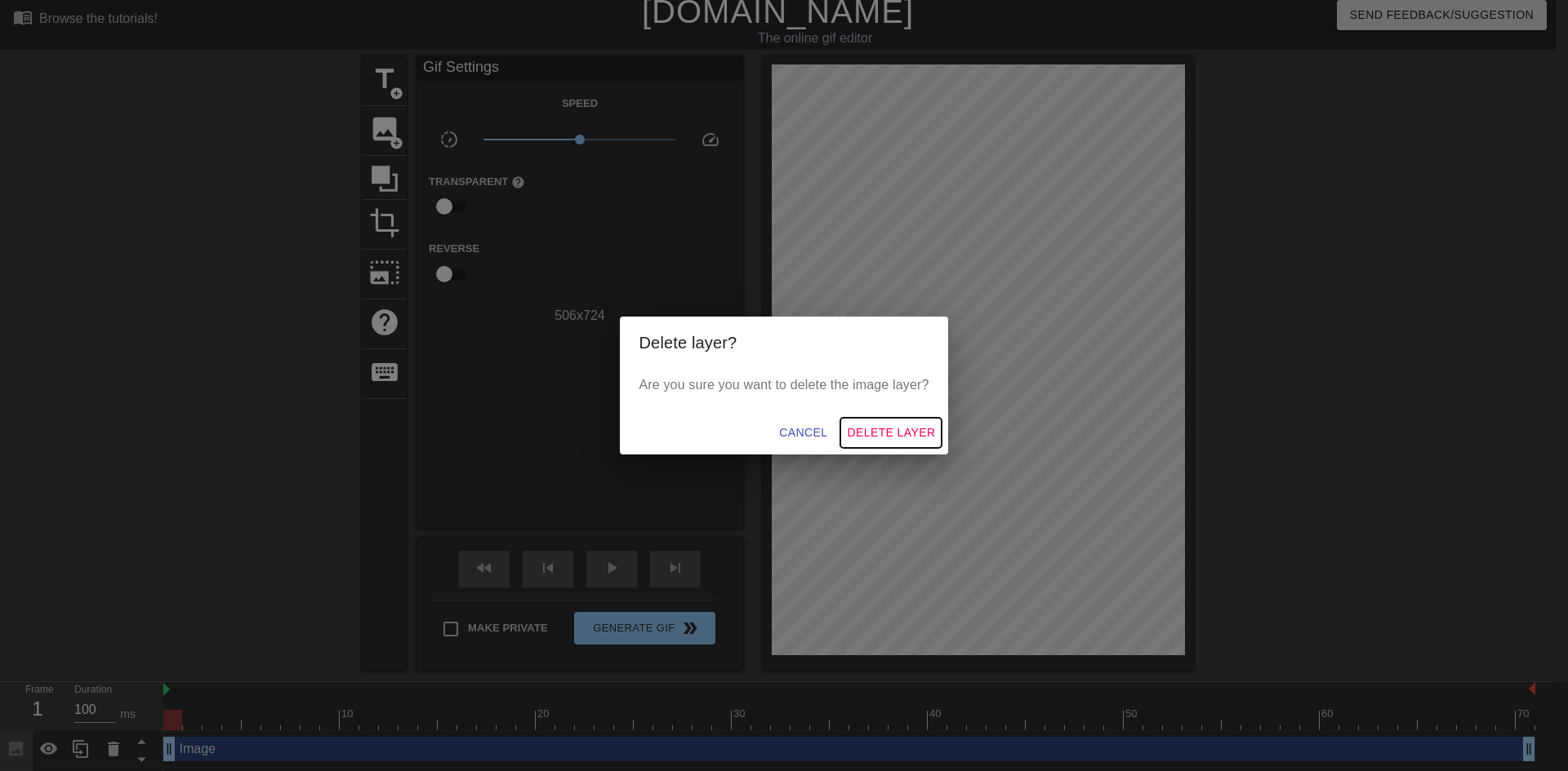
click at [902, 441] on span "Delete Layer" at bounding box center [891, 432] width 89 height 21
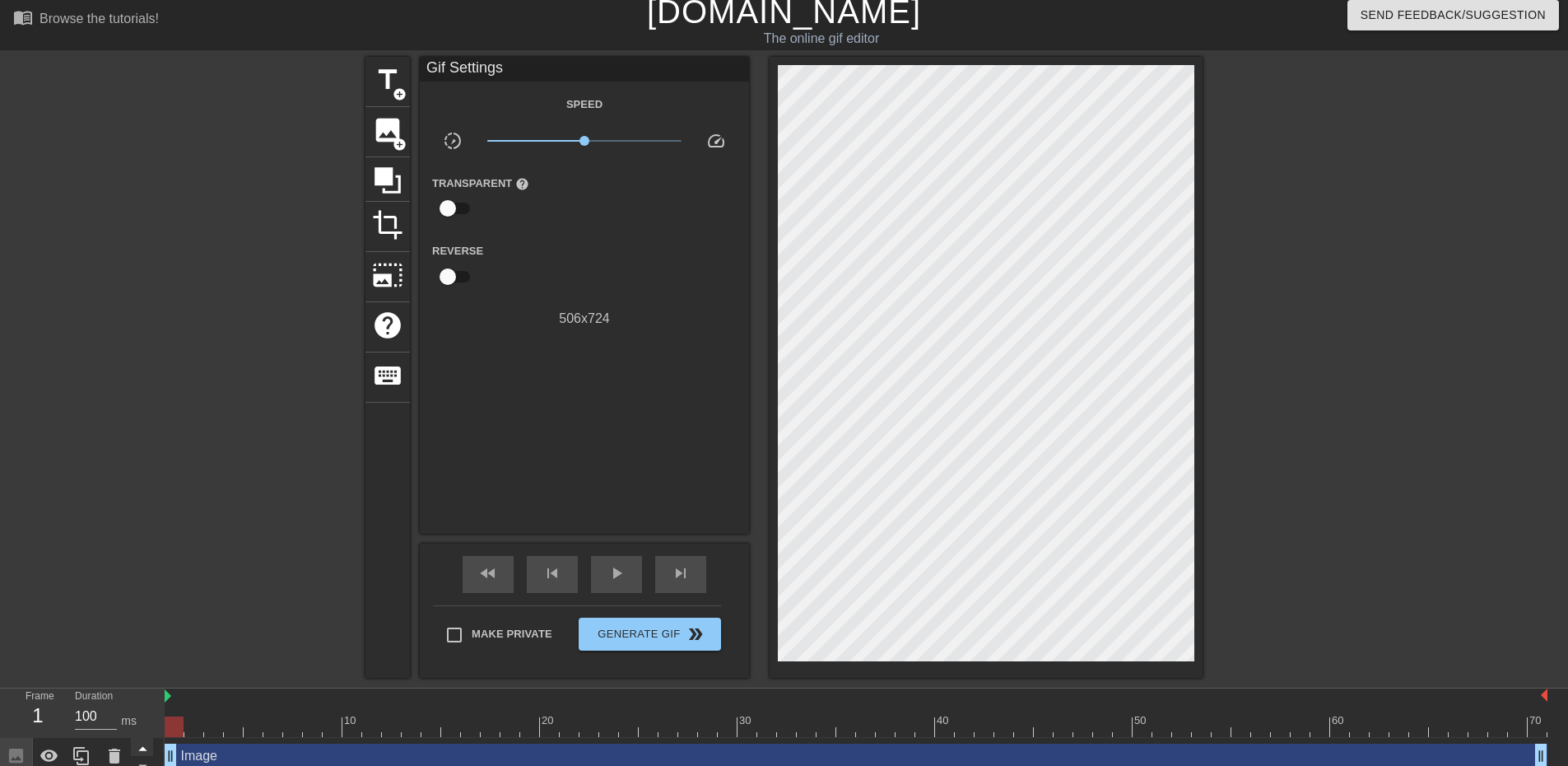
click at [146, 753] on icon at bounding box center [143, 748] width 21 height 21
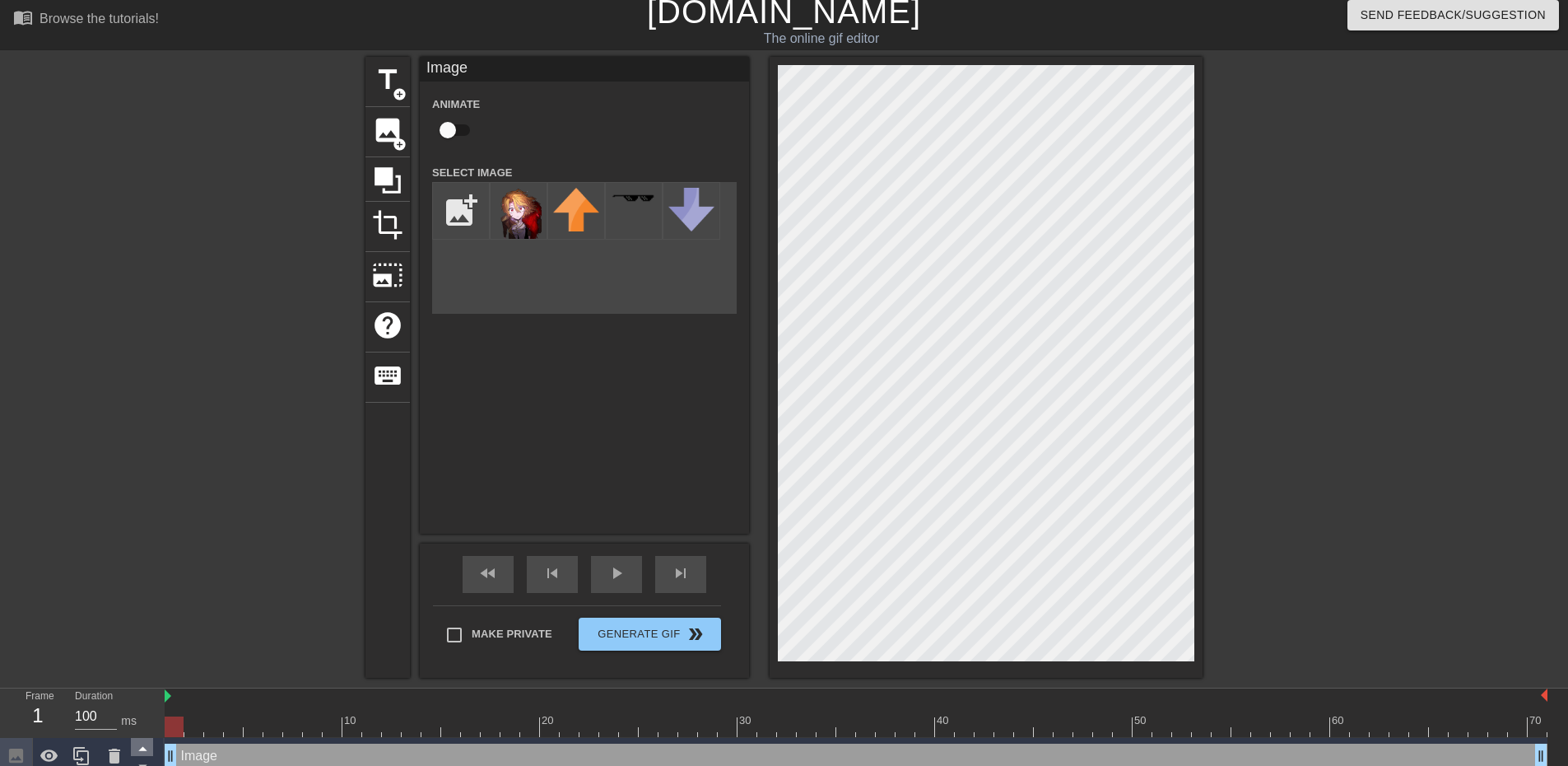
click at [146, 752] on icon at bounding box center [143, 748] width 21 height 21
click at [397, 77] on span "title" at bounding box center [388, 80] width 31 height 31
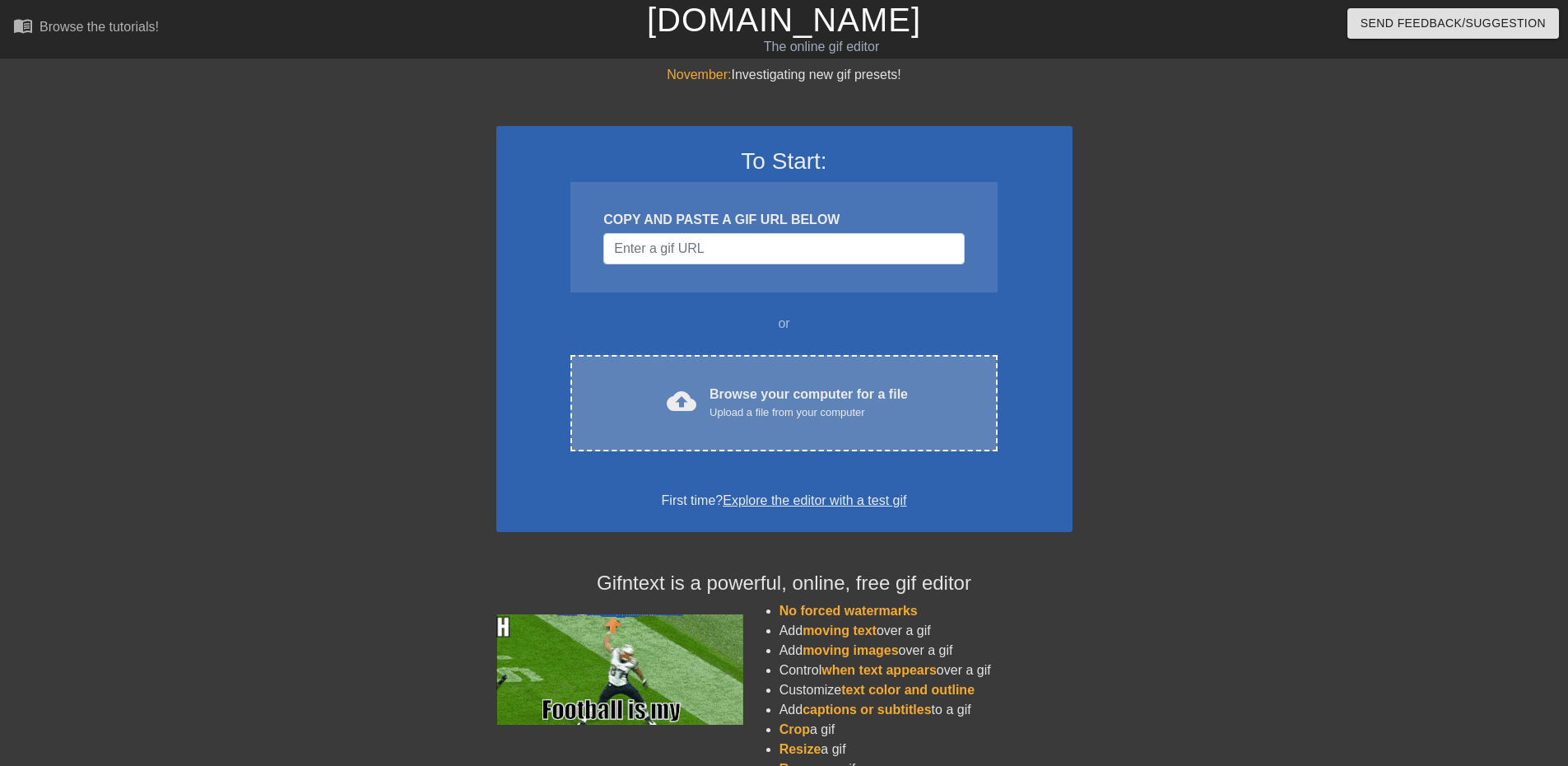
click at [757, 432] on div "cloud_upload Browse your computer for a file Upload a file from your computer C…" at bounding box center [783, 403] width 426 height 97
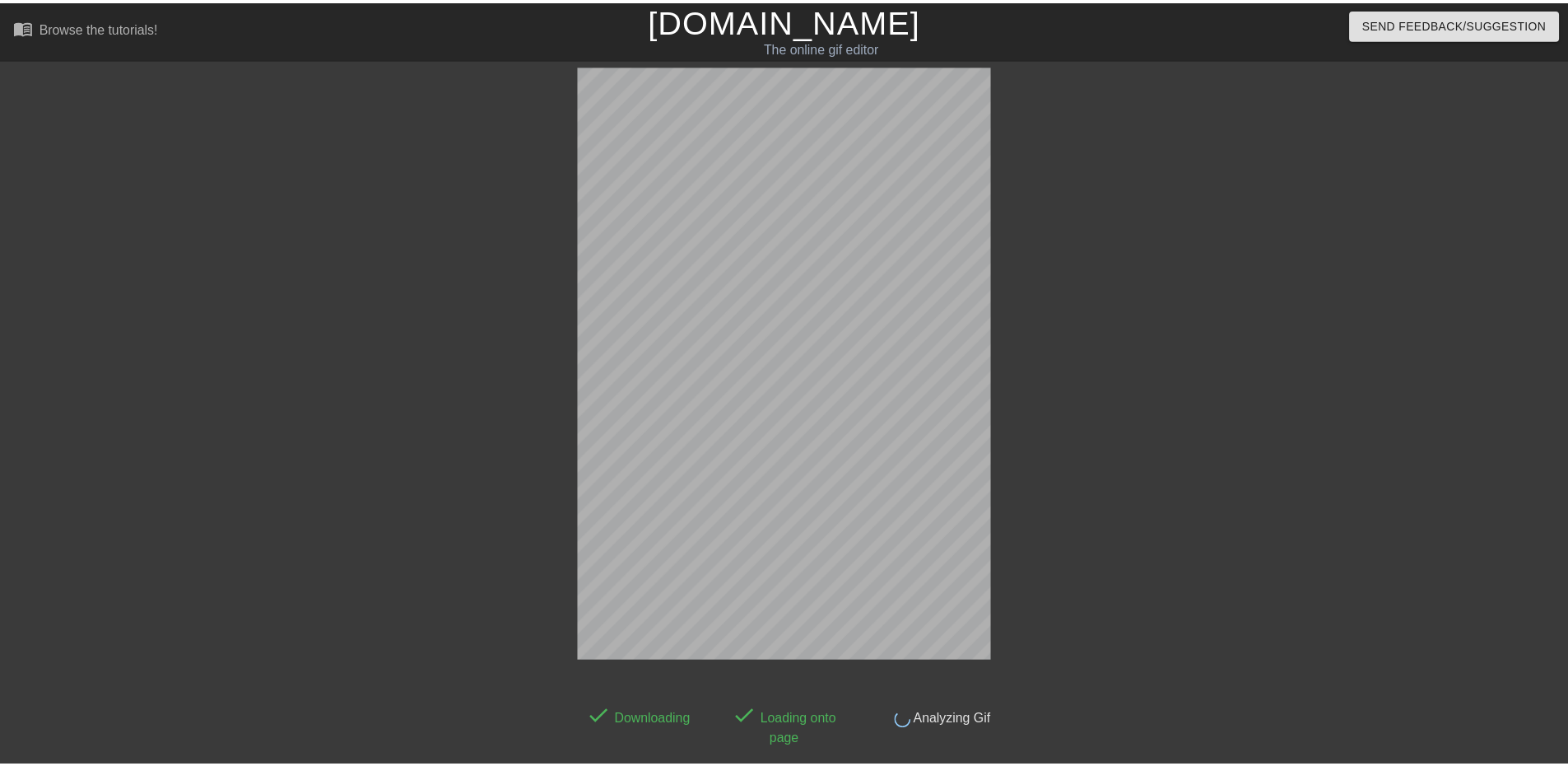
scroll to position [40, 0]
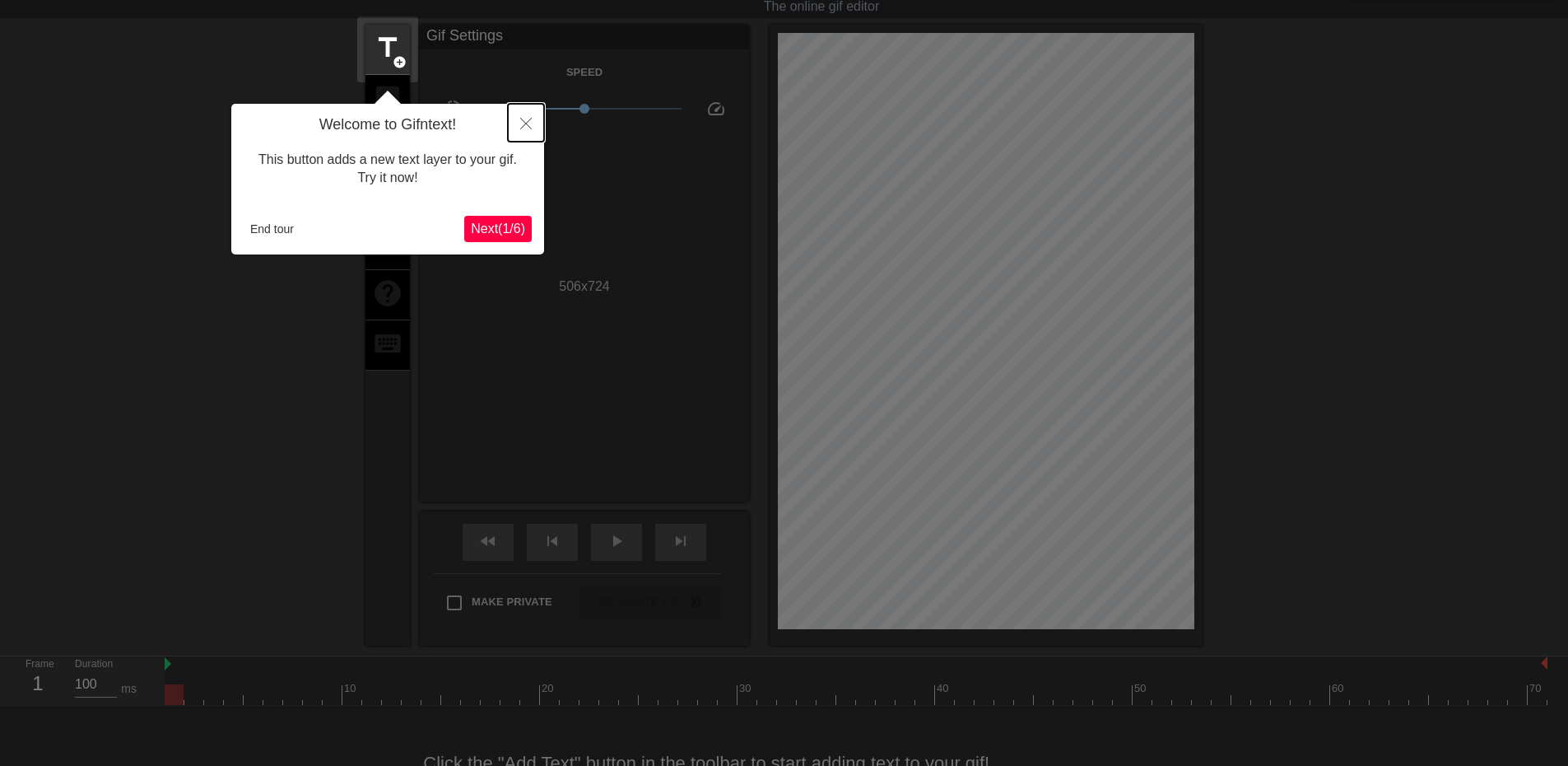
click at [529, 123] on icon "Close" at bounding box center [525, 123] width 12 height 12
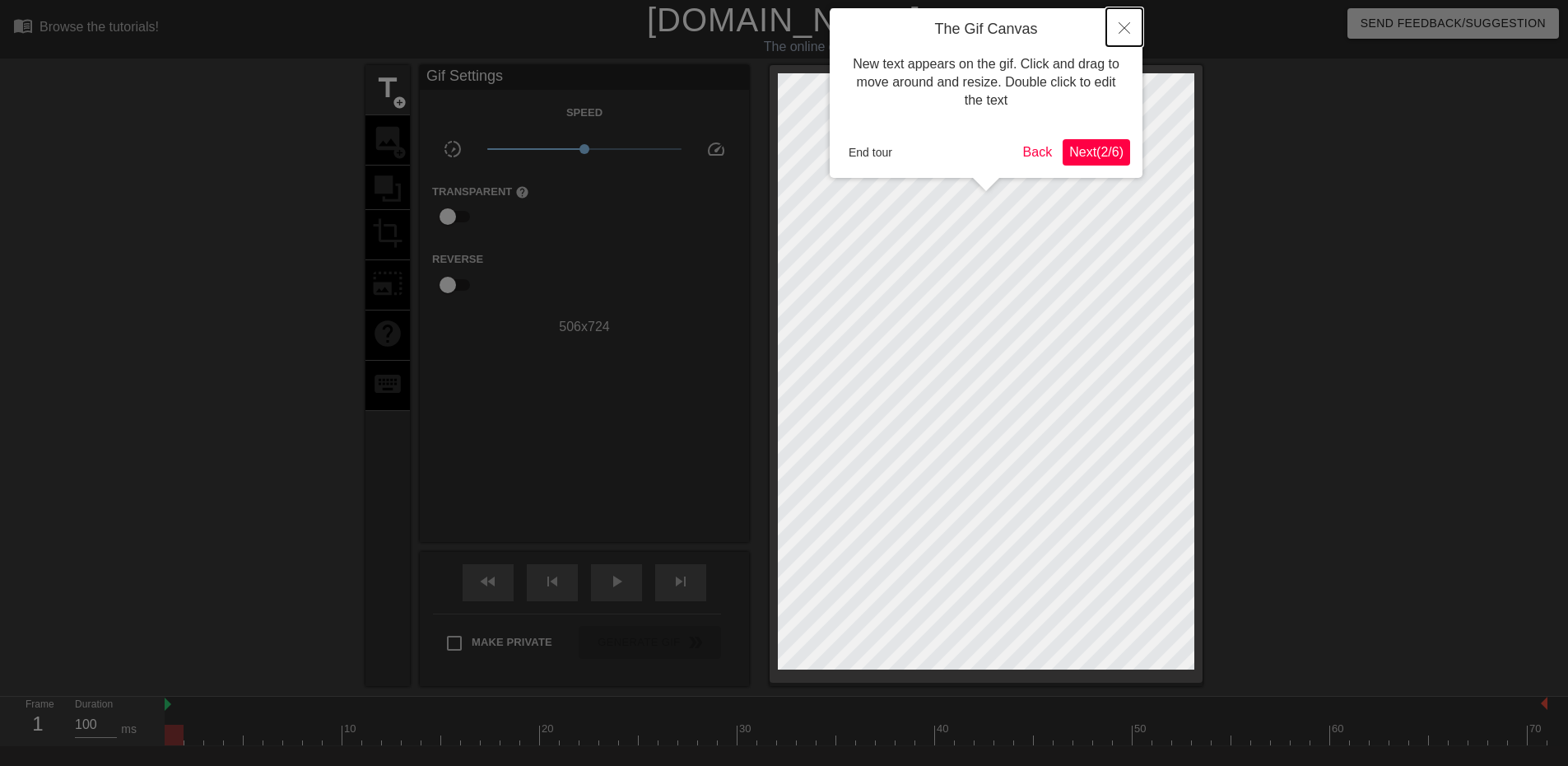
click at [1124, 30] on icon "Close" at bounding box center [1124, 27] width 12 height 12
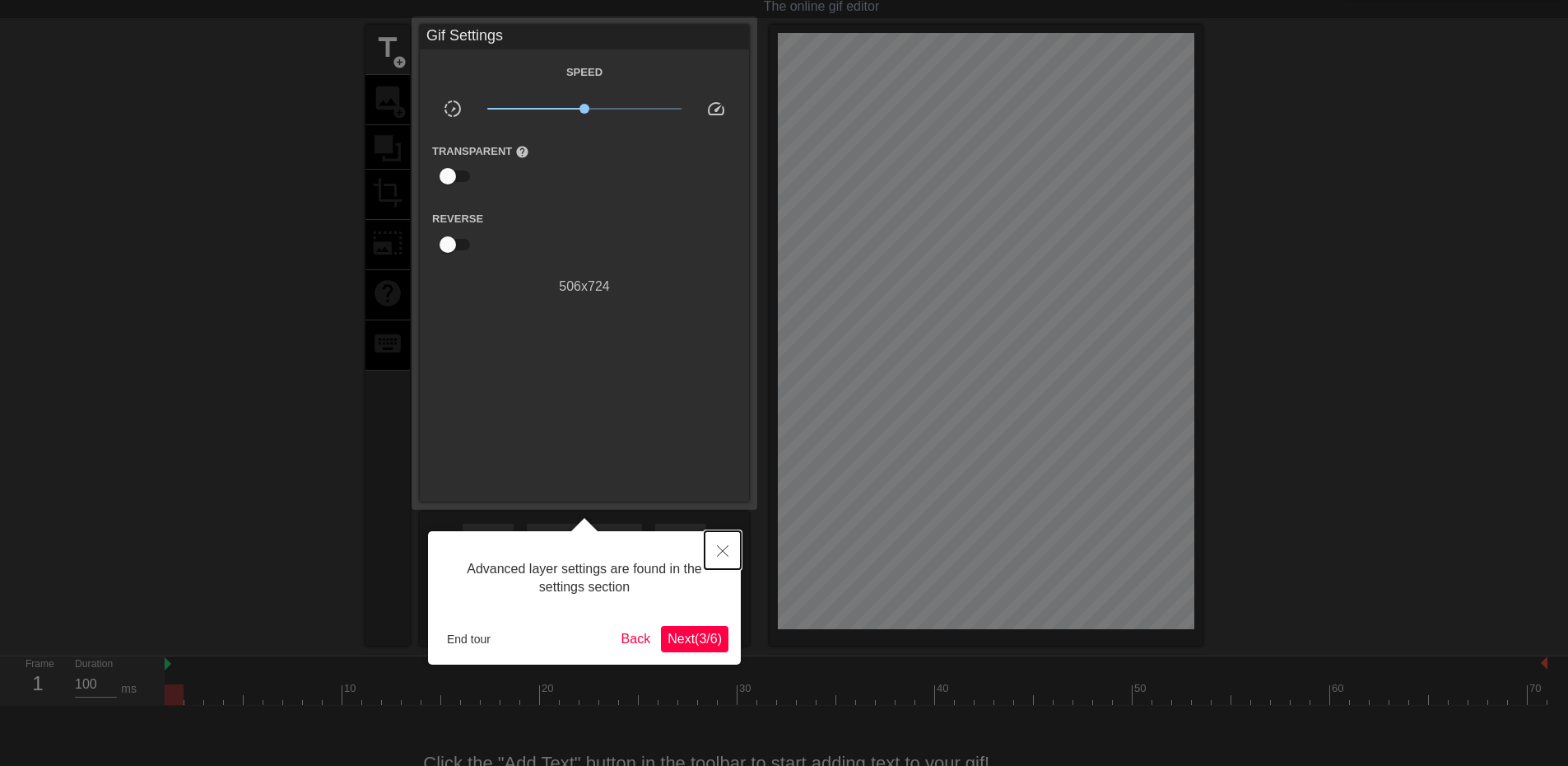
click at [720, 549] on icon "Close" at bounding box center [722, 550] width 12 height 12
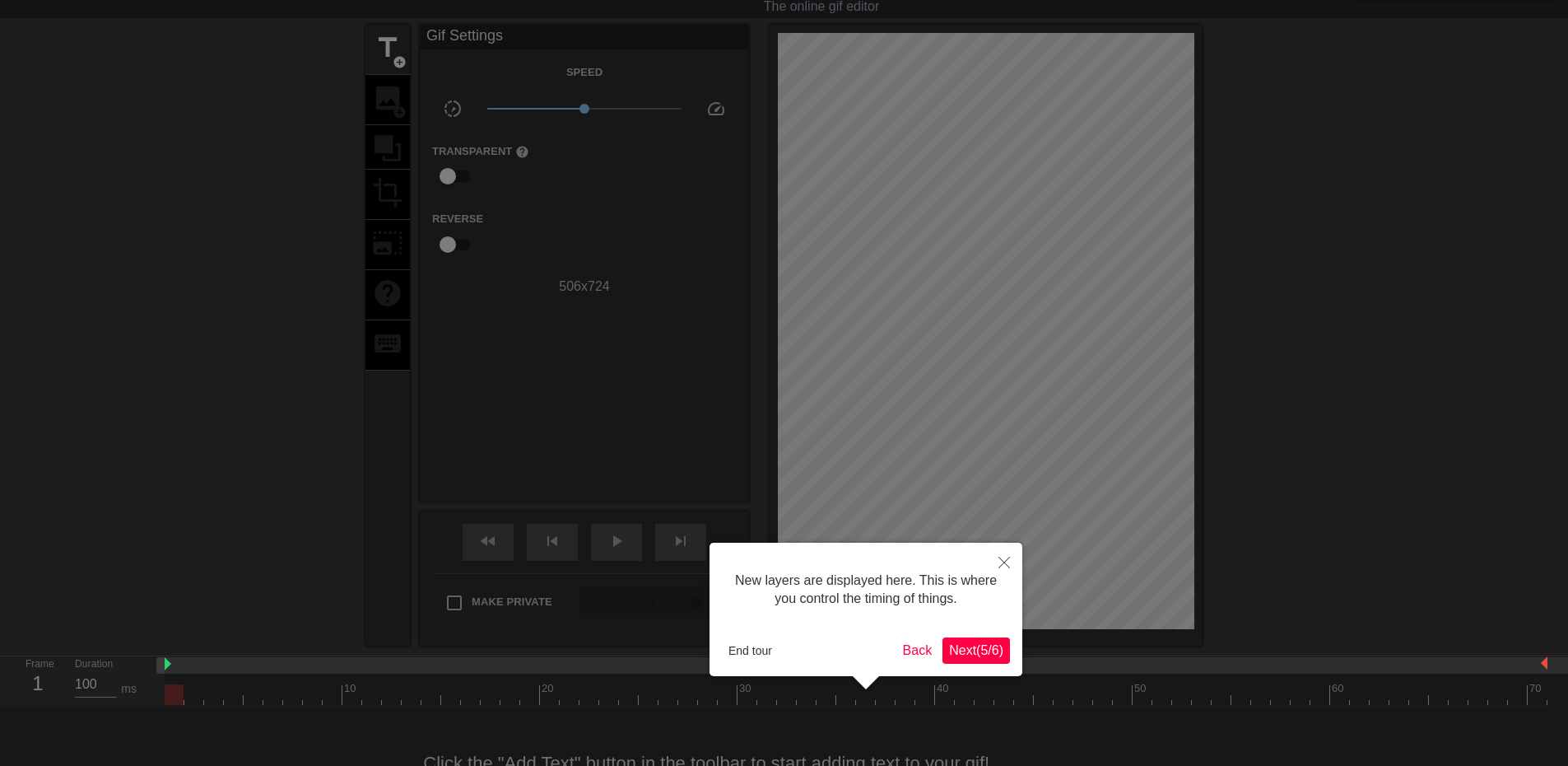
scroll to position [14, 0]
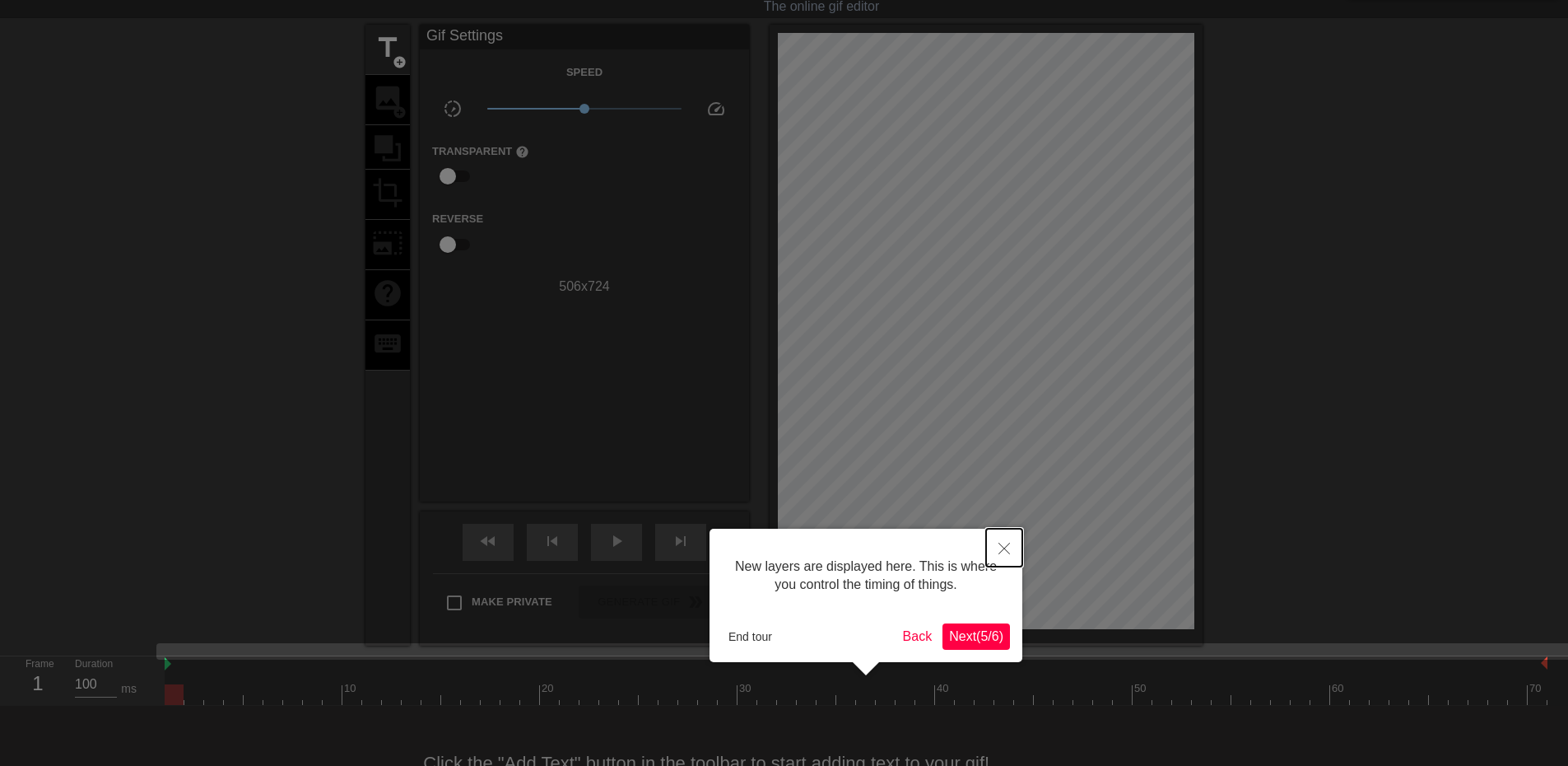
click at [1006, 548] on icon "Close" at bounding box center [1003, 548] width 12 height 12
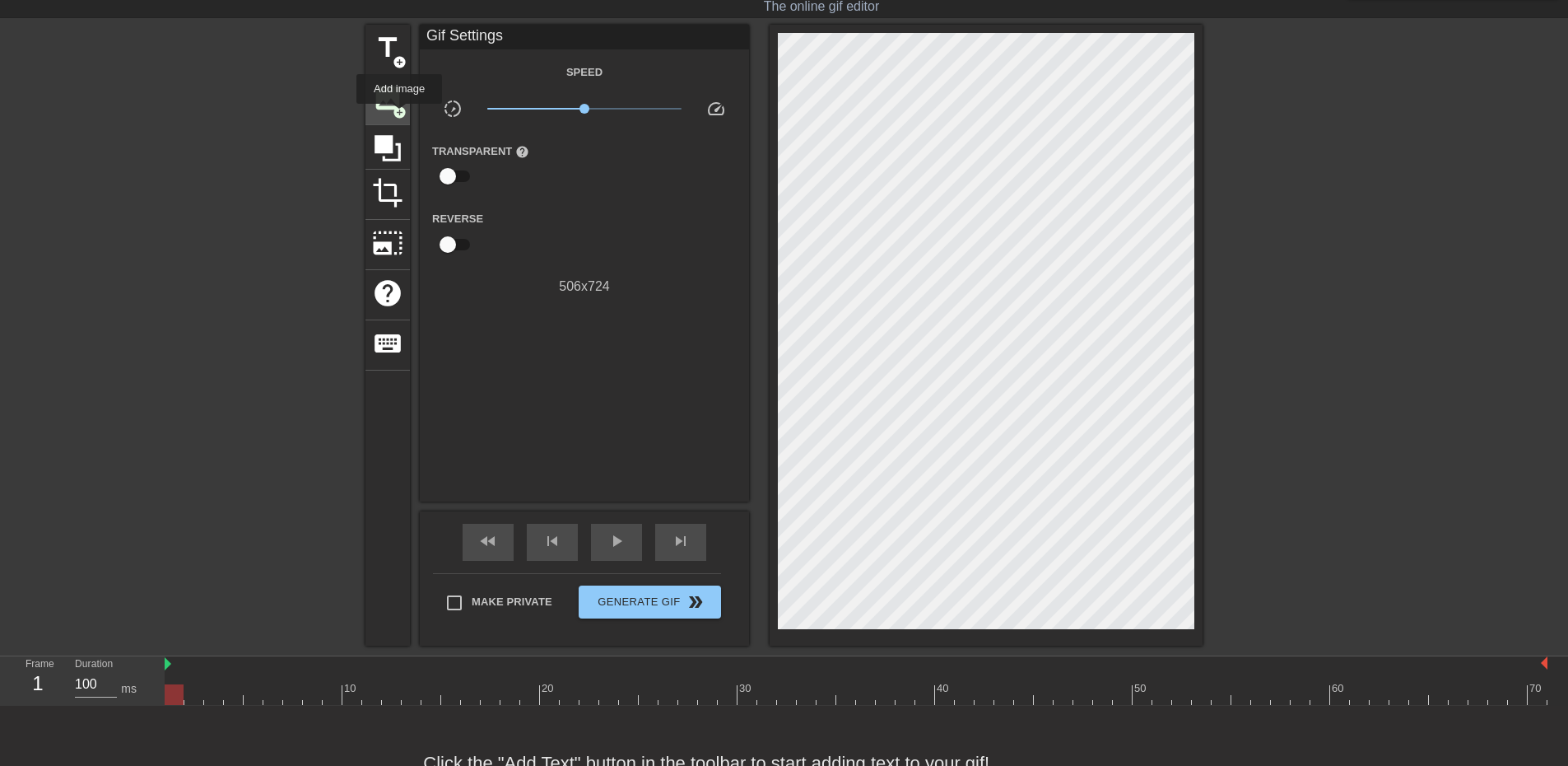
click at [399, 115] on span "add_circle" at bounding box center [399, 112] width 14 height 14
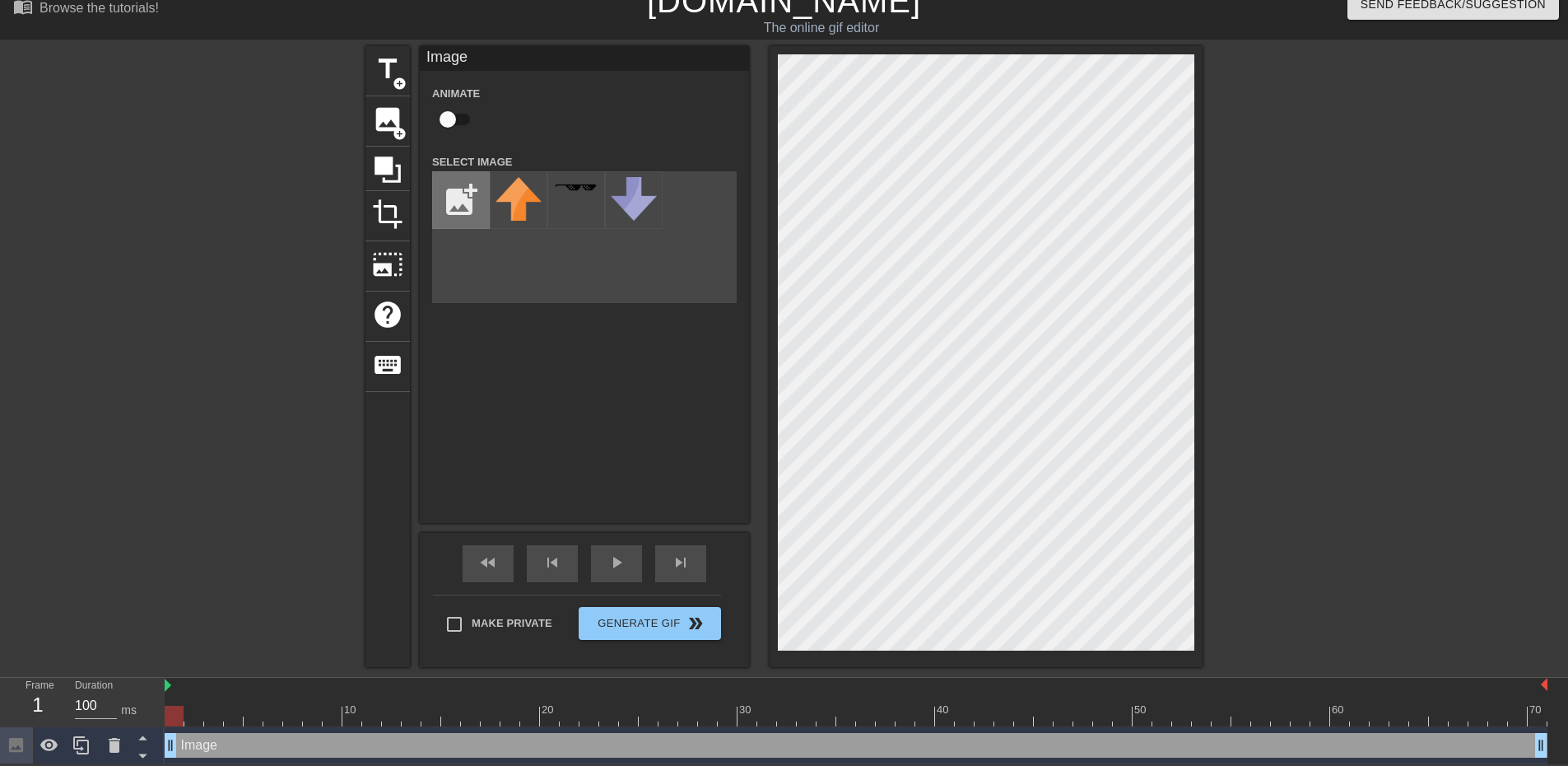
scroll to position [21, 0]
click at [464, 207] on input "file" at bounding box center [460, 199] width 56 height 56
type input "C:\fakepath\SUEÑO1.png"
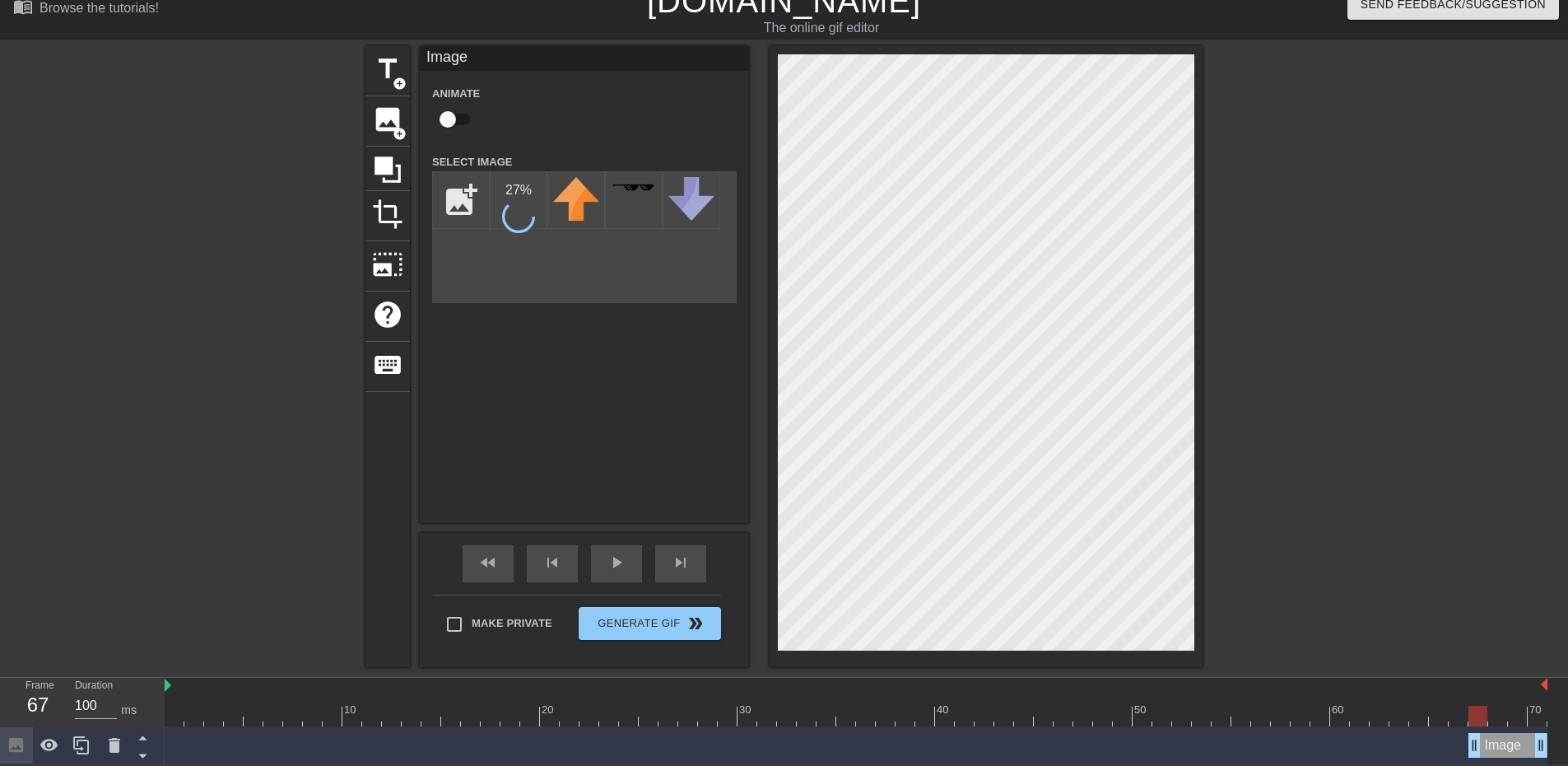
drag, startPoint x: 174, startPoint y: 750, endPoint x: 1486, endPoint y: 691, distance: 1313.3
click at [1486, 691] on div "10 20 30 40 50 60 70 Image drag_handle drag_handle" at bounding box center [866, 720] width 1403 height 87
drag, startPoint x: 1475, startPoint y: 714, endPoint x: 299, endPoint y: 712, distance: 1176.0
click at [209, 711] on div at bounding box center [213, 716] width 19 height 21
drag, startPoint x: 1516, startPoint y: 741, endPoint x: 1498, endPoint y: 755, distance: 22.8
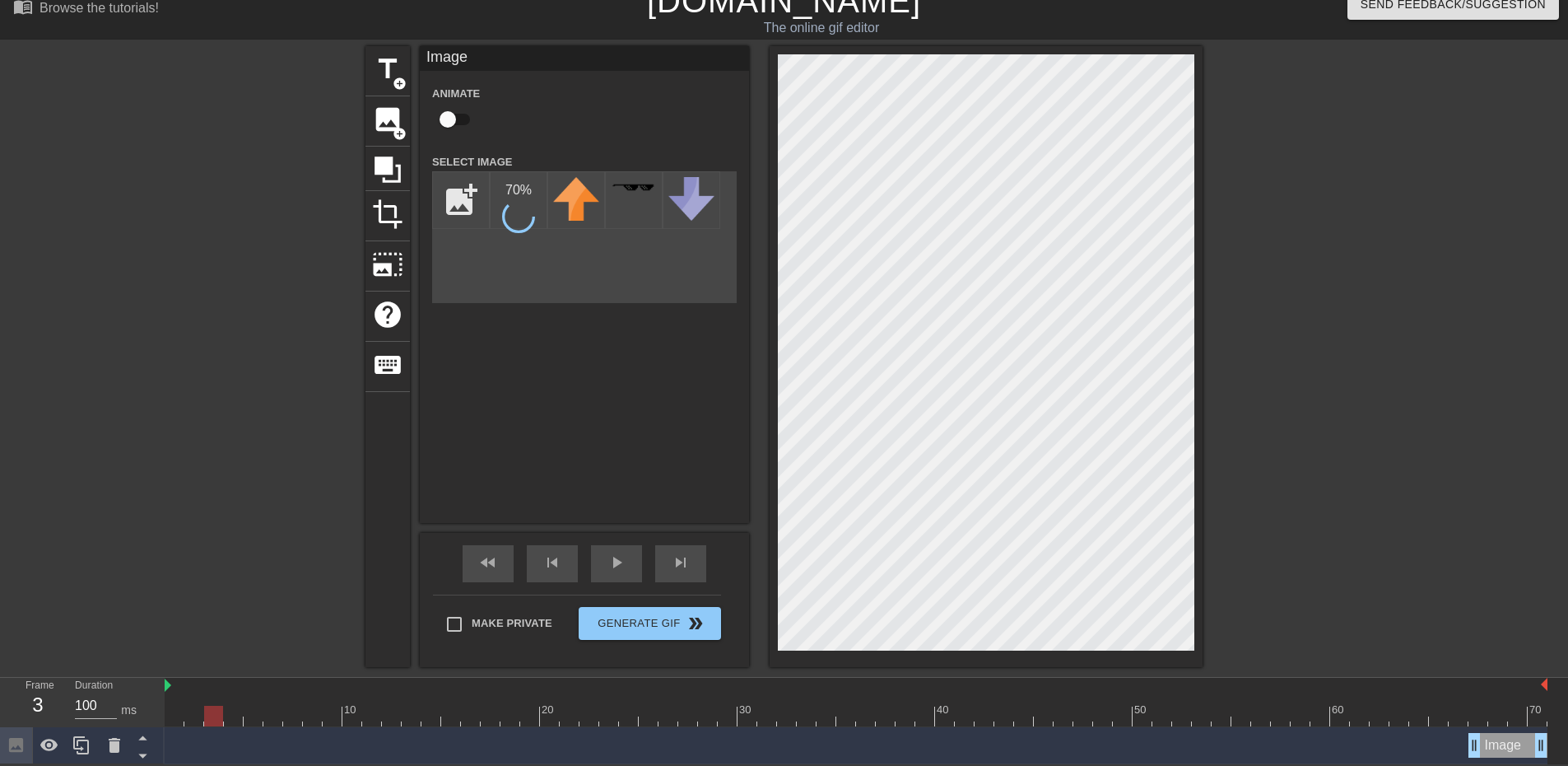
click at [1498, 755] on div "Image drag_handle drag_handle" at bounding box center [1508, 744] width 79 height 25
click at [1506, 743] on div "Image drag_handle drag_handle" at bounding box center [1508, 744] width 79 height 25
click at [1509, 743] on div "Image drag_handle drag_handle" at bounding box center [1508, 744] width 79 height 25
click at [107, 746] on icon at bounding box center [115, 745] width 20 height 20
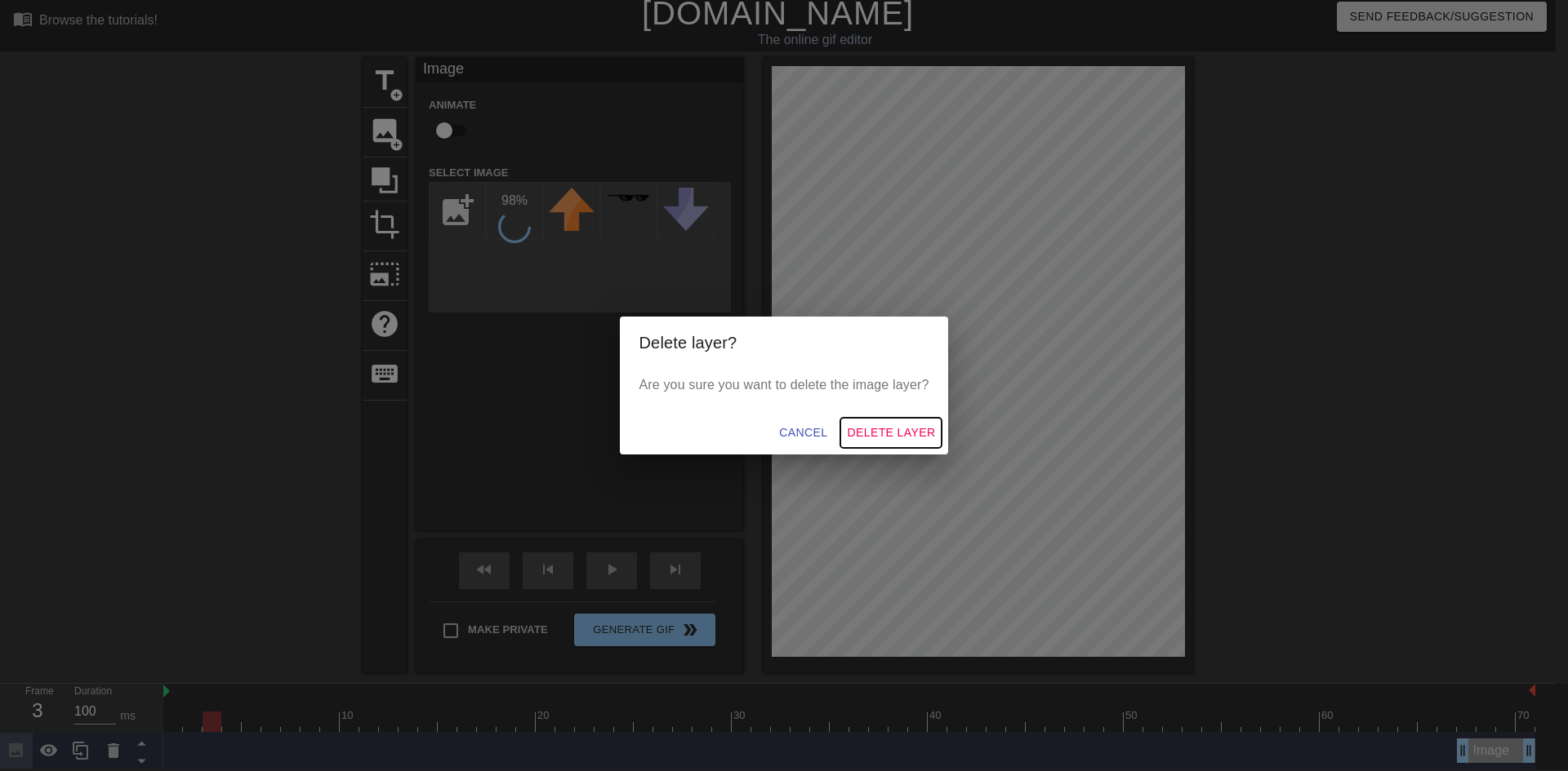
click at [888, 437] on span "Delete Layer" at bounding box center [891, 432] width 89 height 21
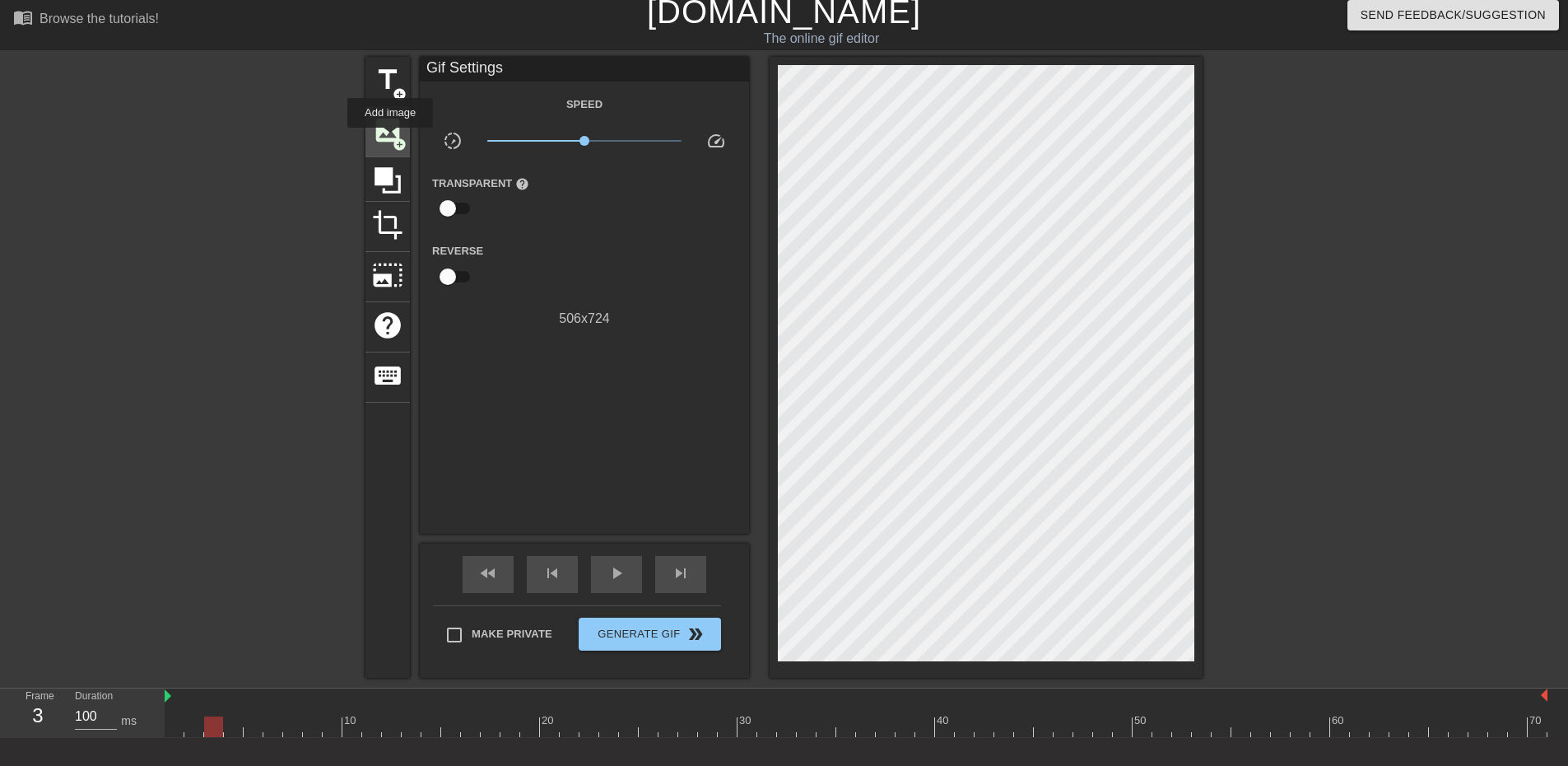
click at [390, 139] on span "image" at bounding box center [388, 130] width 31 height 31
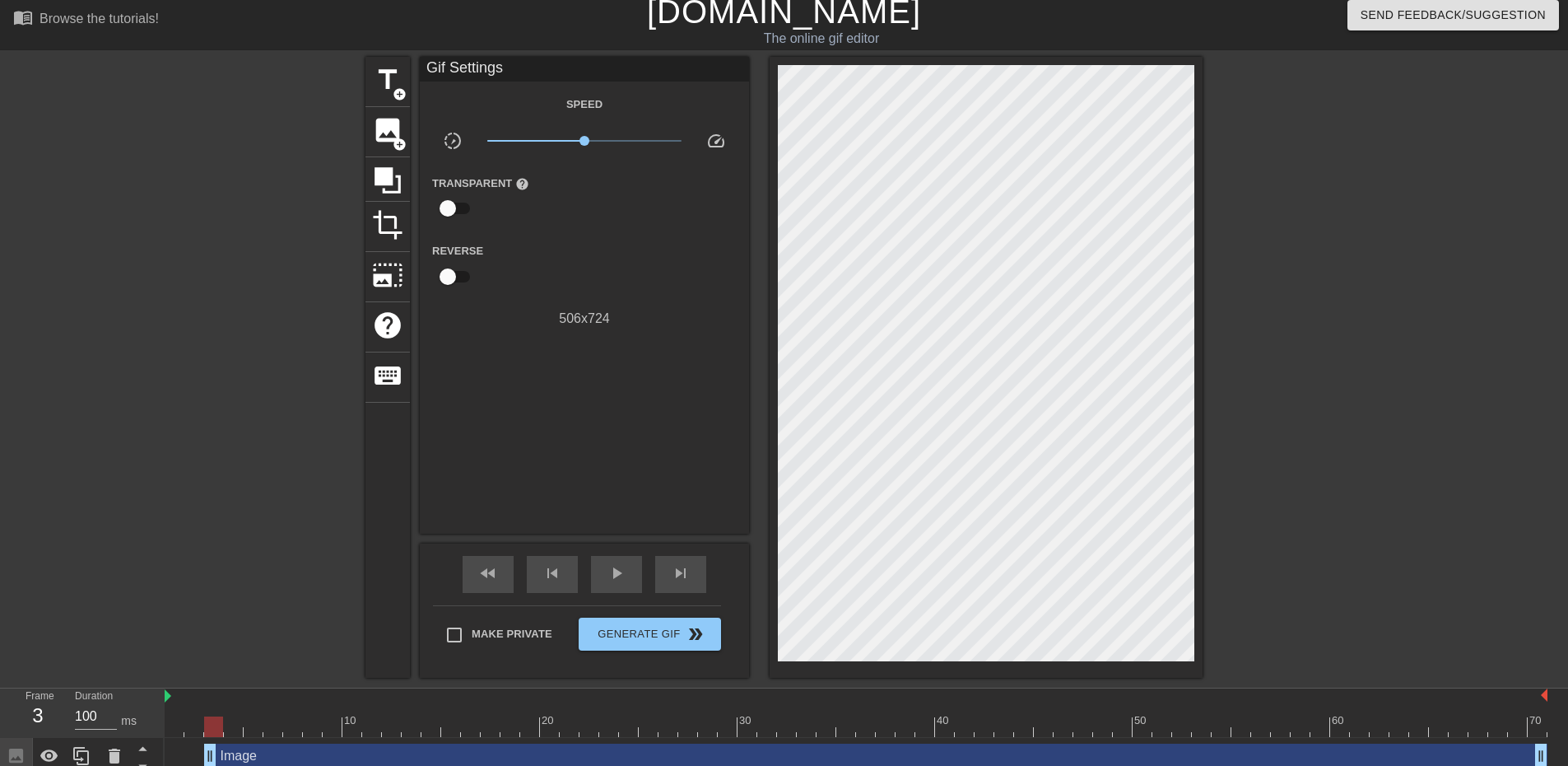
drag, startPoint x: 203, startPoint y: 762, endPoint x: 405, endPoint y: 758, distance: 202.0
click at [405, 758] on div "Image drag_handle drag_handle" at bounding box center [856, 755] width 1383 height 25
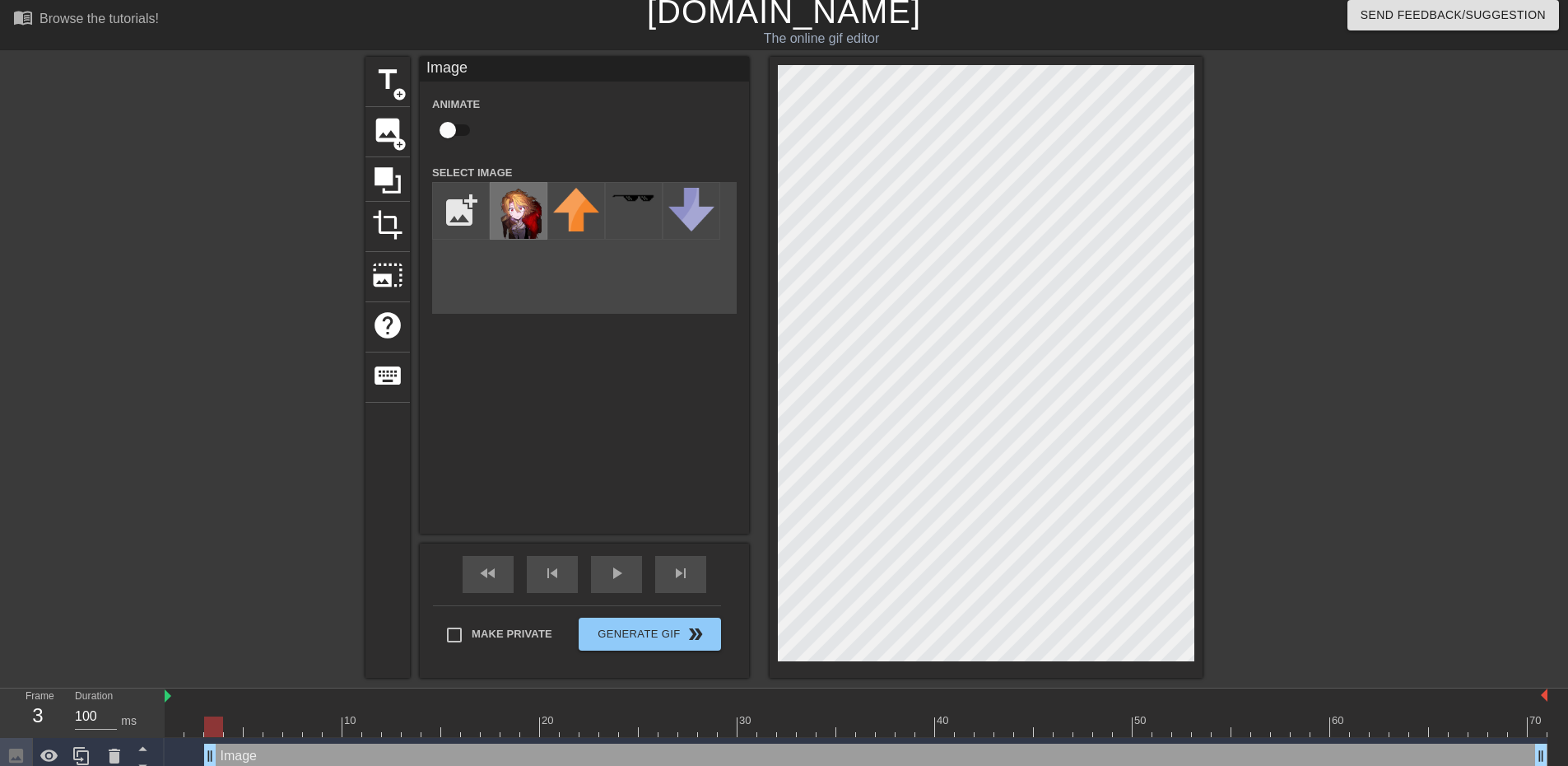
click at [524, 220] on img at bounding box center [518, 213] width 46 height 51
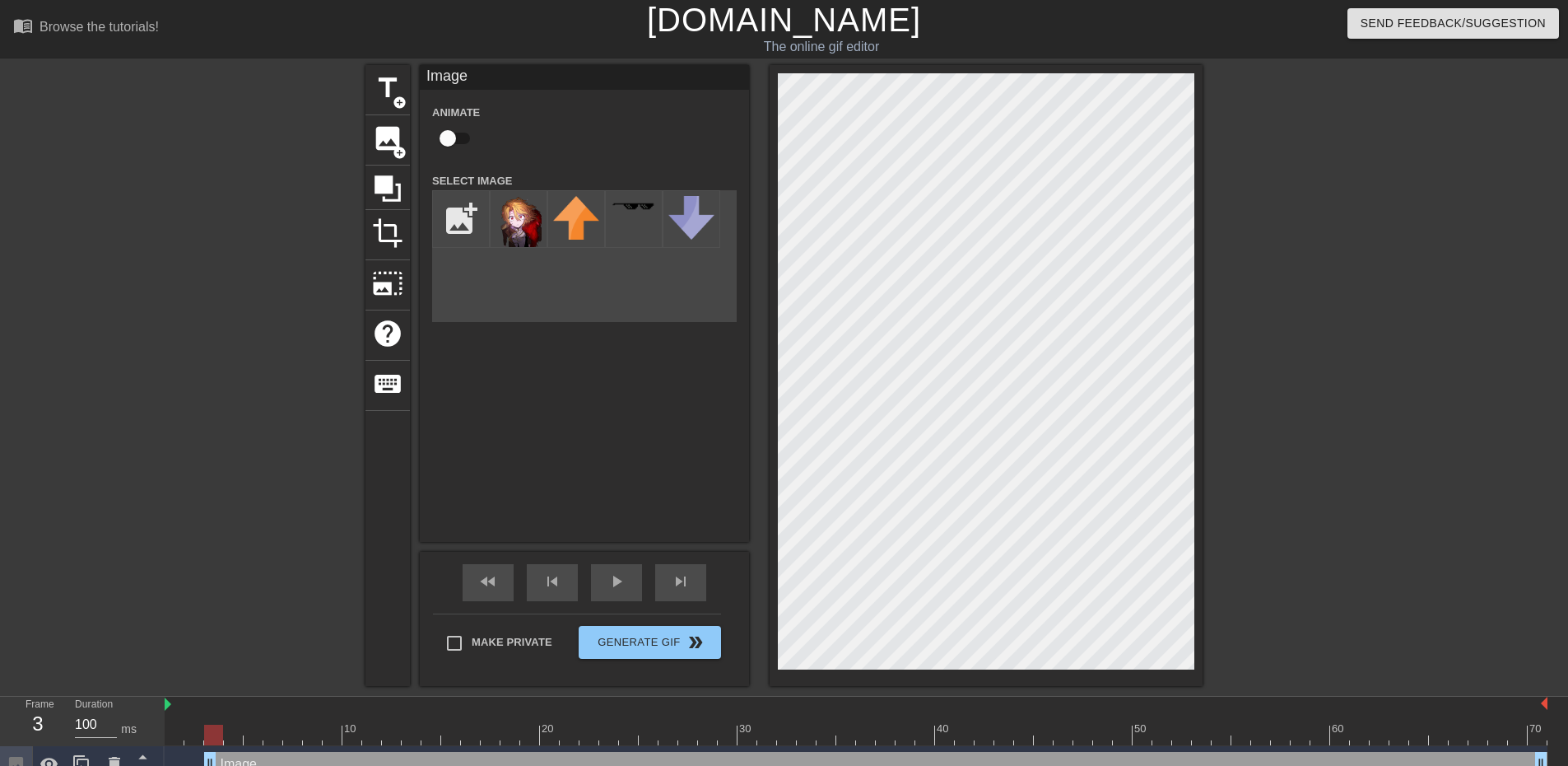
click at [1347, 471] on div at bounding box center [1345, 312] width 247 height 494
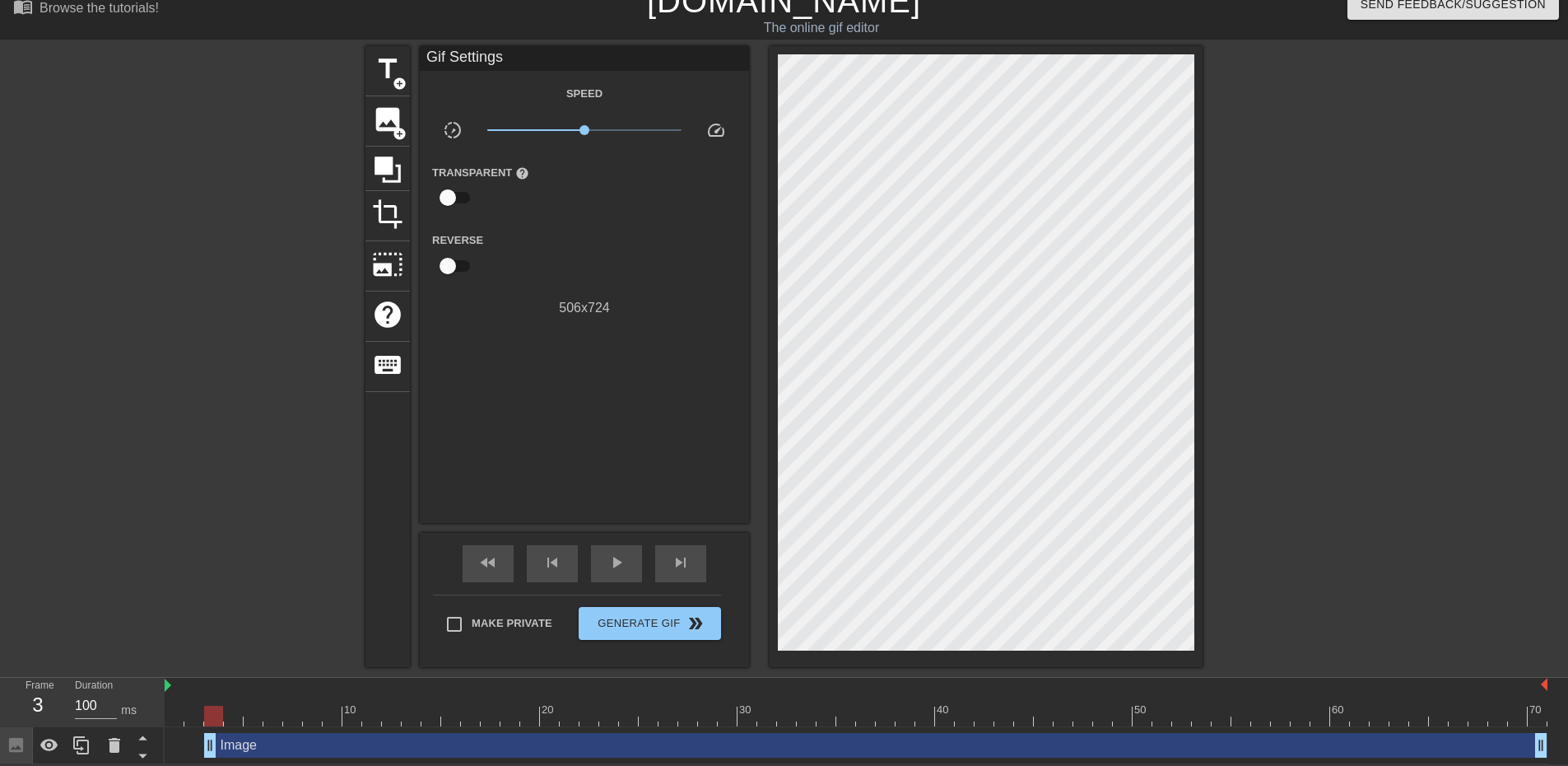
scroll to position [21, 0]
click at [398, 77] on span "add_circle" at bounding box center [399, 83] width 14 height 14
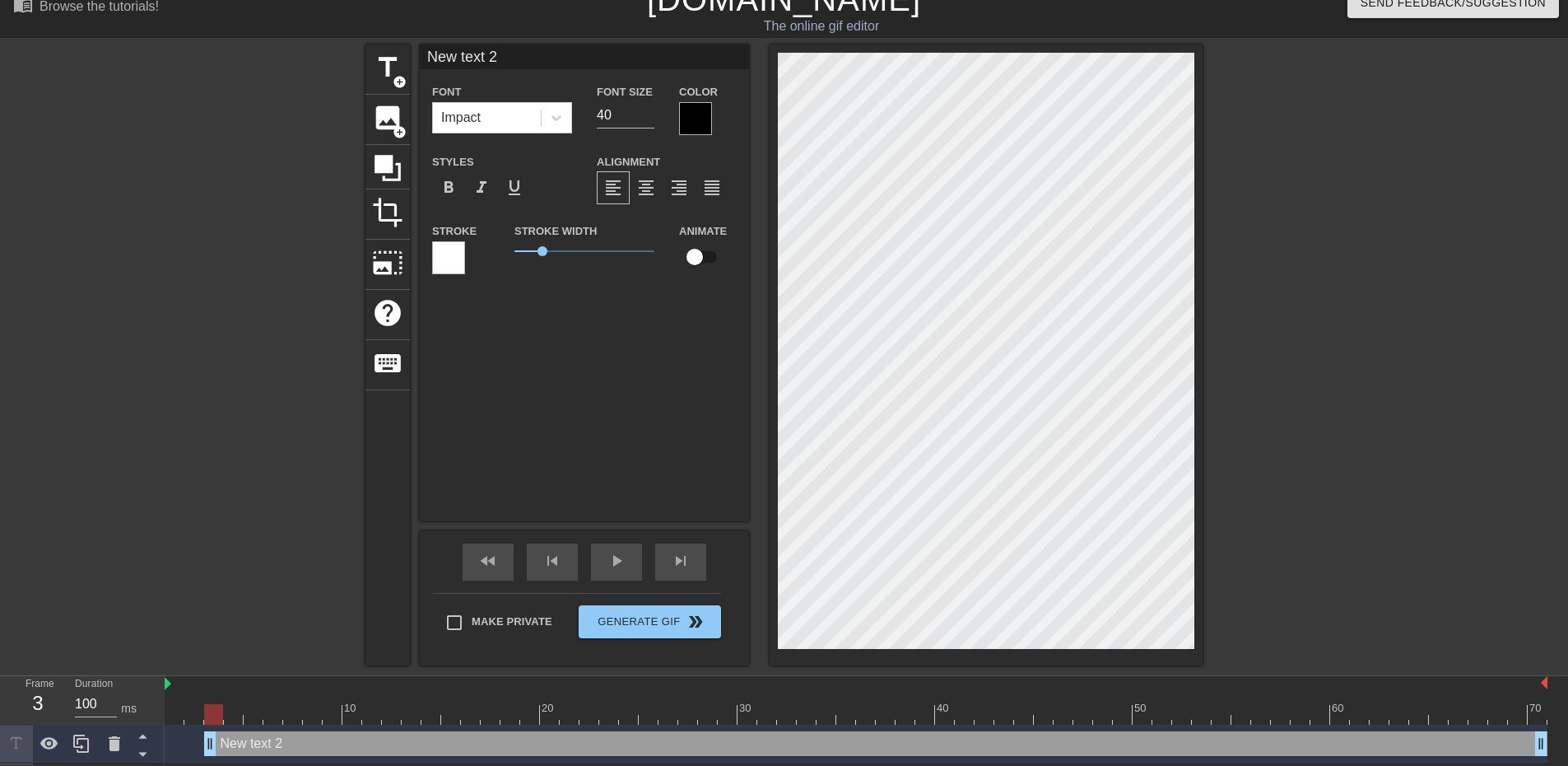
drag, startPoint x: 769, startPoint y: 426, endPoint x: 307, endPoint y: 749, distance: 563.7
drag, startPoint x: 307, startPoint y: 749, endPoint x: 117, endPoint y: 747, distance: 190.0
click at [117, 747] on icon at bounding box center [114, 743] width 12 height 15
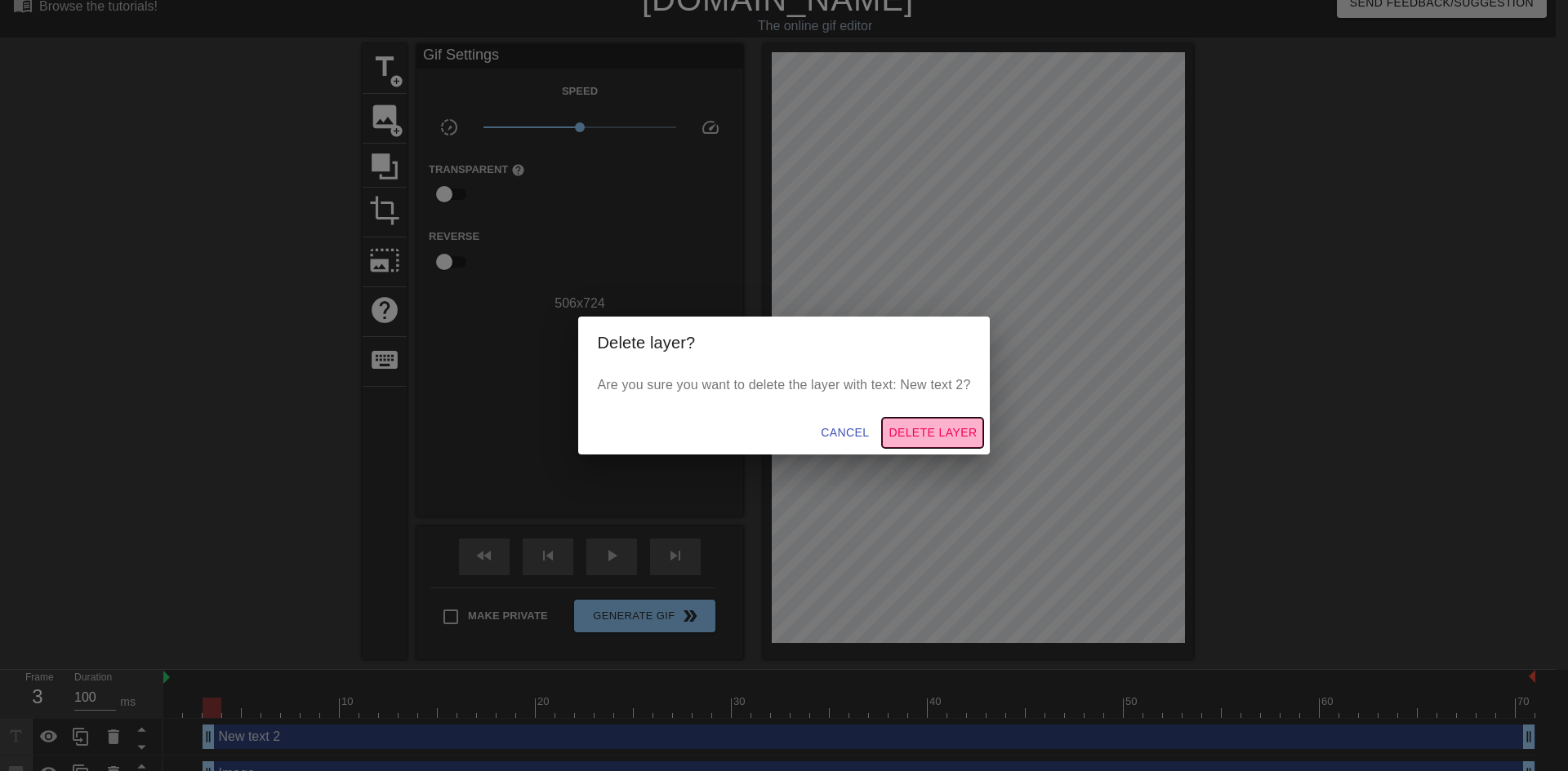
click at [910, 435] on span "Delete Layer" at bounding box center [932, 432] width 89 height 21
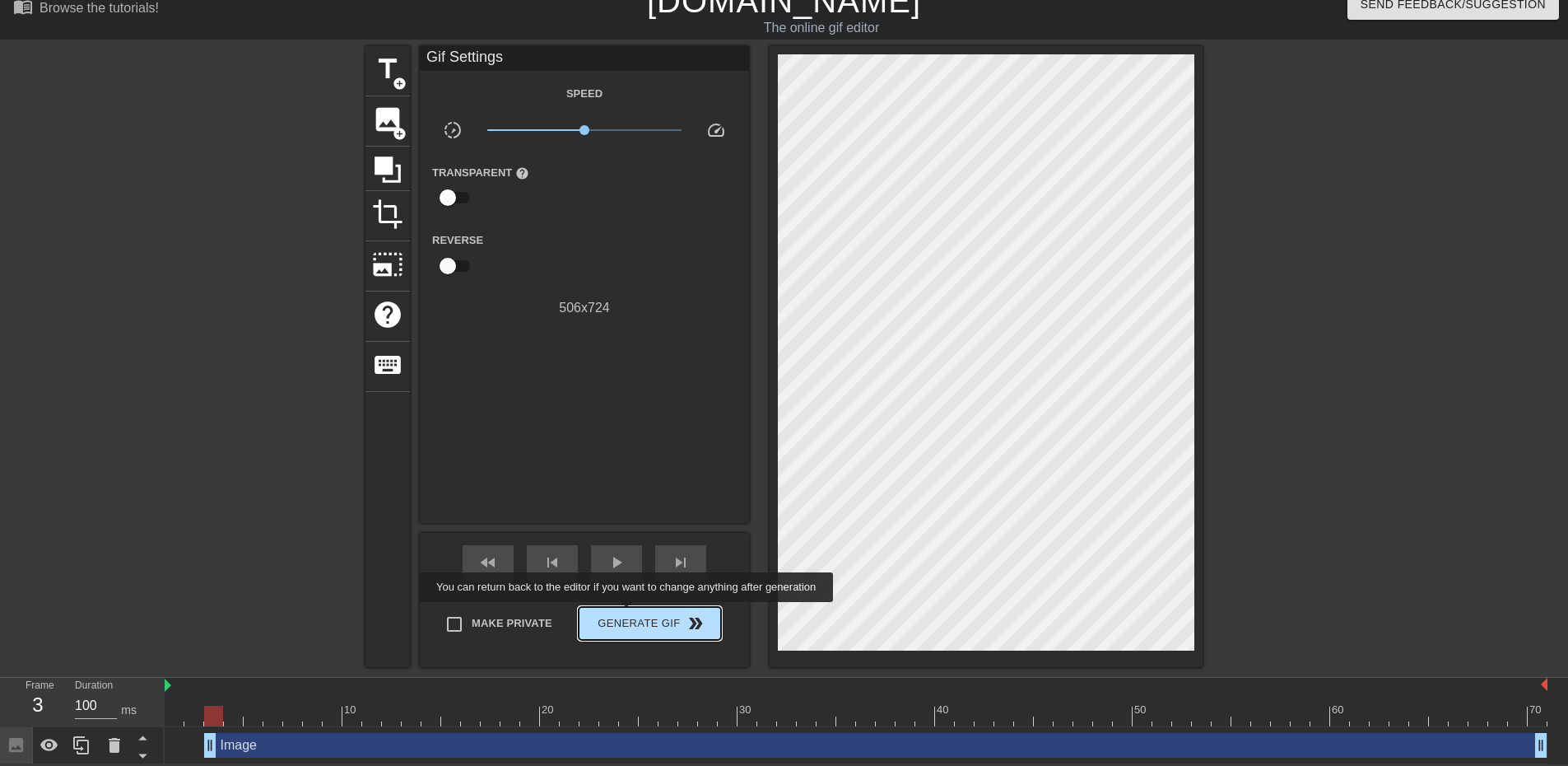
click at [628, 624] on span "Generate Gif double_arrow" at bounding box center [650, 623] width 129 height 20
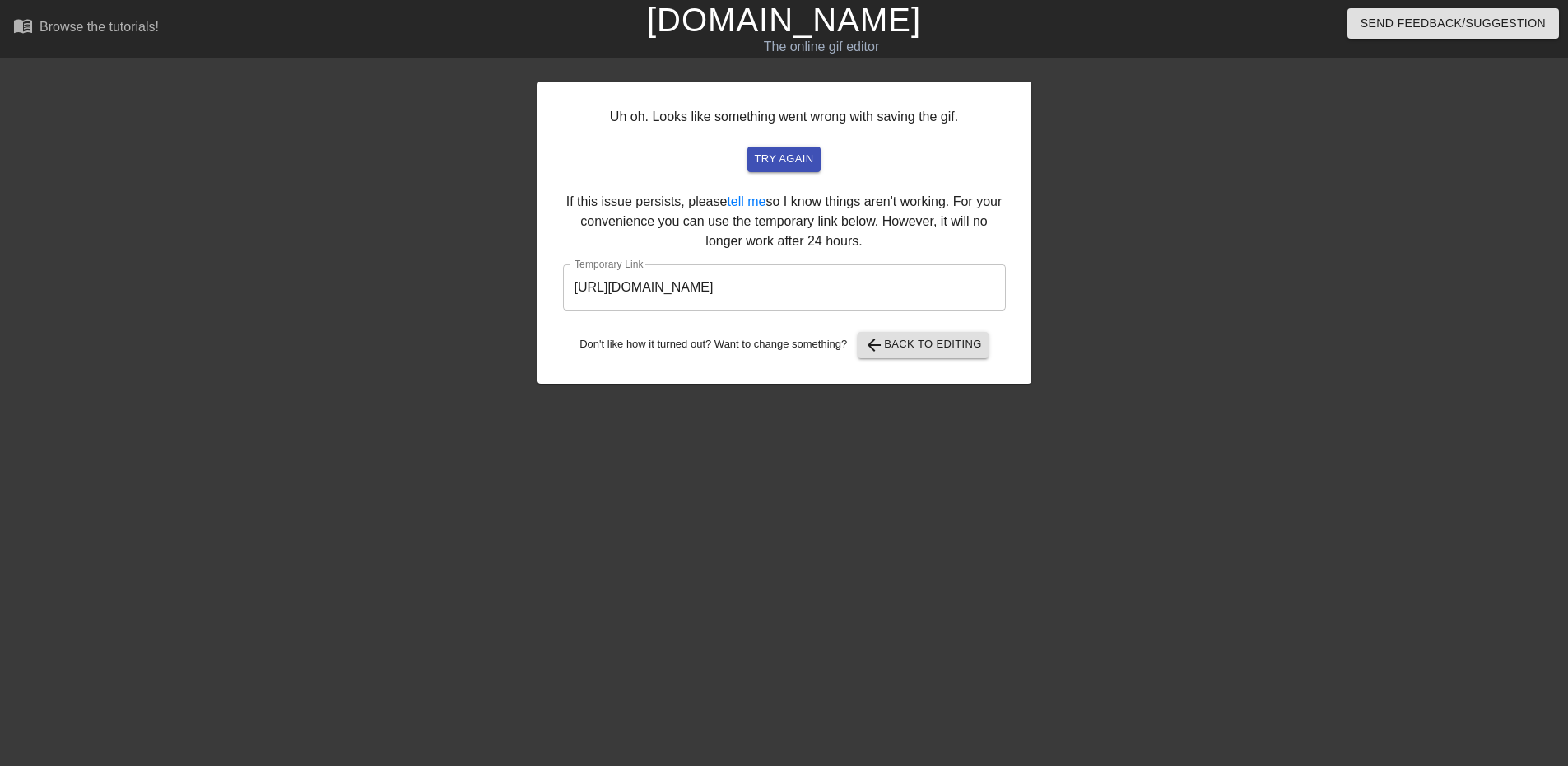
scroll to position [0, 0]
click at [846, 282] on input "https://www.gifntext.com/temp_generations/h09eSsOT.gif" at bounding box center [790, 287] width 443 height 46
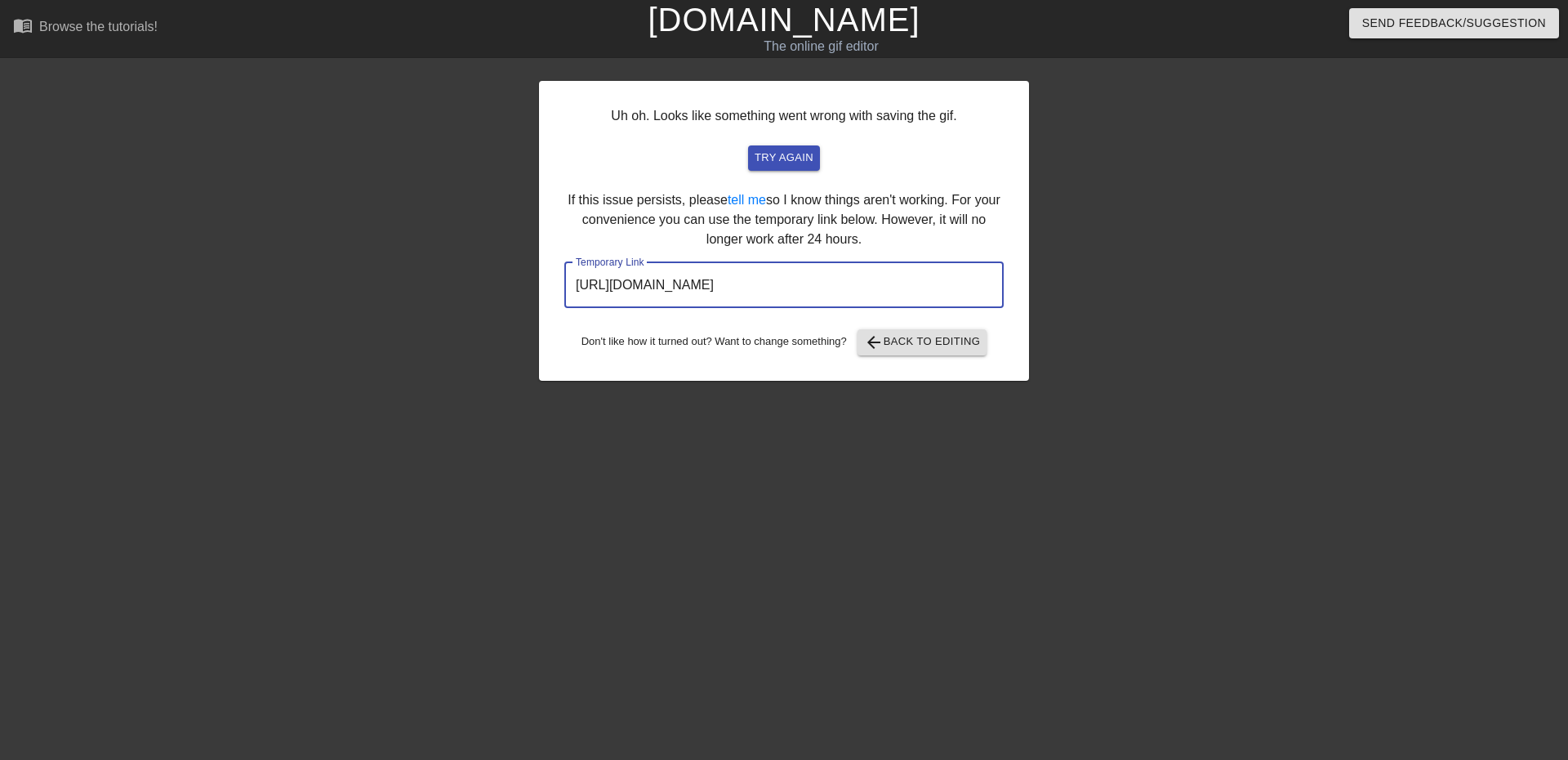
click at [839, 280] on input "https://www.gifntext.com/temp_generations/h09eSsOT.gif" at bounding box center [784, 285] width 439 height 46
click at [779, 147] on button "try again" at bounding box center [784, 158] width 72 height 25
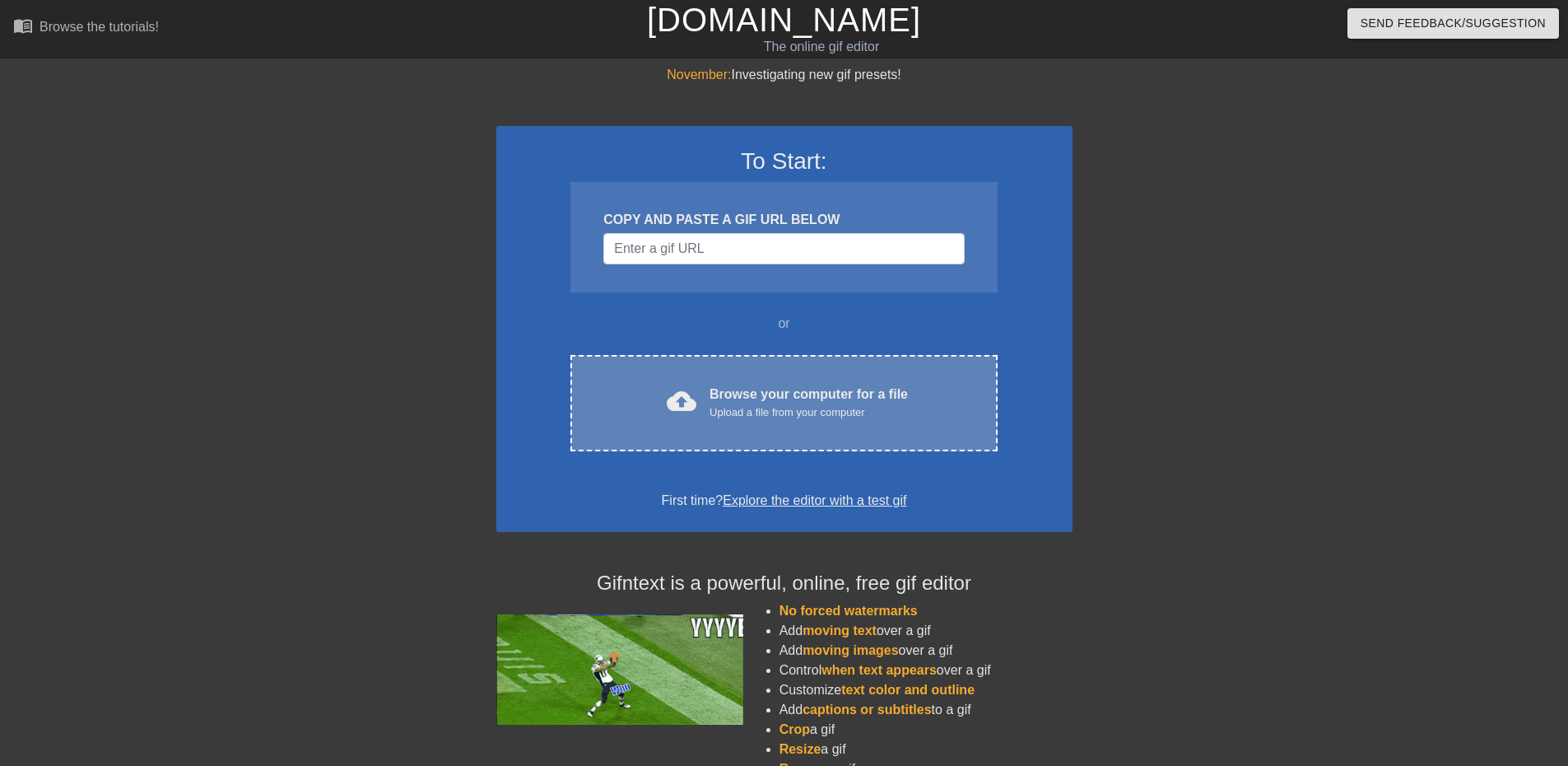
click at [738, 424] on div "cloud_upload Browse your computer for a file Upload a file from your computer C…" at bounding box center [783, 403] width 426 height 97
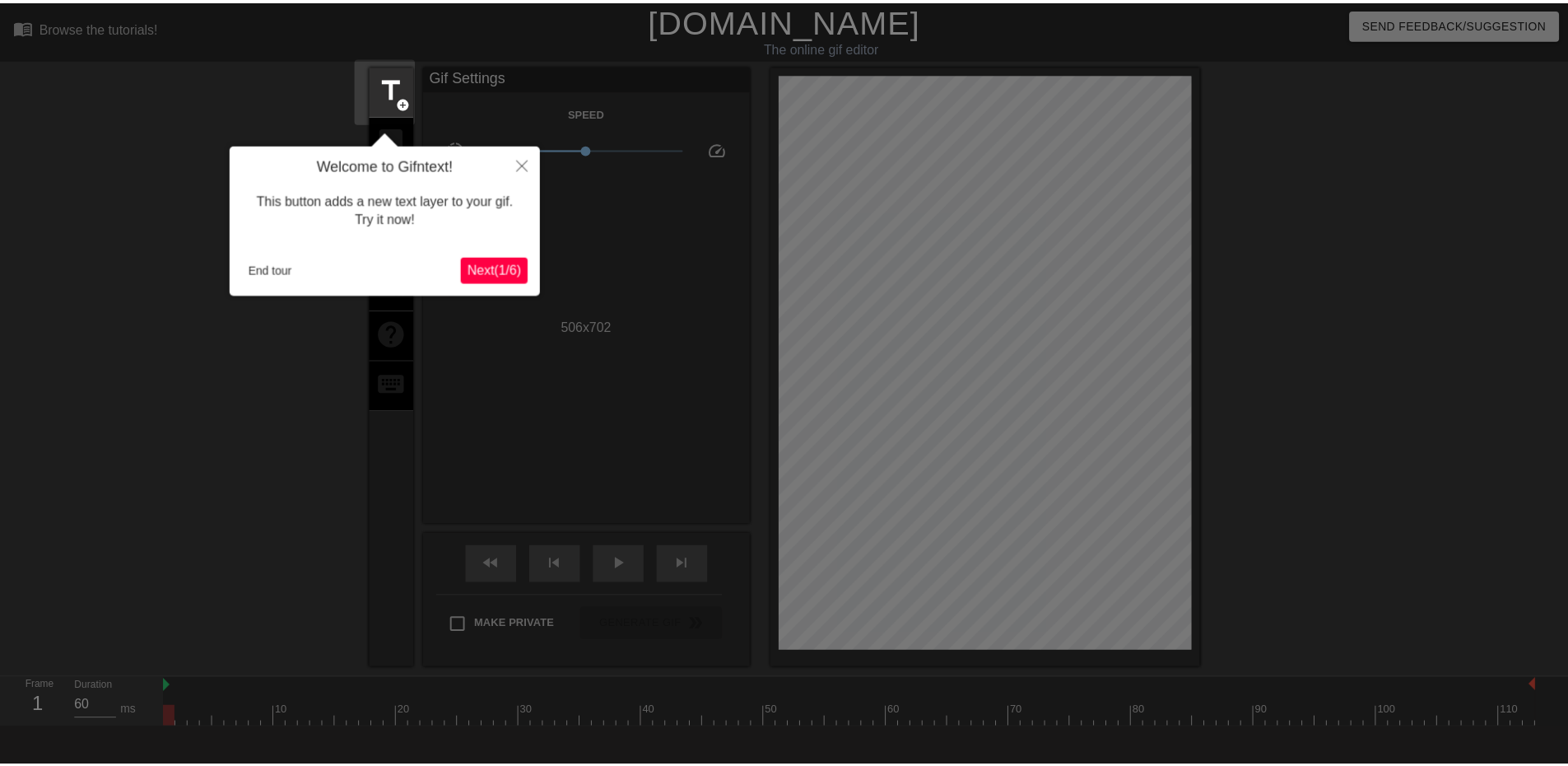
scroll to position [40, 0]
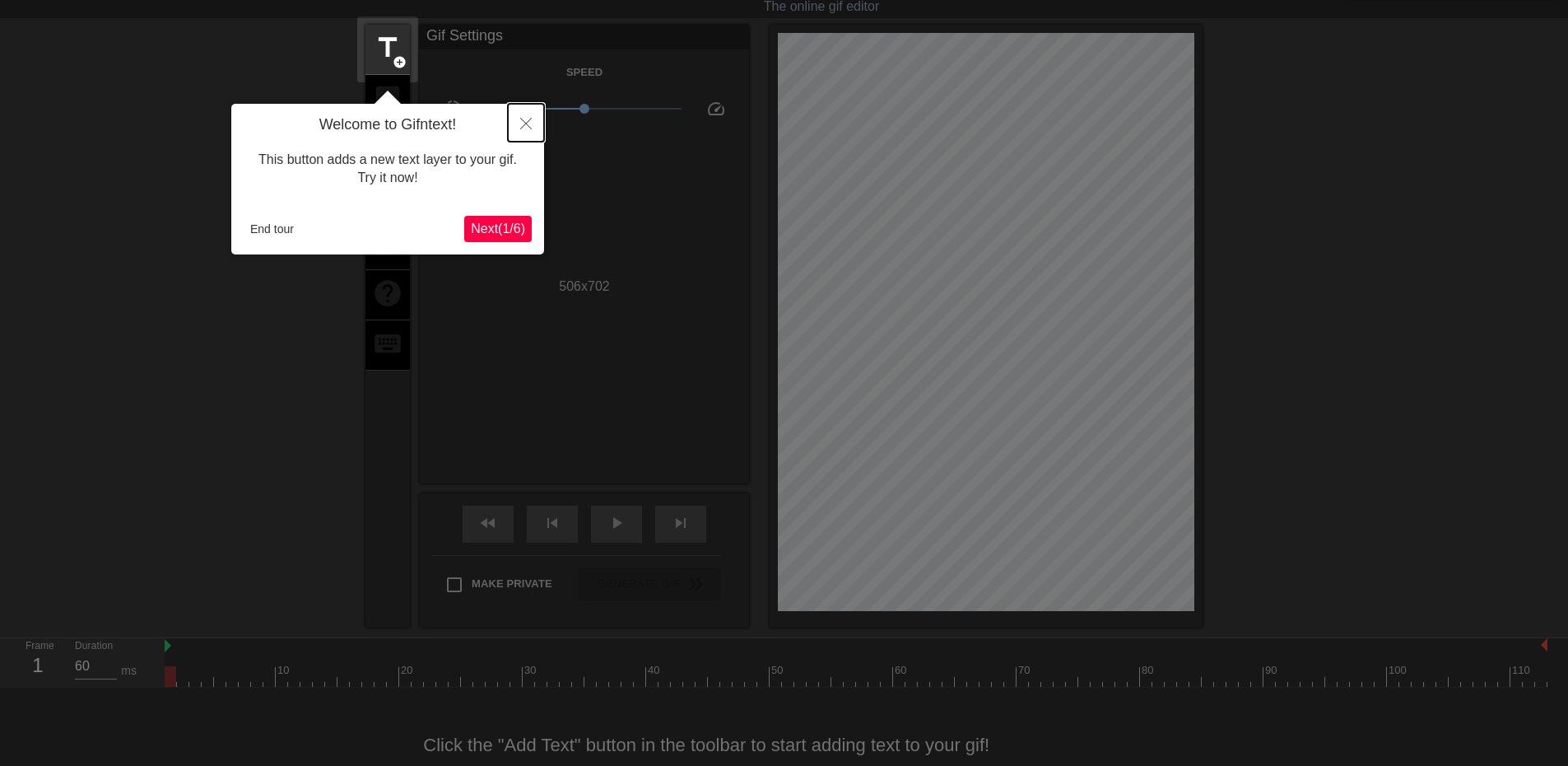
click at [529, 120] on icon "Close" at bounding box center [525, 123] width 12 height 12
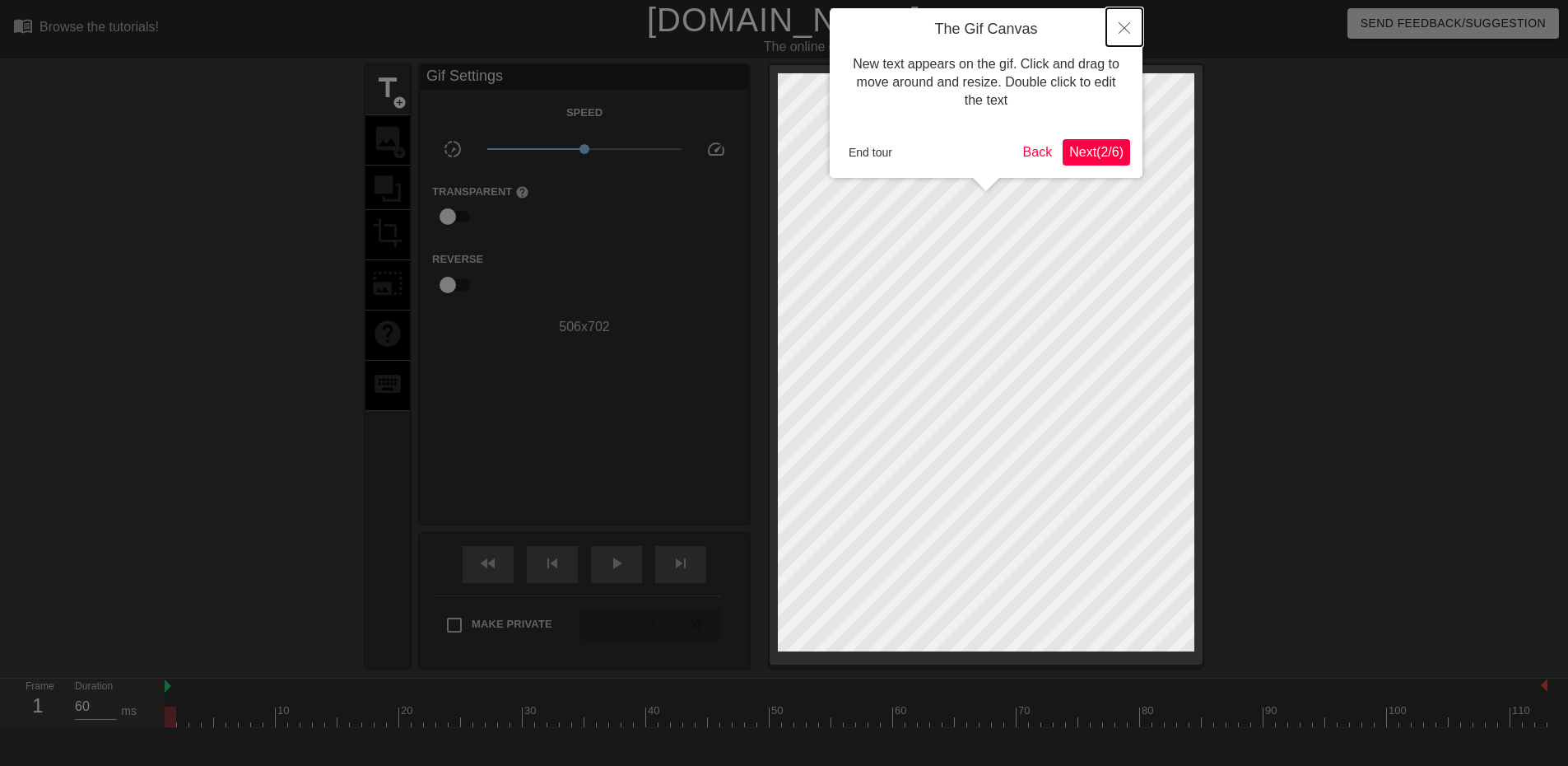
click at [1118, 28] on icon "Close" at bounding box center [1124, 27] width 12 height 12
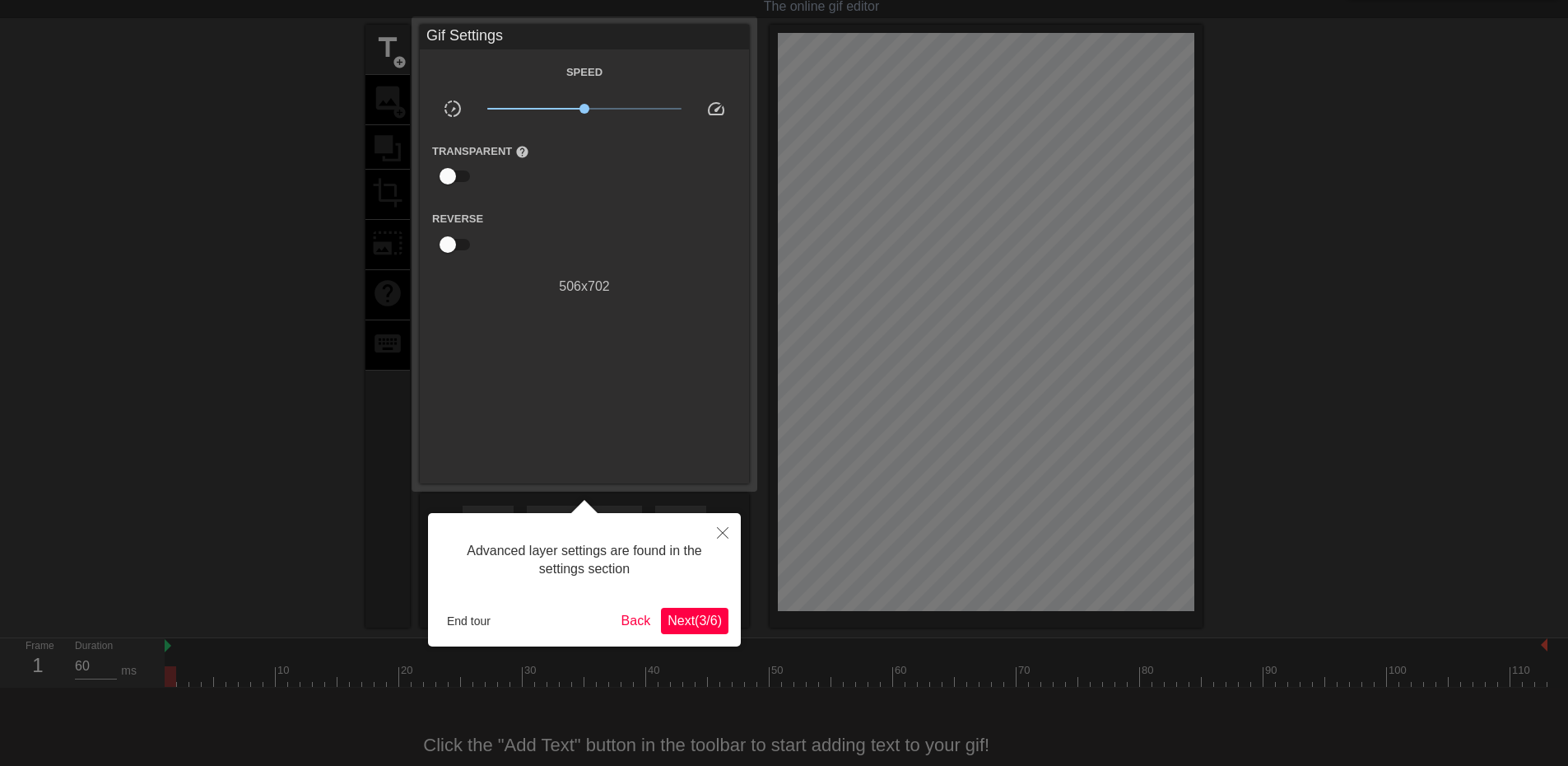
click at [605, 230] on div "Reverse" at bounding box center [585, 234] width 330 height 52
click at [717, 527] on button "Close" at bounding box center [723, 532] width 36 height 38
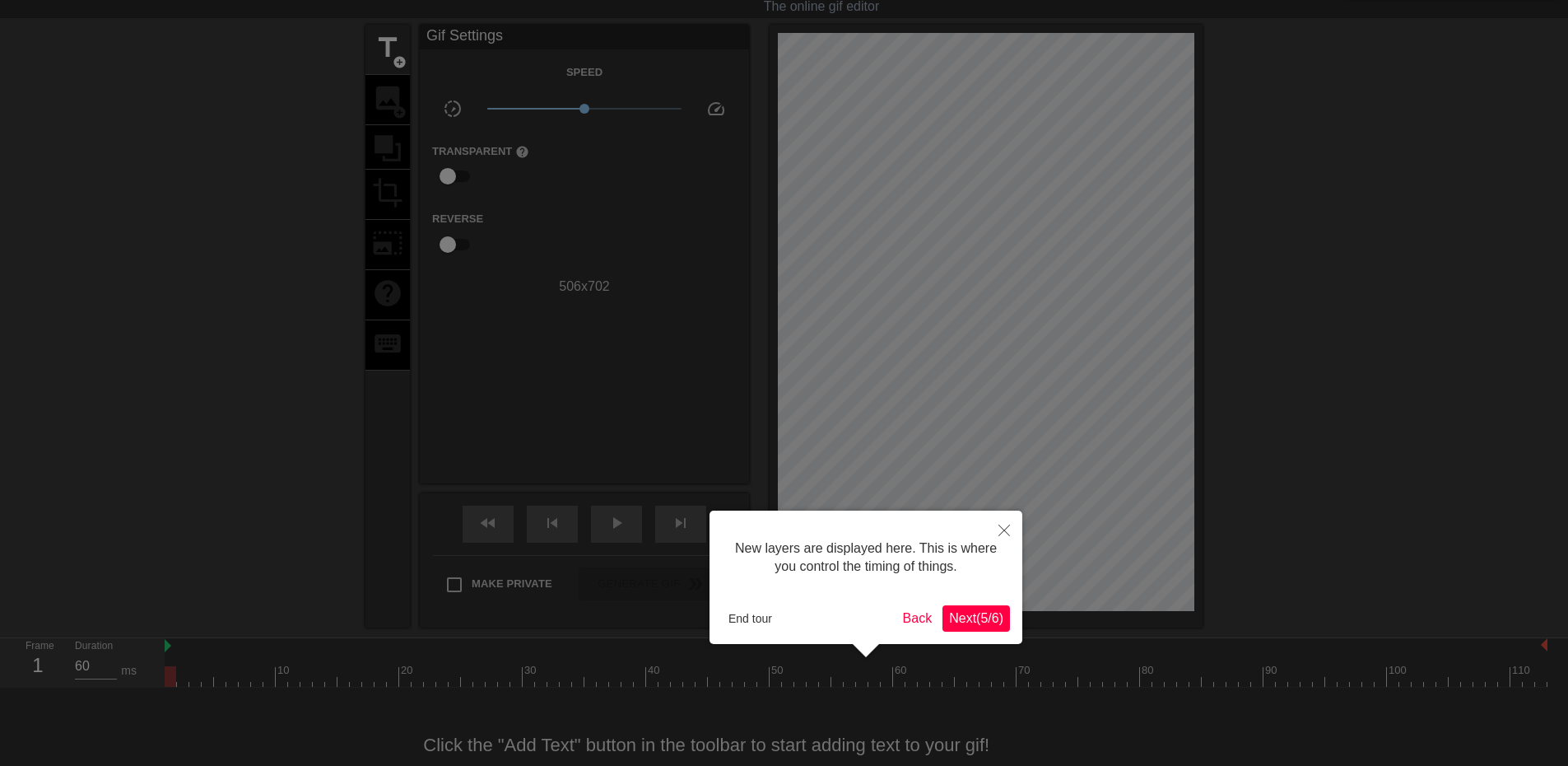
scroll to position [14, 0]
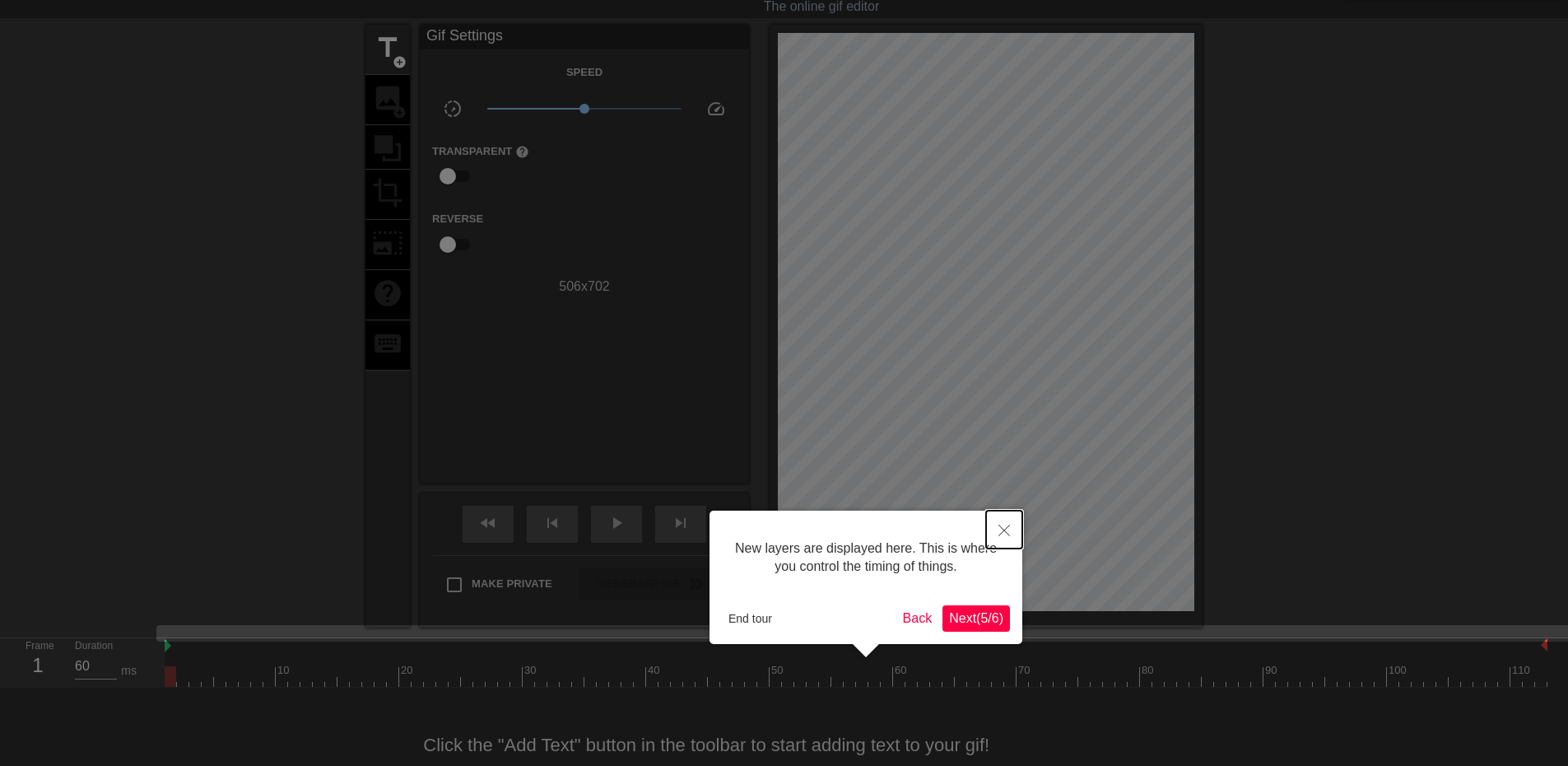
click at [1007, 523] on button "Close" at bounding box center [1004, 529] width 36 height 38
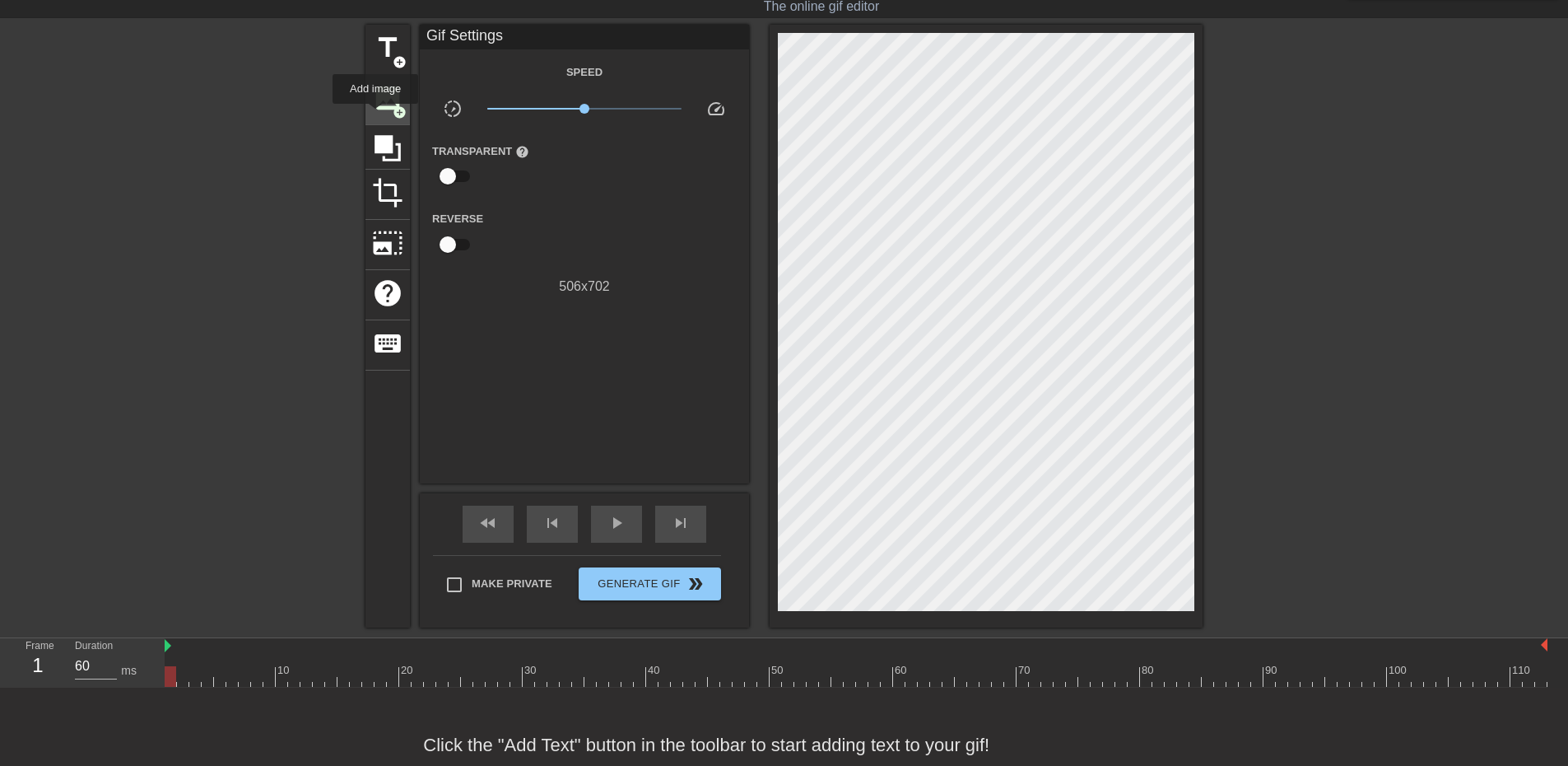
click at [375, 116] on div "image add_circle" at bounding box center [387, 99] width 45 height 50
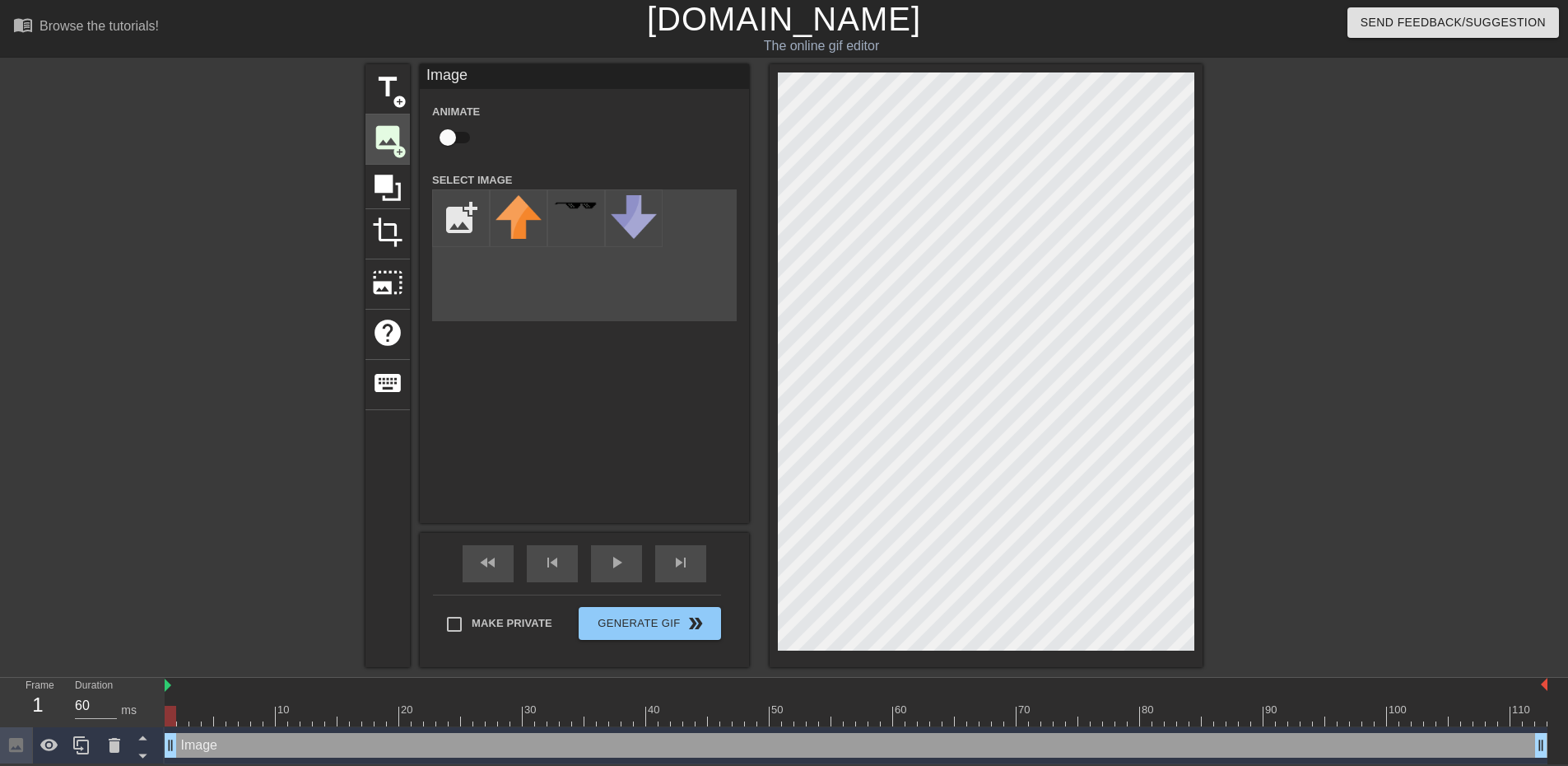
scroll to position [3, 0]
click at [463, 201] on input "file" at bounding box center [460, 218] width 56 height 56
type input "C:\fakepath\SUEÑO1.png"
click at [528, 230] on icon at bounding box center [518, 234] width 43 height 43
click at [520, 239] on img at bounding box center [518, 220] width 46 height 51
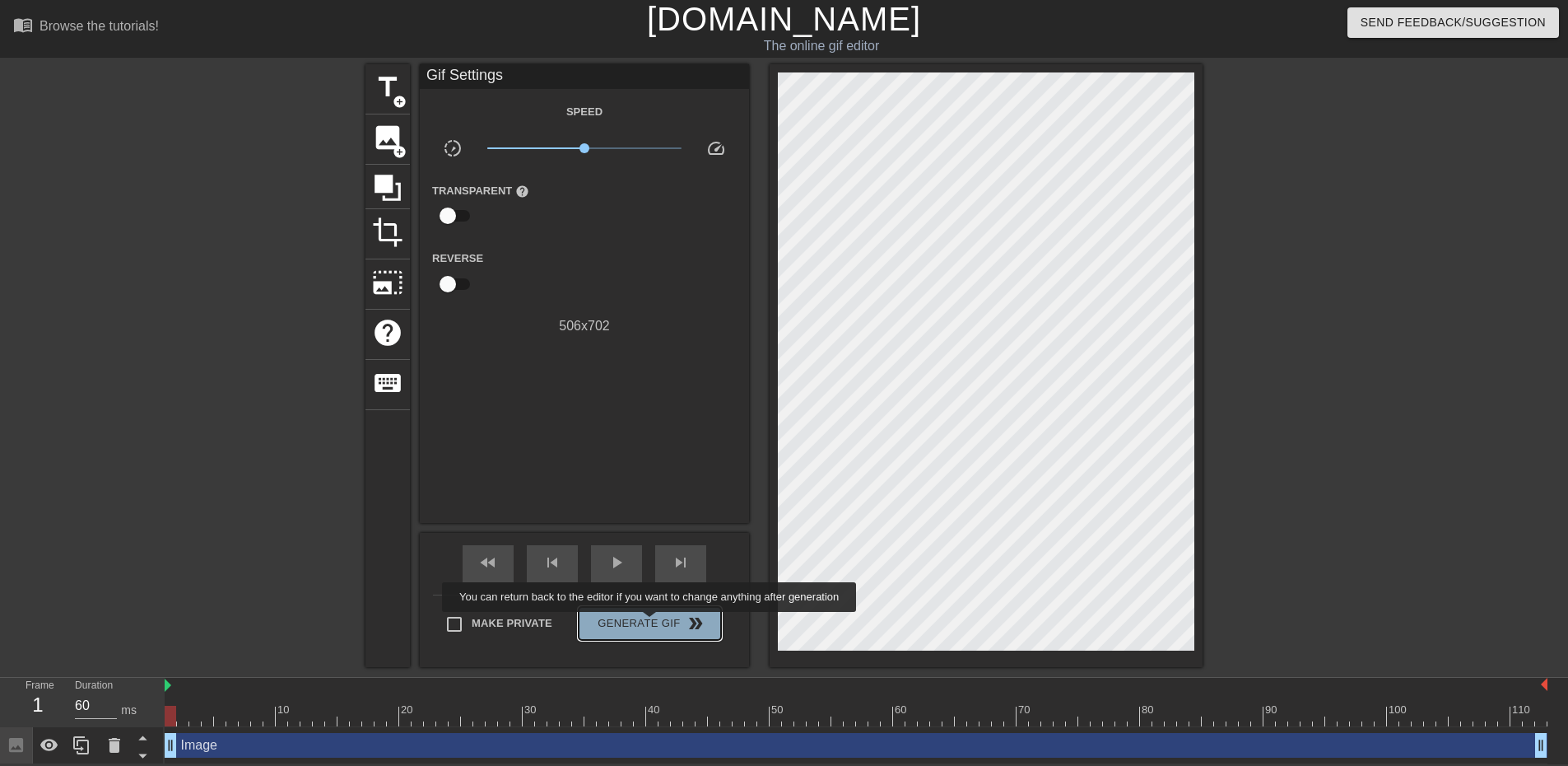
click at [651, 623] on span "Generate Gif double_arrow" at bounding box center [650, 623] width 129 height 20
